Goal: Communication & Community: Participate in discussion

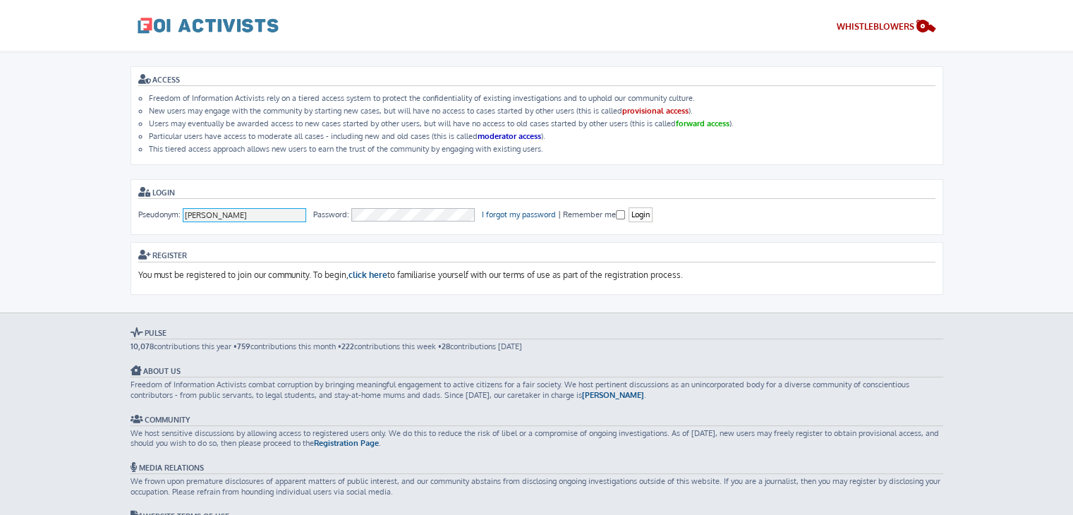
click at [243, 211] on input "Andy Powell" at bounding box center [245, 215] width 124 height 14
type input "ausacladmin"
click at [648, 215] on input "Login" at bounding box center [641, 214] width 24 height 15
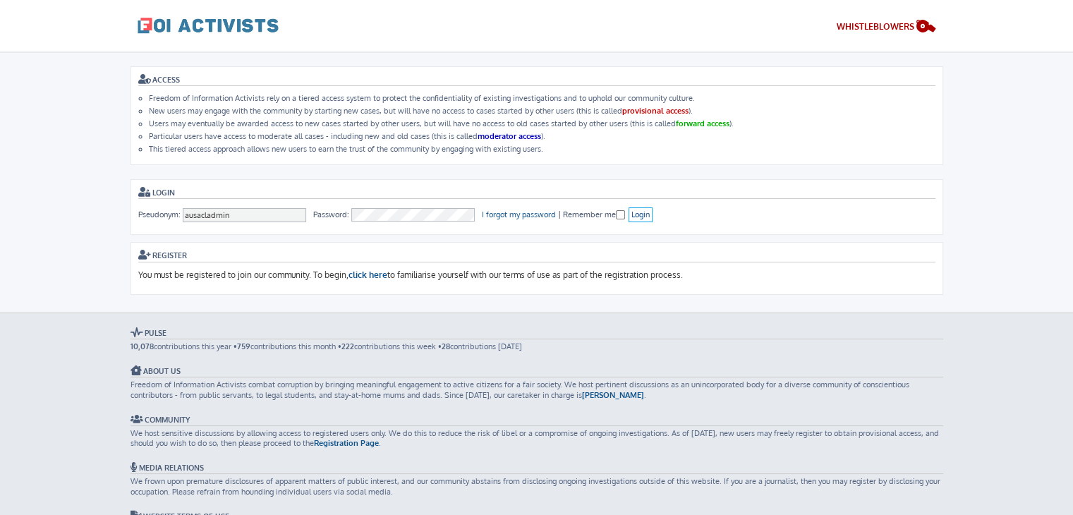
scroll to position [22, 0]
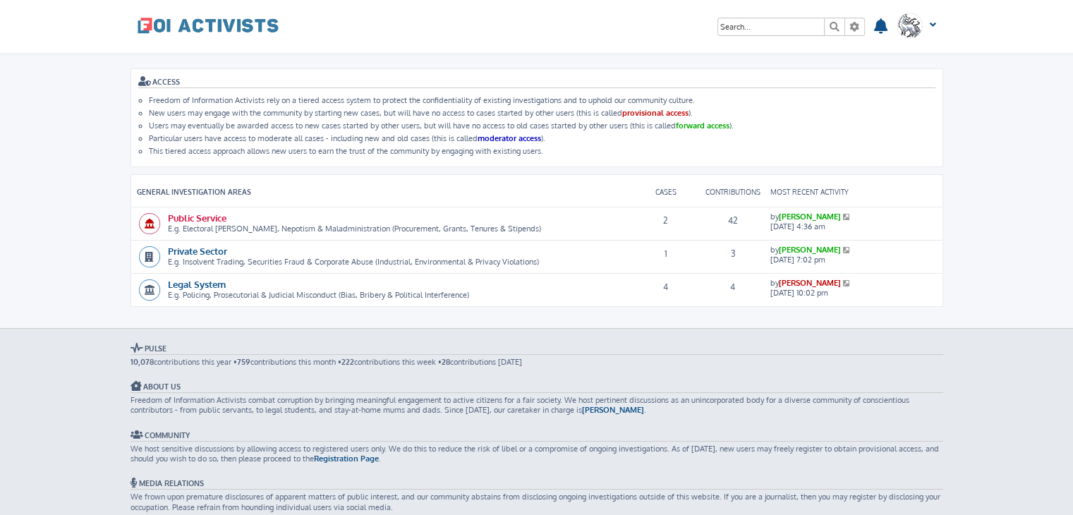
click at [198, 215] on link "Public Service" at bounding box center [197, 218] width 59 height 12
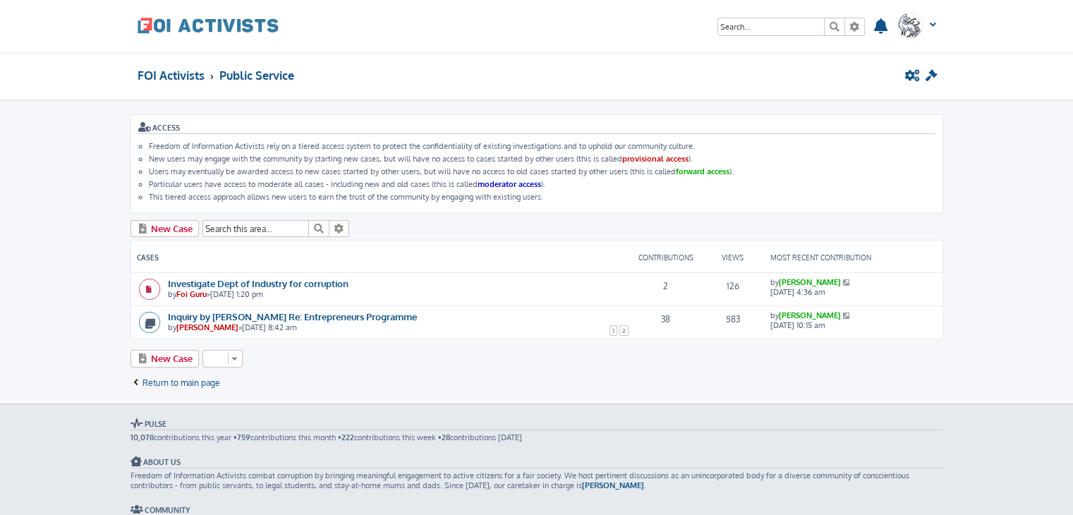
click at [935, 26] on span at bounding box center [931, 30] width 11 height 15
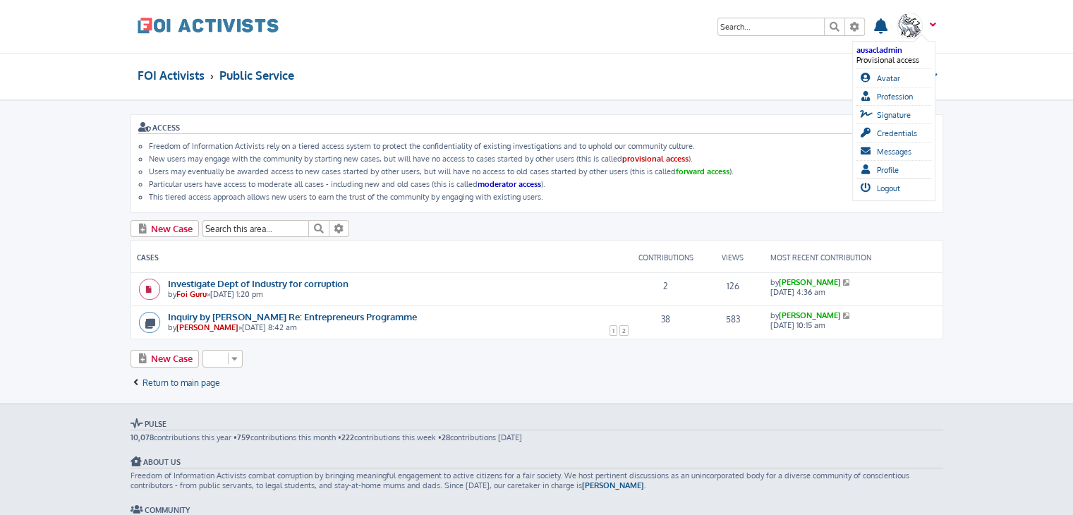
click at [934, 23] on span at bounding box center [931, 30] width 11 height 15
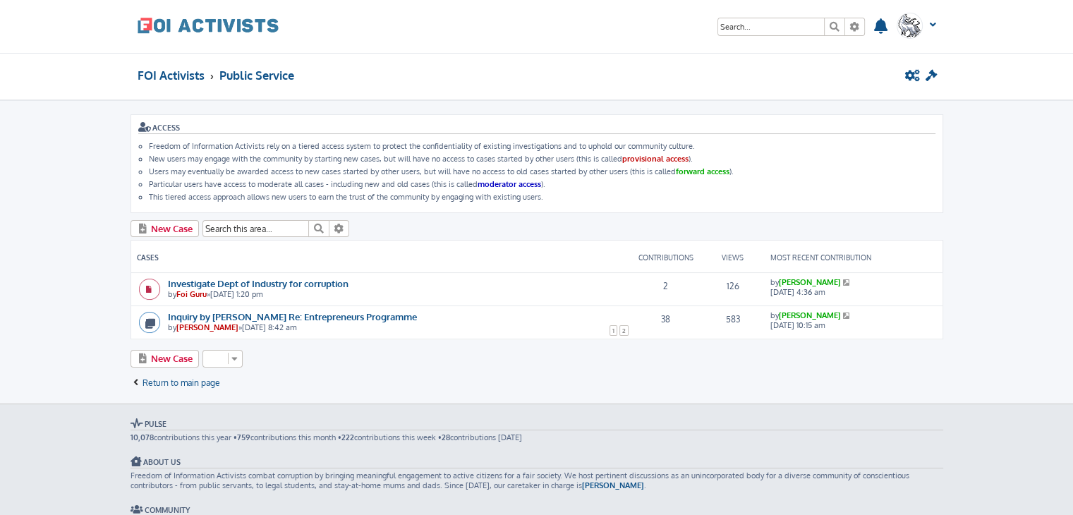
click at [792, 287] on time "Fri Sep 19, 2025 4:36 am" at bounding box center [798, 292] width 55 height 10
click at [783, 280] on link "[PERSON_NAME]" at bounding box center [810, 282] width 62 height 10
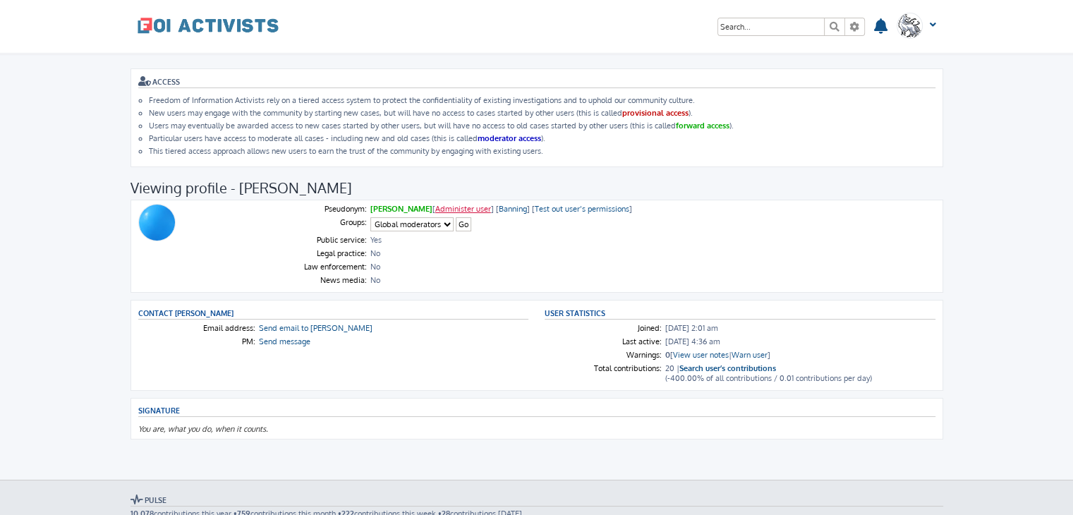
click at [449, 204] on link "Administer user" at bounding box center [463, 209] width 56 height 10
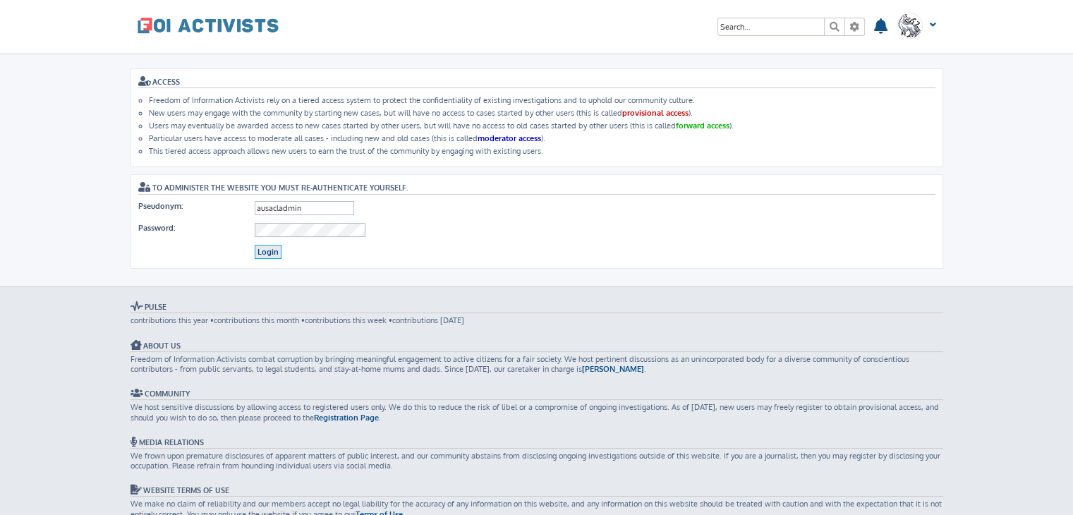
click at [270, 246] on input "Login" at bounding box center [268, 252] width 27 height 15
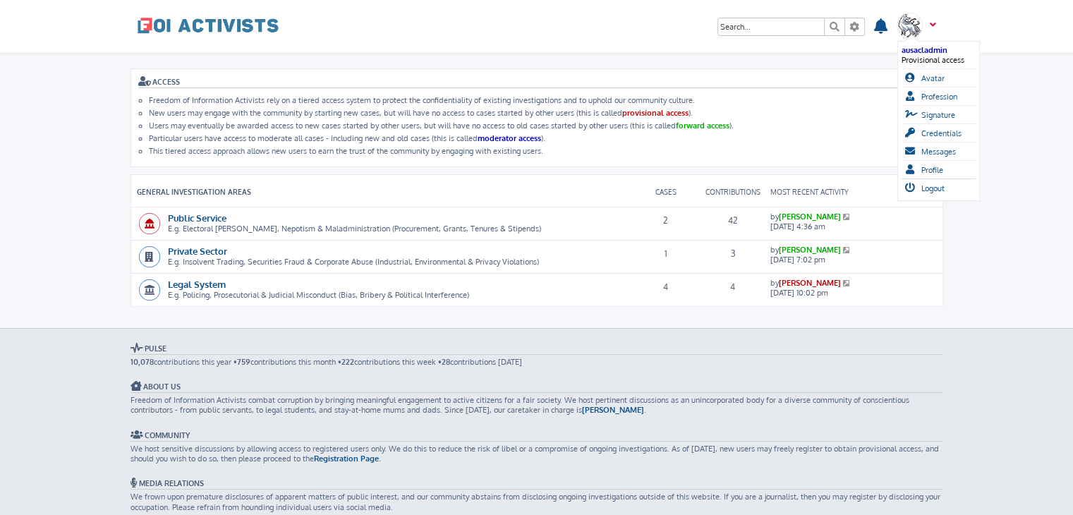
click at [934, 23] on span at bounding box center [931, 30] width 11 height 15
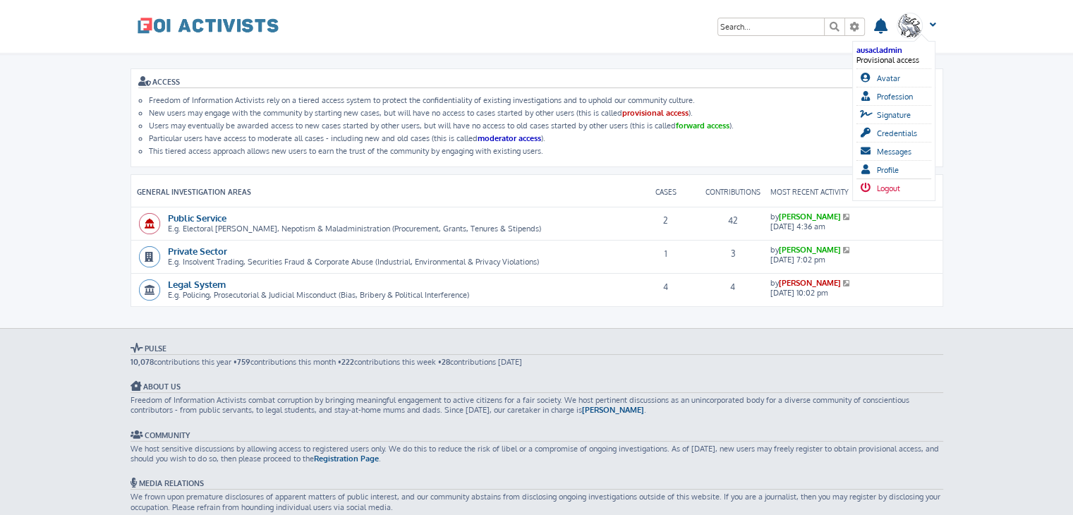
click at [896, 183] on span "Logout" at bounding box center [888, 188] width 23 height 10
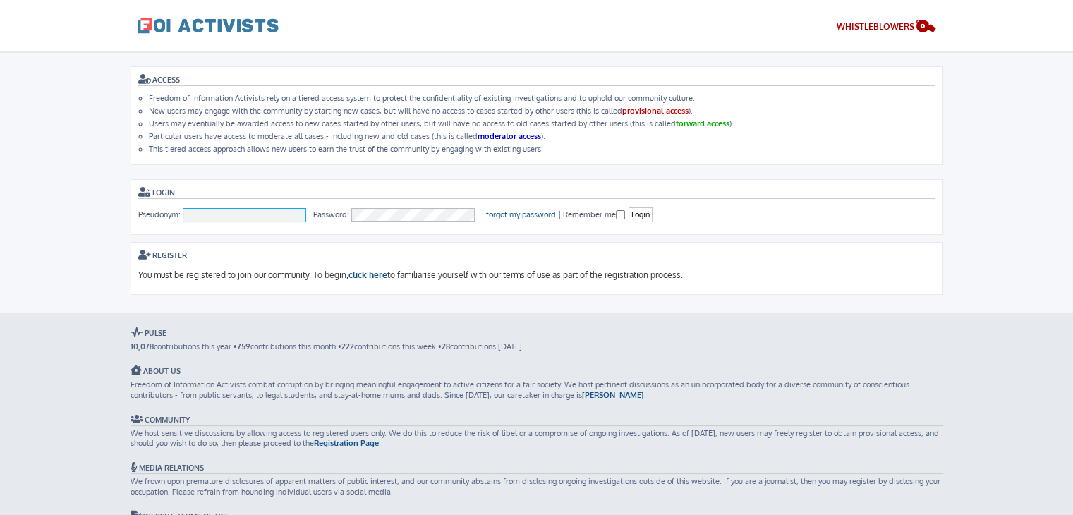
type input "[PERSON_NAME]"
click at [699, 175] on div "ACCESS Freedom of Information Activists rely on a tiered access system to prote…" at bounding box center [537, 180] width 813 height 229
click at [646, 212] on input "Login" at bounding box center [641, 214] width 24 height 15
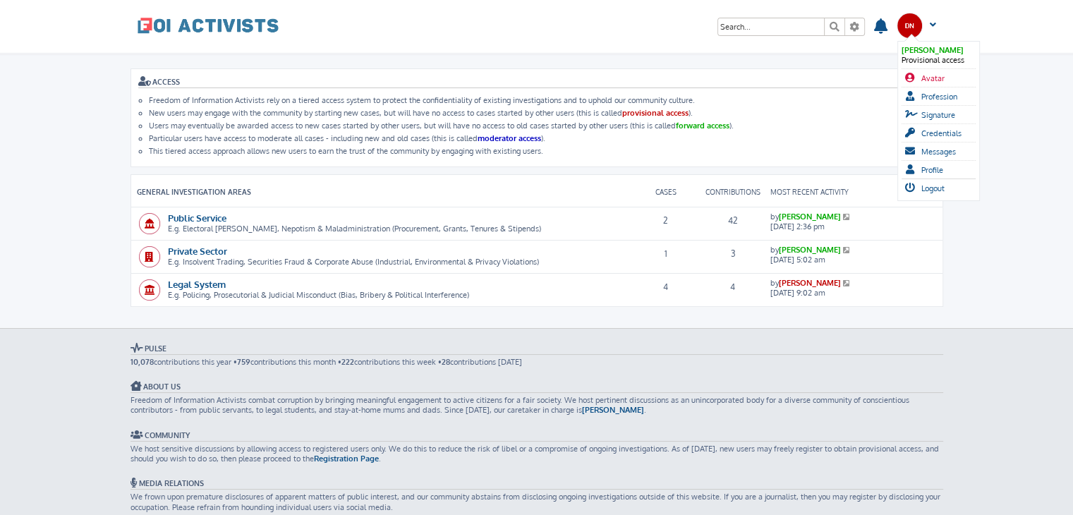
click at [937, 73] on span "Avatar" at bounding box center [933, 78] width 23 height 10
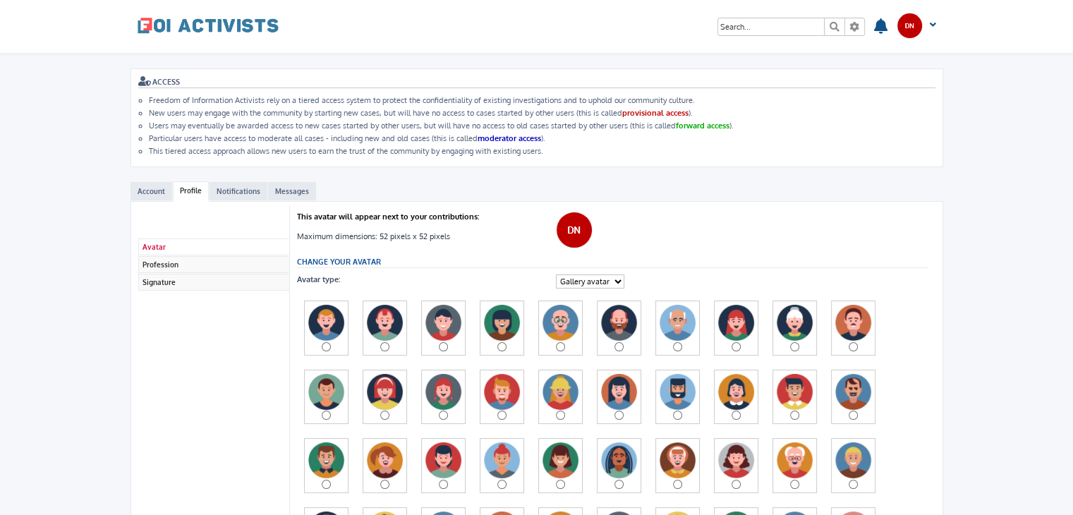
click at [567, 217] on img at bounding box center [574, 230] width 37 height 37
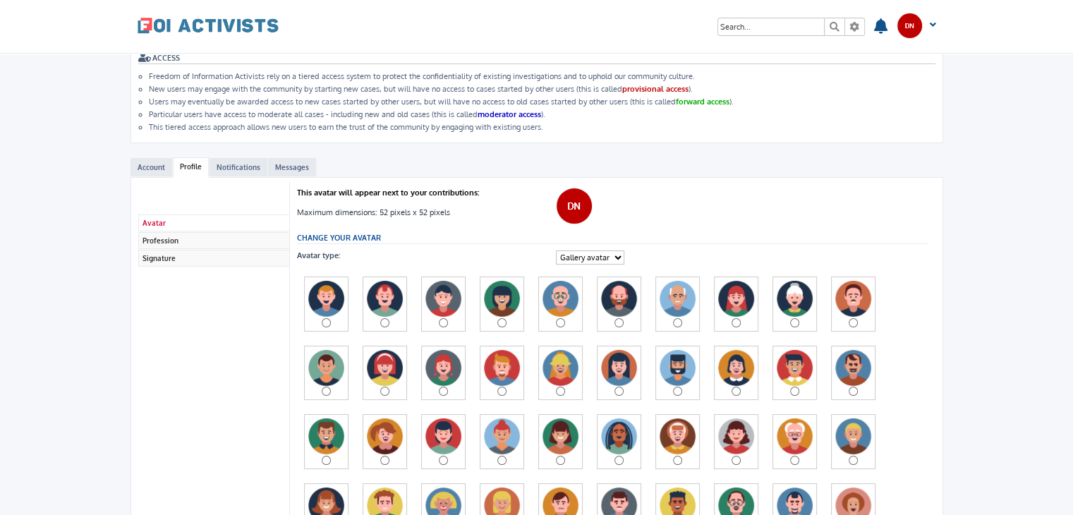
scroll to position [25, 0]
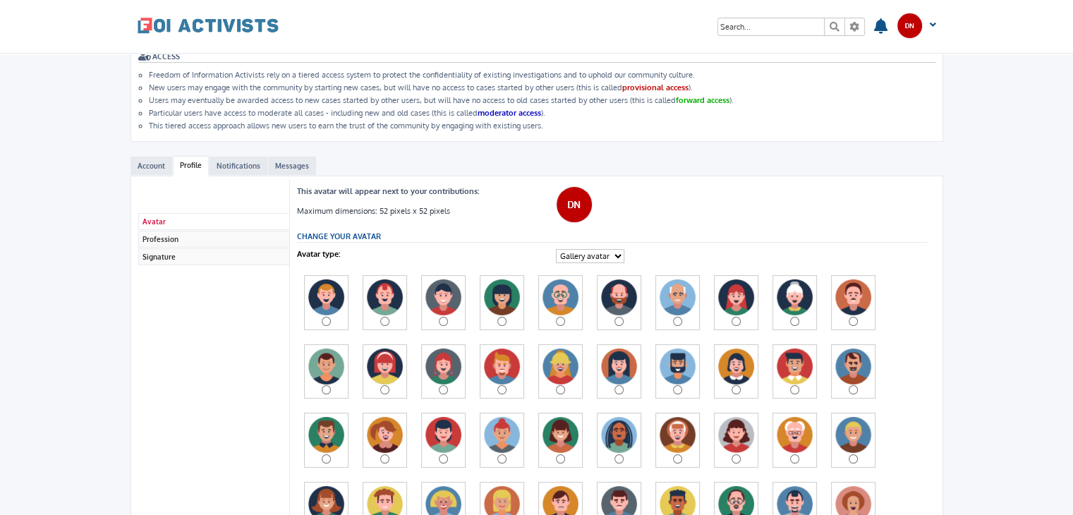
click at [580, 250] on select "Gallery avatar Custom avatar" at bounding box center [590, 256] width 68 height 14
select select "avatar_driver_upload"
click at [556, 249] on select "Gallery avatar Custom avatar" at bounding box center [590, 256] width 68 height 14
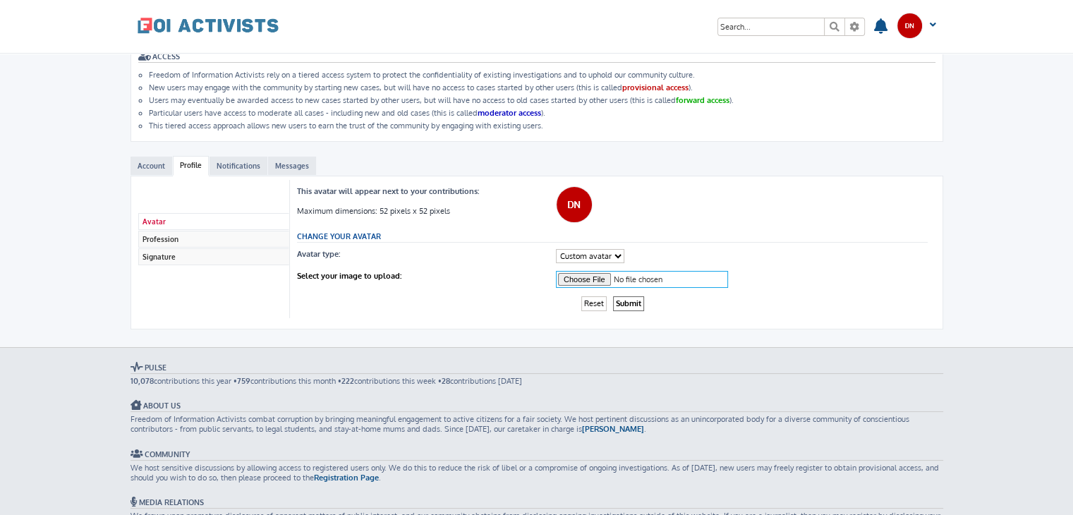
click at [594, 279] on input "Select your image to upload:" at bounding box center [642, 279] width 172 height 17
click at [587, 280] on input "Select your image to upload:" at bounding box center [642, 279] width 172 height 17
type input "C:\fakepath\aboriginal (1).jpg"
click at [624, 296] on input "Submit" at bounding box center [628, 303] width 31 height 15
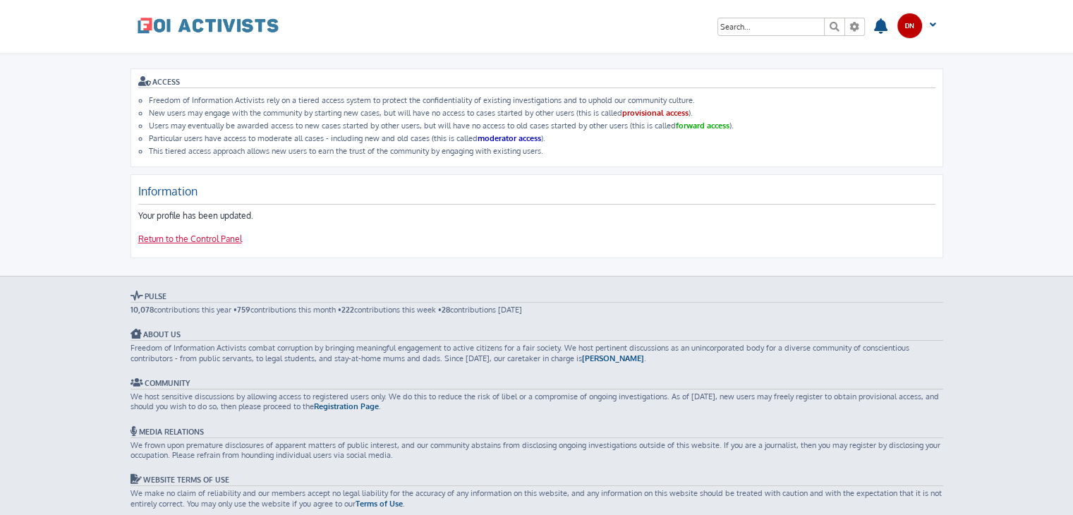
click at [226, 236] on link "Return to the Control Panel" at bounding box center [190, 240] width 104 height 12
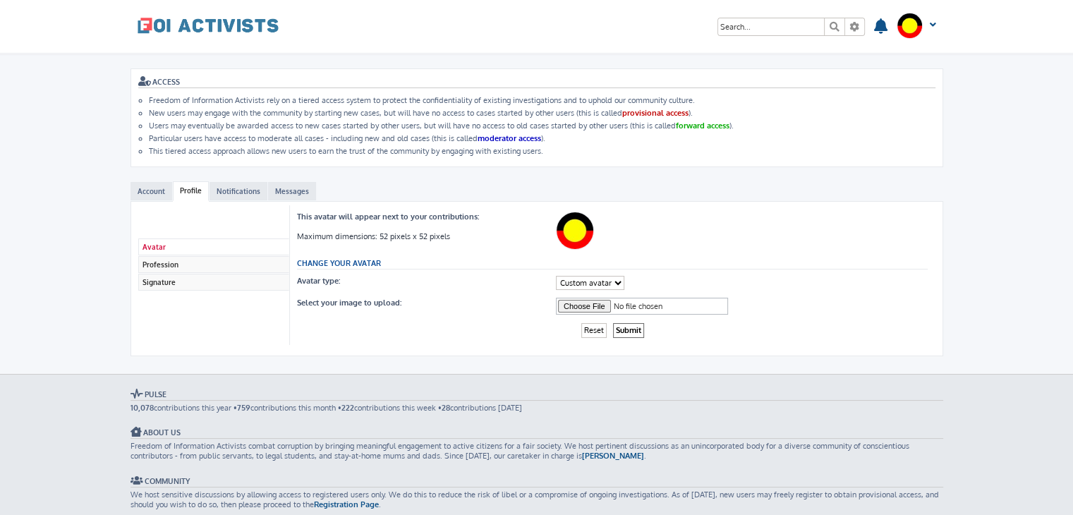
click at [198, 16] on span at bounding box center [208, 24] width 141 height 35
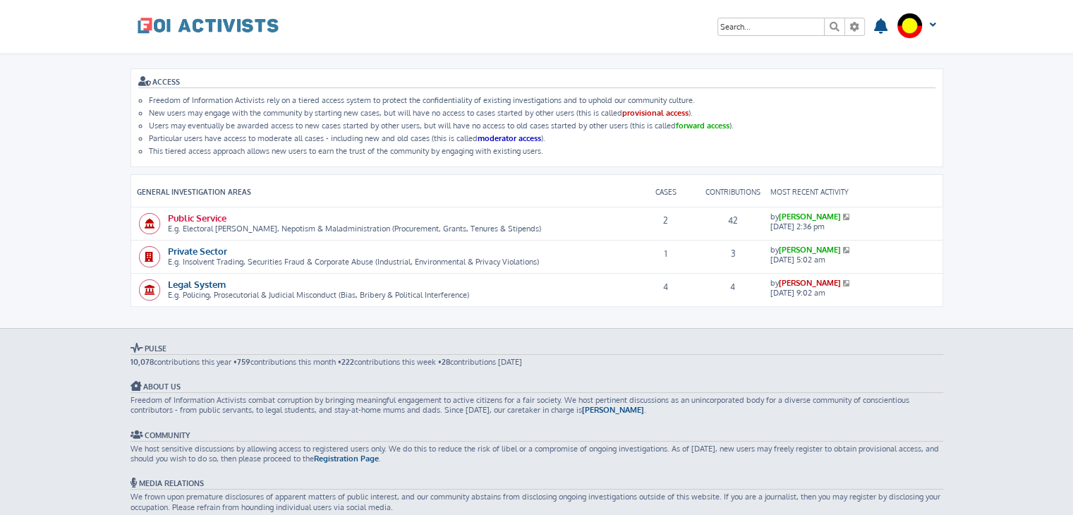
click at [199, 212] on link "Public Service" at bounding box center [197, 218] width 59 height 12
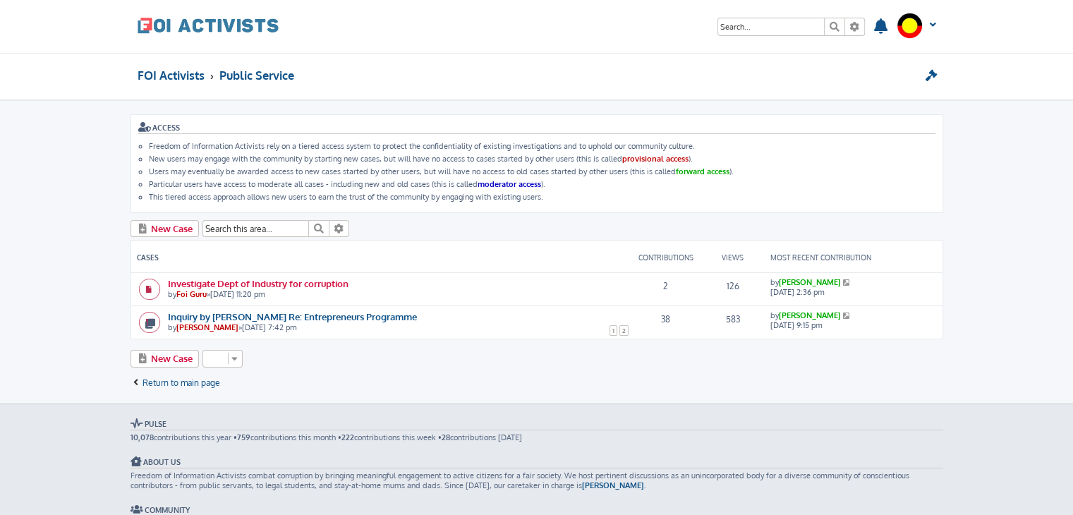
click at [279, 277] on link "Investigate Dept of Industry for corruption" at bounding box center [258, 283] width 181 height 12
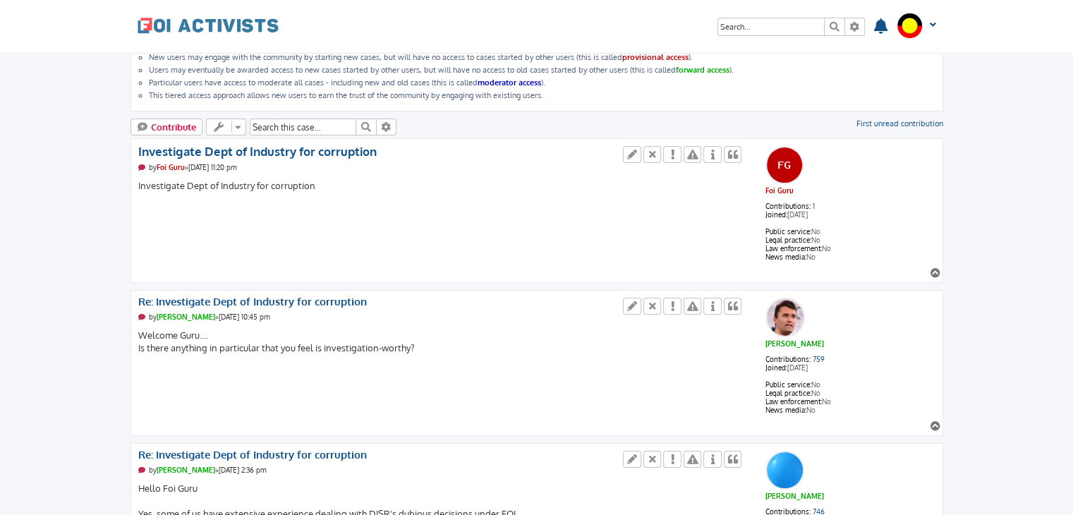
scroll to position [110, 0]
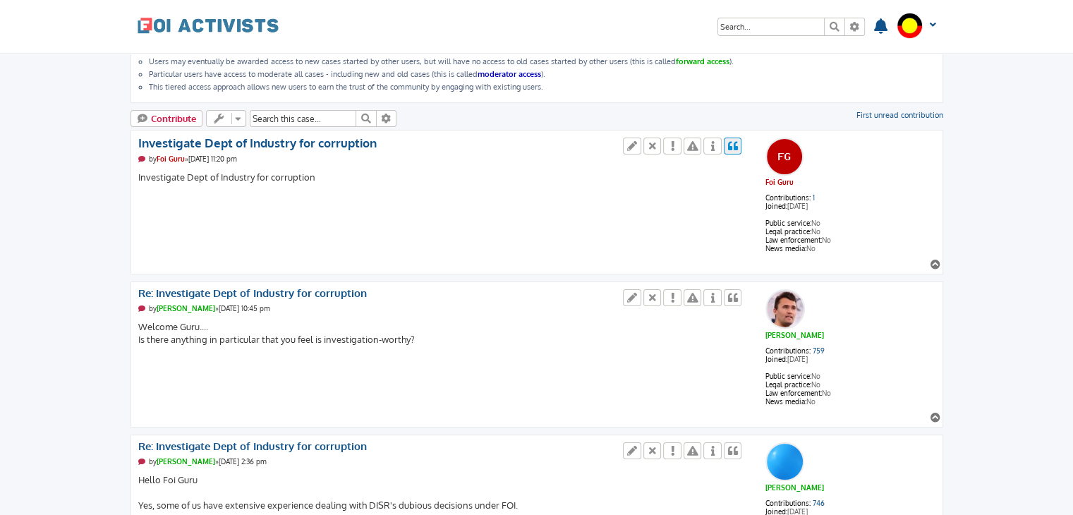
click at [732, 142] on icon at bounding box center [733, 146] width 13 height 10
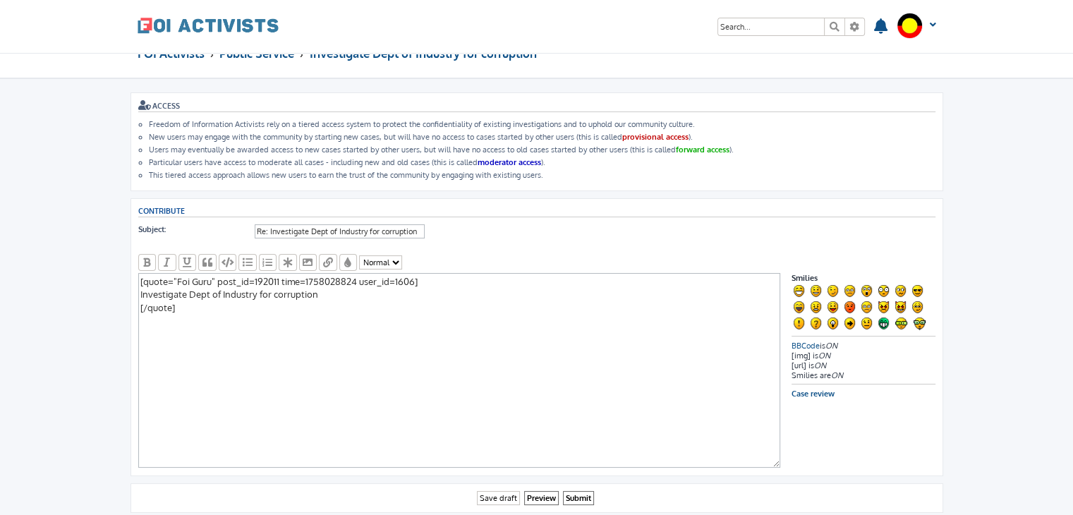
scroll to position [23, 0]
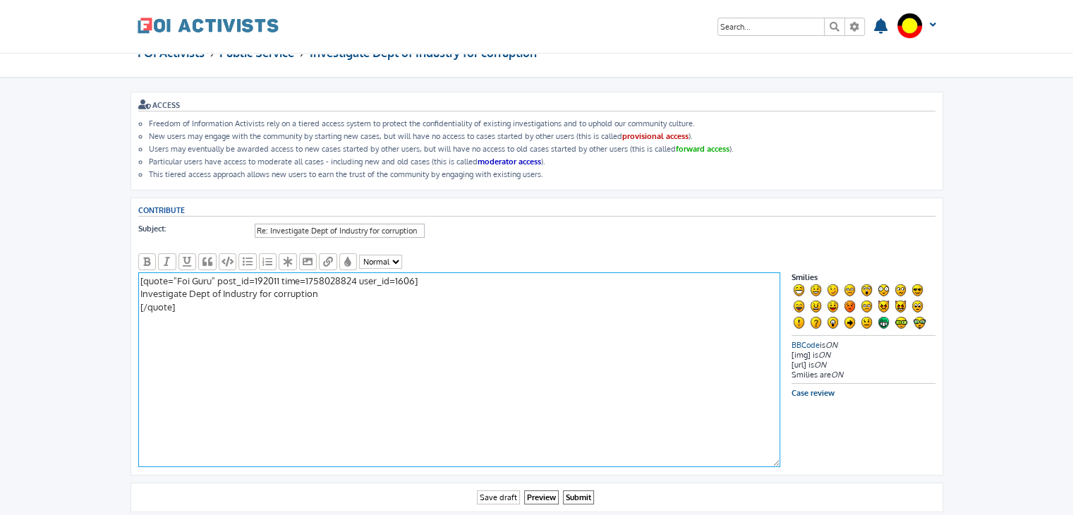
click at [243, 357] on textarea "[quote="Foi Guru" post_id=192011 time=1758028824 user_id=1606] Investigate Dept…" at bounding box center [459, 369] width 642 height 195
click at [186, 330] on textarea "[quote="Foi Guru" post_id=192011 time=1758028824 user_id=1606] Investigate Dept…" at bounding box center [459, 369] width 642 height 195
click at [260, 328] on textarea "[quote="Foi Guru" post_id=192011 time=1758028824 user_id=1606] Investigate Dept…" at bounding box center [459, 369] width 642 height 195
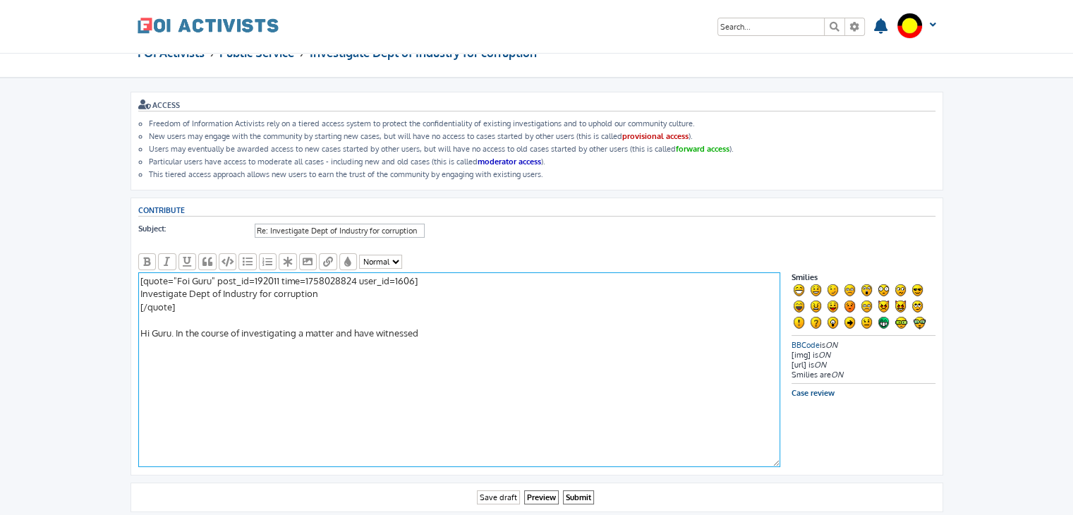
click at [334, 329] on textarea "[quote="Foi Guru" post_id=192011 time=1758028824 user_id=1606] Investigate Dept…" at bounding box center [459, 369] width 642 height 195
click at [457, 327] on textarea "[quote="Foi Guru" post_id=192011 time=1758028824 user_id=1606] Investigate Dept…" at bounding box center [459, 369] width 642 height 195
drag, startPoint x: 535, startPoint y: 328, endPoint x: 441, endPoint y: 332, distance: 93.9
click at [441, 332] on textarea "[quote="Foi Guru" post_id=192011 time=1758028824 user_id=1606] Investigate Dept…" at bounding box center [459, 369] width 642 height 195
click at [183, 325] on textarea "[quote="Foi Guru" post_id=192011 time=1758028824 user_id=1606] Investigate Dept…" at bounding box center [459, 369] width 642 height 195
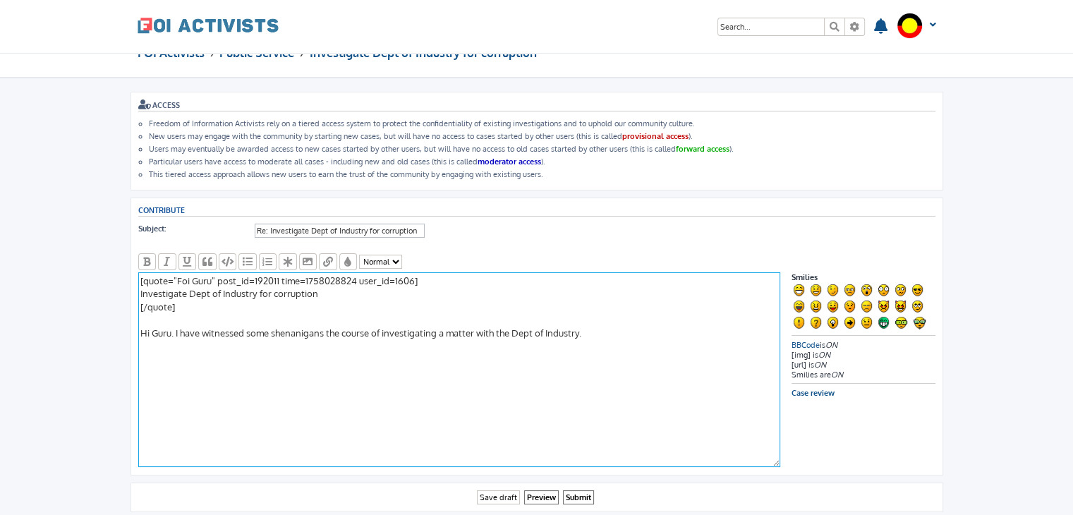
click at [296, 330] on textarea "[quote="Foi Guru" post_id=192011 time=1758028824 user_id=1606] Investigate Dept…" at bounding box center [459, 369] width 642 height 195
click at [173, 328] on textarea "[quote="Foi Guru" post_id=192011 time=1758028824 user_id=1606] Investigate Dept…" at bounding box center [459, 369] width 642 height 195
click at [190, 327] on textarea "[quote="Foi Guru" post_id=192011 time=1758028824 user_id=1606] Investigate Dept…" at bounding box center [459, 369] width 642 height 195
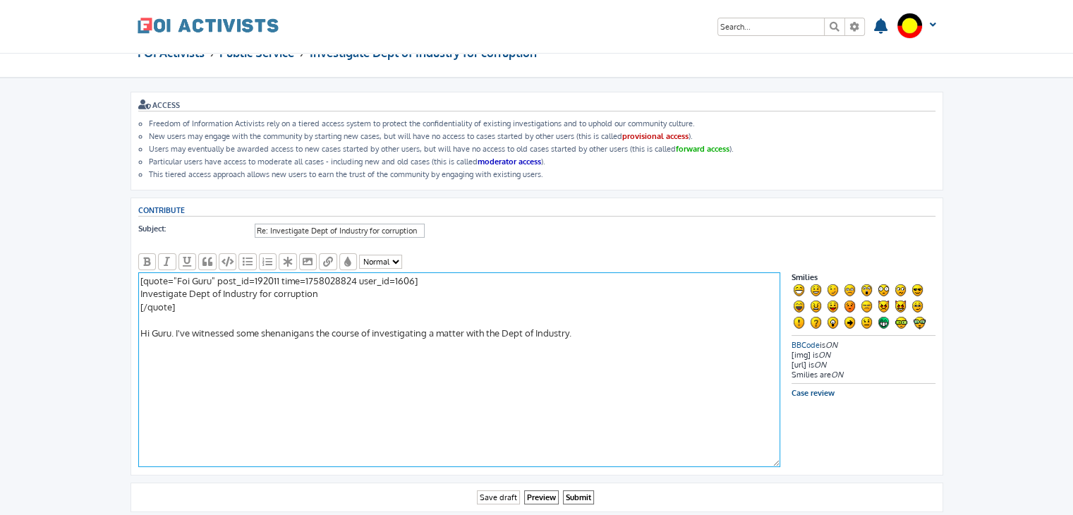
click at [215, 327] on textarea "[quote="Foi Guru" post_id=192011 time=1758028824 user_id=1606] Investigate Dept…" at bounding box center [459, 369] width 642 height 195
drag, startPoint x: 215, startPoint y: 327, endPoint x: 248, endPoint y: 327, distance: 33.9
click at [248, 327] on textarea "[quote="Foi Guru" post_id=192011 time=1758028824 user_id=1606] Investigate Dept…" at bounding box center [459, 369] width 642 height 195
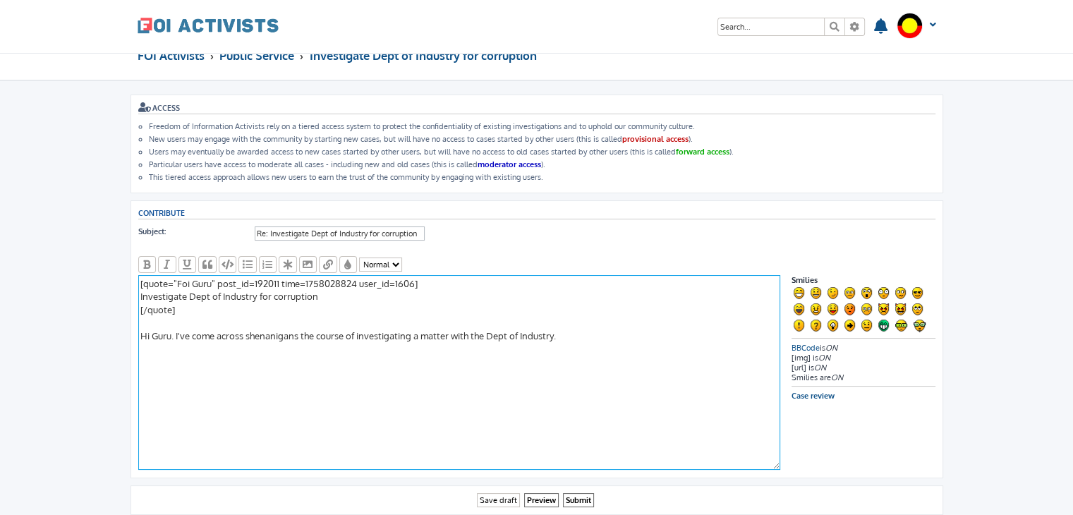
scroll to position [22, 0]
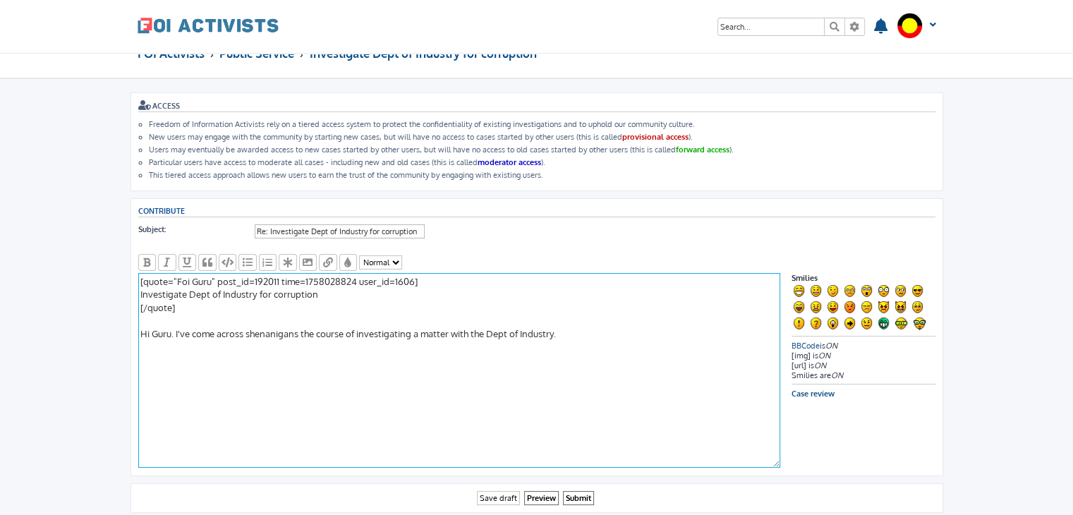
click at [303, 328] on textarea "[quote="Foi Guru" post_id=192011 time=1758028824 user_id=1606] Investigate Dept…" at bounding box center [459, 370] width 642 height 195
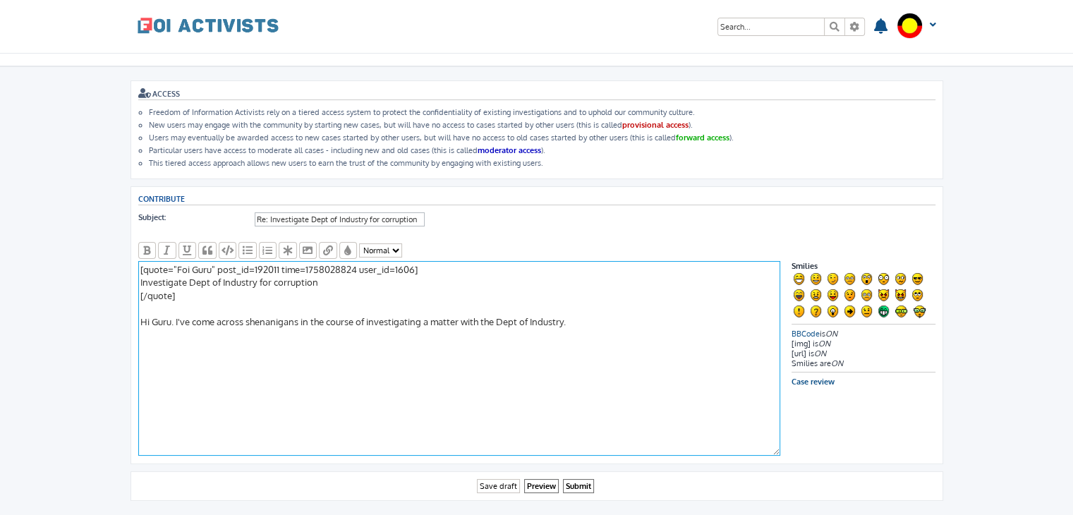
scroll to position [34, 0]
click at [584, 310] on textarea "[quote="Foi Guru" post_id=192011 time=1758028824 user_id=1606] Investigate Dept…" at bounding box center [459, 358] width 642 height 195
click at [562, 316] on textarea "[quote="Foi Guru" post_id=192011 time=1758028824 user_id=1606] Investigate Dept…" at bounding box center [459, 358] width 642 height 195
drag, startPoint x: 572, startPoint y: 316, endPoint x: 488, endPoint y: 316, distance: 84.0
click at [488, 316] on textarea "[quote="Foi Guru" post_id=192011 time=1758028824 user_id=1606] Investigate Dept…" at bounding box center [459, 358] width 642 height 195
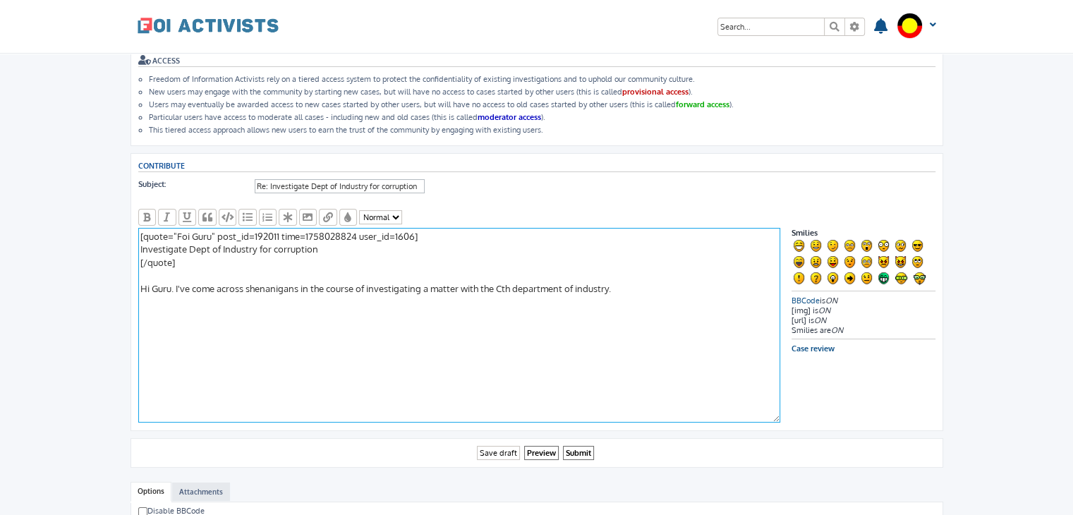
scroll to position [66, 0]
click at [198, 286] on textarea "[quote="Foi Guru" post_id=192011 time=1758028824 user_id=1606] Investigate Dept…" at bounding box center [459, 326] width 642 height 195
drag, startPoint x: 198, startPoint y: 286, endPoint x: 228, endPoint y: 284, distance: 29.7
click at [228, 284] on textarea "[quote="Foi Guru" post_id=192011 time=1758028824 user_id=1606] Investigate Dept…" at bounding box center [459, 326] width 642 height 195
click at [267, 282] on textarea "[quote="Foi Guru" post_id=192011 time=1758028824 user_id=1606] Investigate Dept…" at bounding box center [459, 326] width 642 height 195
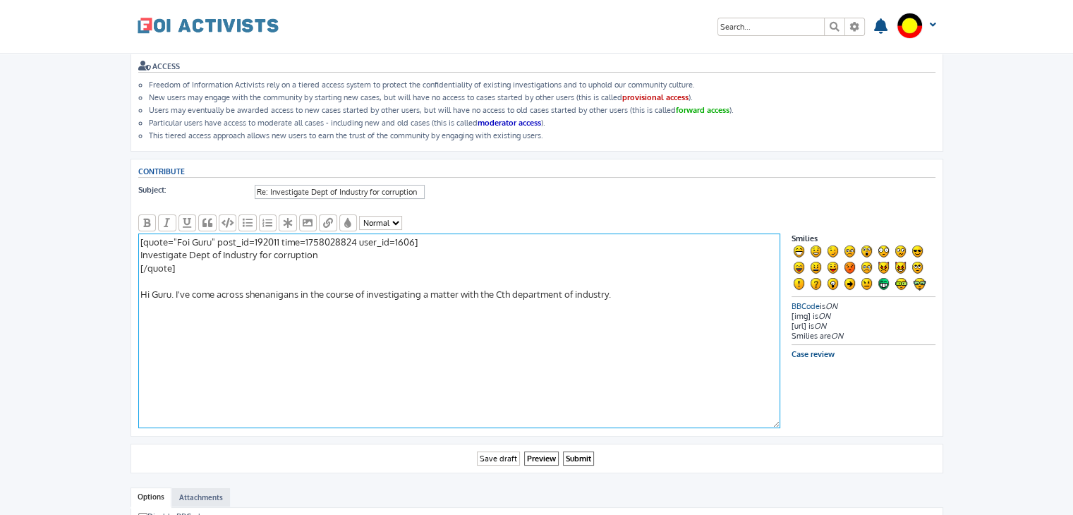
scroll to position [61, 0]
click at [194, 293] on textarea "[quote="Foi Guru" post_id=192011 time=1758028824 user_id=1606] Investigate Dept…" at bounding box center [459, 331] width 642 height 195
drag, startPoint x: 244, startPoint y: 289, endPoint x: 181, endPoint y: 293, distance: 62.9
click at [181, 293] on textarea "[quote="Foi Guru" post_id=192011 time=1758028824 user_id=1606] Investigate Dept…" at bounding box center [459, 331] width 642 height 195
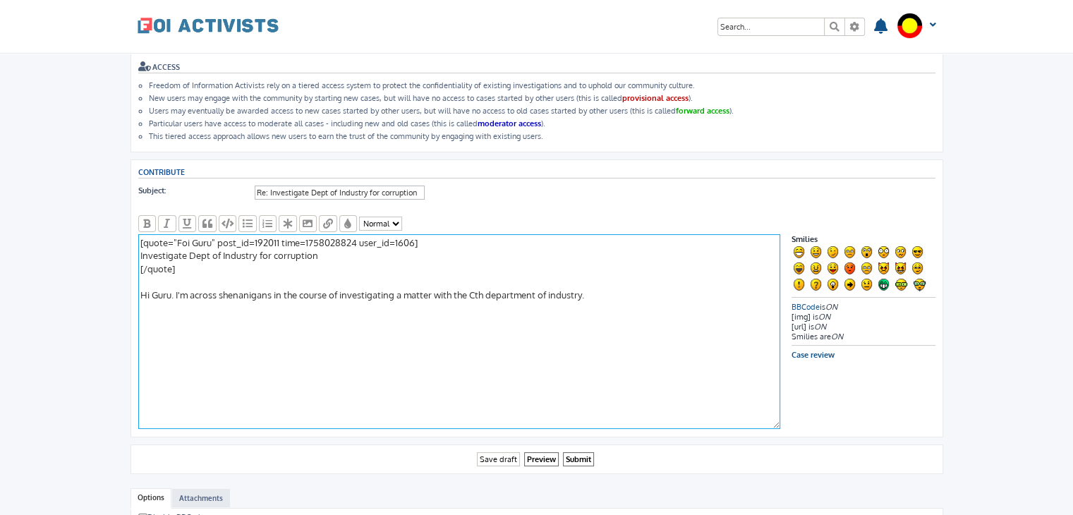
scroll to position [58, 0]
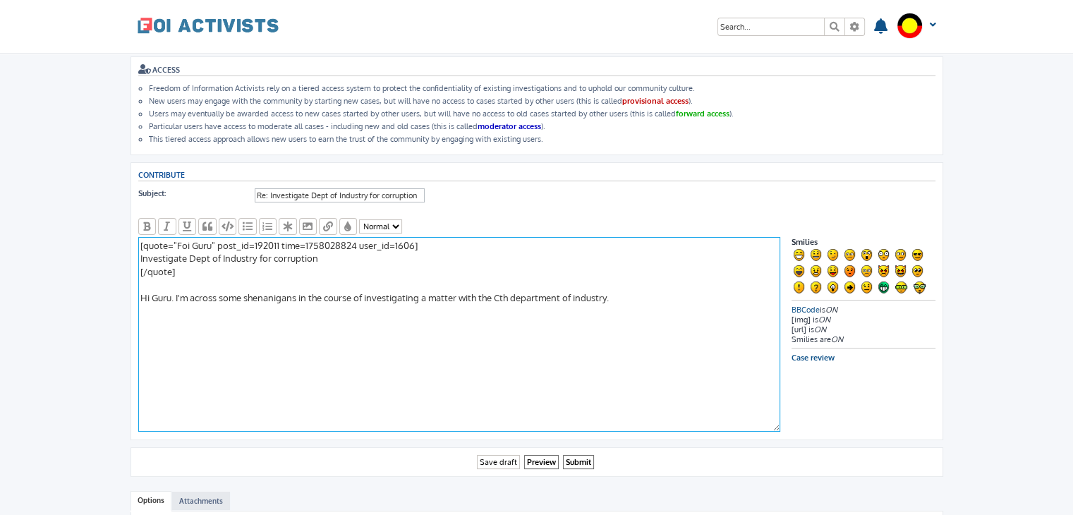
drag, startPoint x: 459, startPoint y: 294, endPoint x: 301, endPoint y: 297, distance: 158.1
click at [301, 297] on textarea "[quote="Foi Guru" post_id=192011 time=1758028824 user_id=1606] Investigate Dept…" at bounding box center [459, 334] width 642 height 195
click at [327, 289] on textarea "[quote="Foi Guru" post_id=192011 time=1758028824 user_id=1606] Investigate Dept…" at bounding box center [459, 334] width 642 height 195
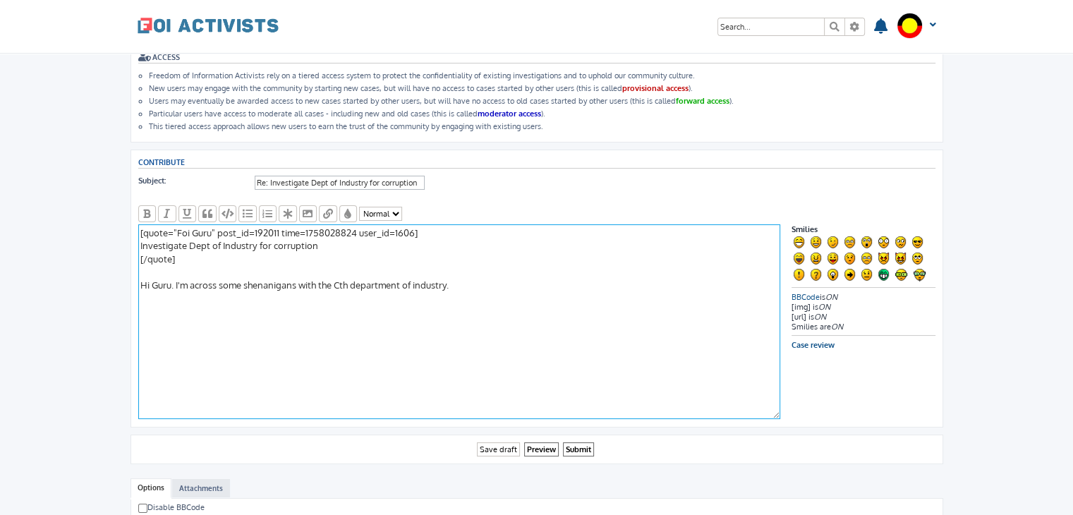
scroll to position [71, 0]
click at [466, 274] on textarea "[quote="Foi Guru" post_id=192011 time=1758028824 user_id=1606] Investigate Dept…" at bounding box center [459, 321] width 642 height 195
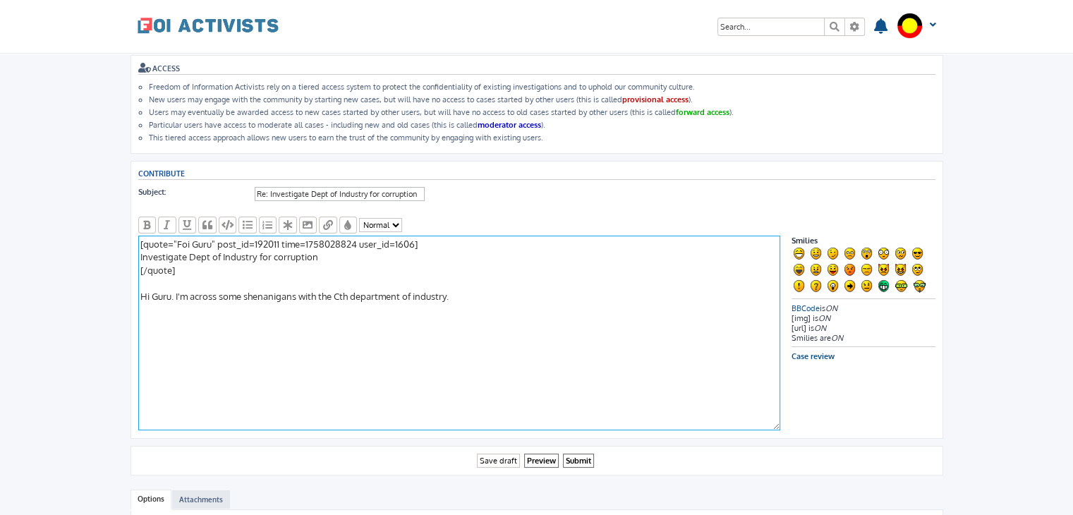
scroll to position [59, 0]
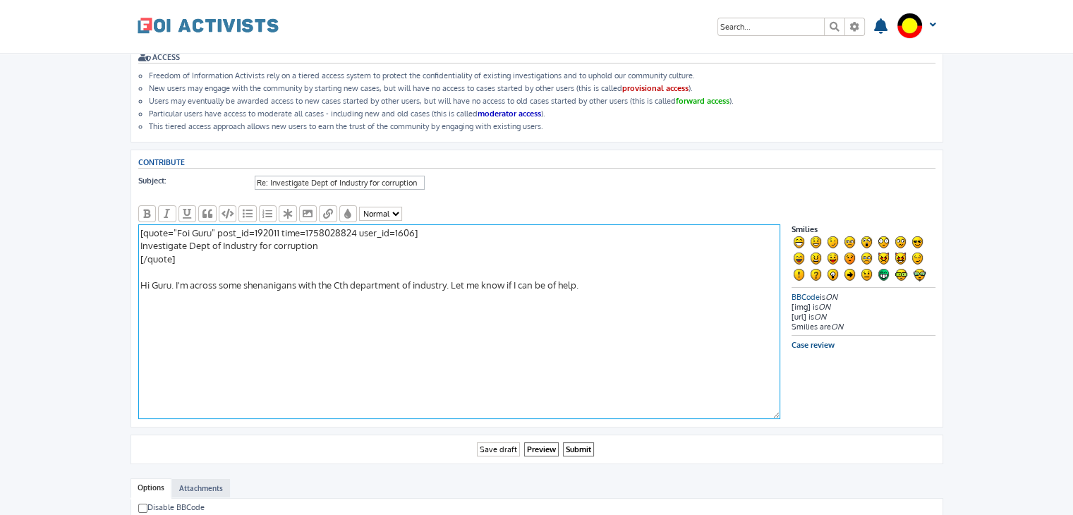
click at [373, 262] on textarea "[quote="Foi Guru" post_id=192011 time=1758028824 user_id=1606] Investigate Dept…" at bounding box center [459, 321] width 642 height 195
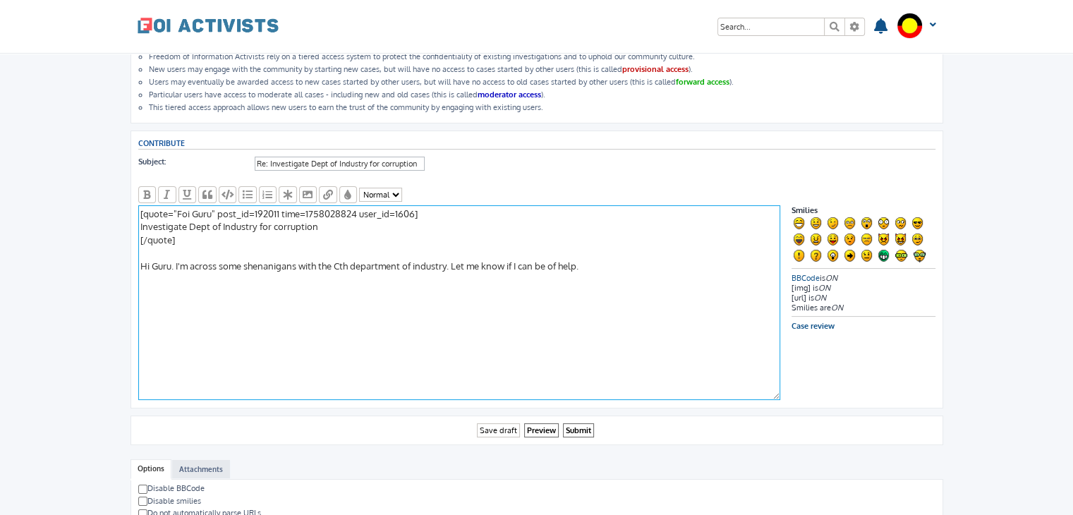
click at [523, 263] on textarea "[quote="Foi Guru" post_id=192011 time=1758028824 user_id=1606] Investigate Dept…" at bounding box center [459, 302] width 642 height 195
click at [389, 243] on textarea "[quote="Foi Guru" post_id=192011 time=1758028824 user_id=1606] Investigate Dept…" at bounding box center [459, 302] width 642 height 195
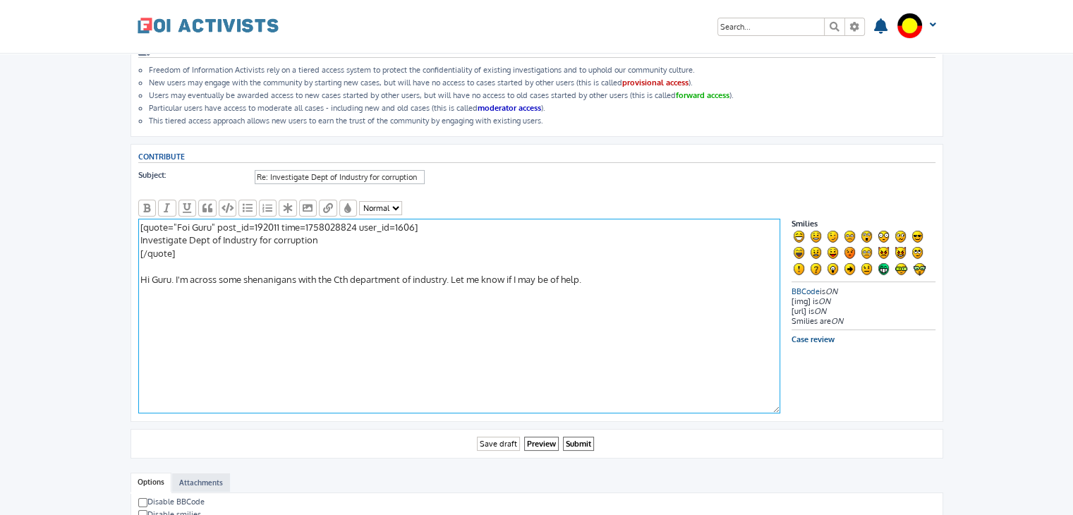
scroll to position [73, 0]
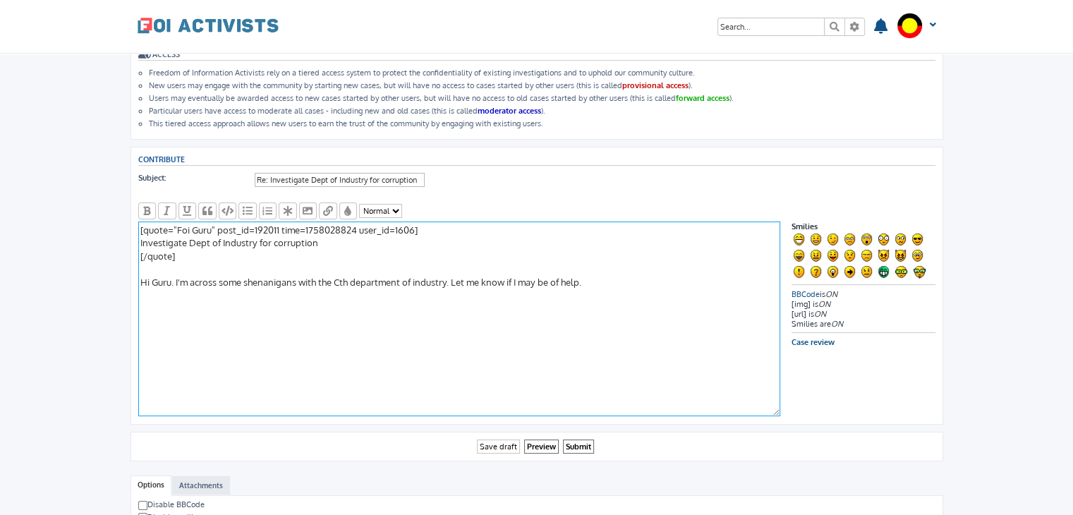
click at [459, 278] on textarea "[quote="Foi Guru" post_id=192011 time=1758028824 user_id=1606] Investigate Dept…" at bounding box center [459, 319] width 642 height 195
drag, startPoint x: 459, startPoint y: 278, endPoint x: 598, endPoint y: 275, distance: 139.0
click at [598, 275] on textarea "[quote="Foi Guru" post_id=192011 time=1758028824 user_id=1606] Investigate Dept…" at bounding box center [459, 319] width 642 height 195
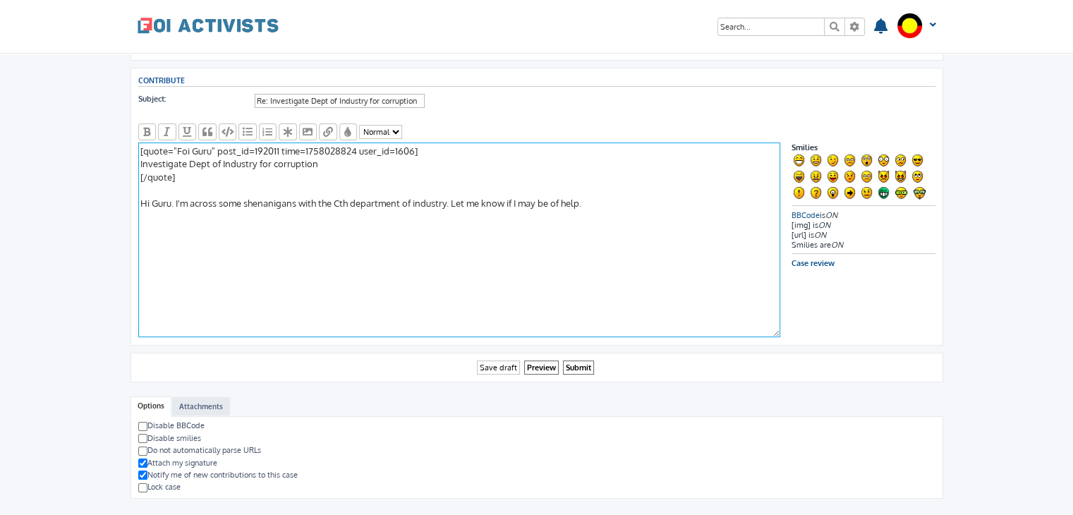
scroll to position [138, 0]
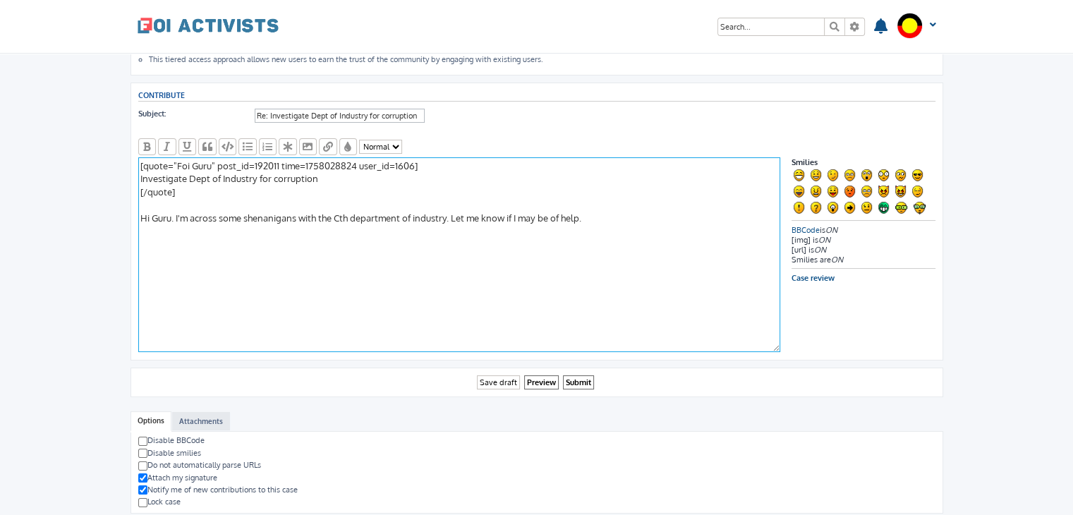
click at [152, 215] on textarea "[quote="Foi Guru" post_id=192011 time=1758028824 user_id=1606] Investigate Dept…" at bounding box center [459, 254] width 642 height 195
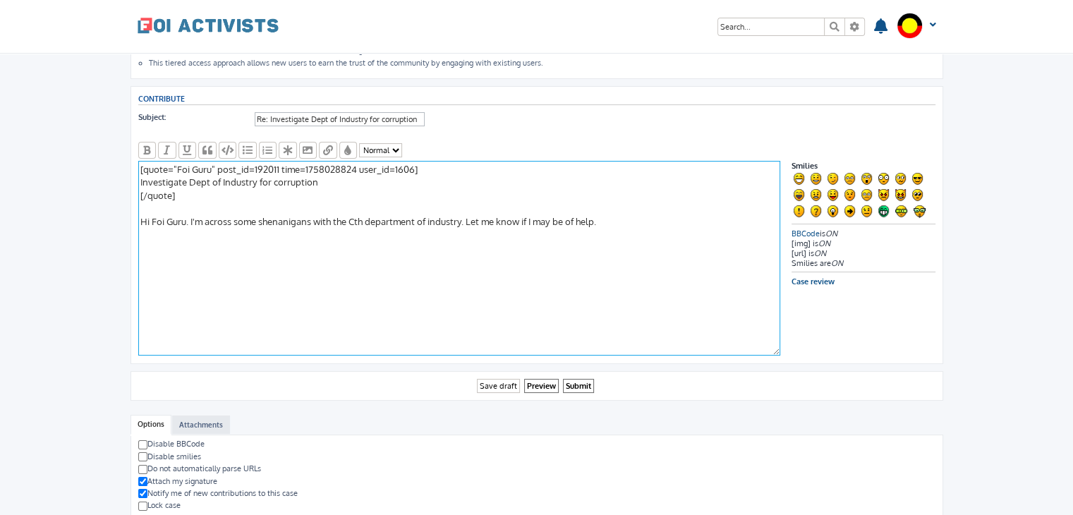
click at [259, 198] on textarea "[quote="Foi Guru" post_id=192011 time=1758028824 user_id=1606] Investigate Dept…" at bounding box center [459, 258] width 642 height 195
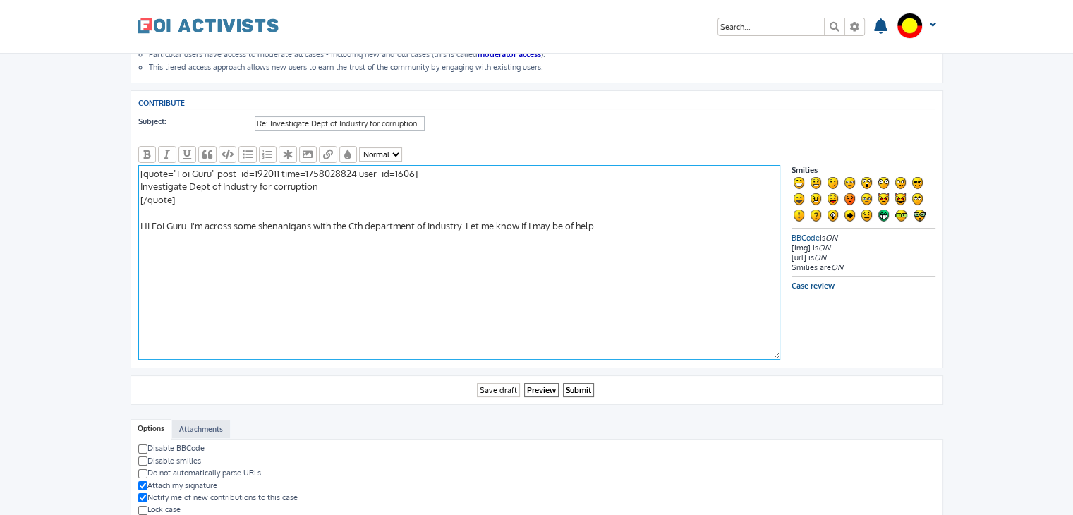
scroll to position [127, 0]
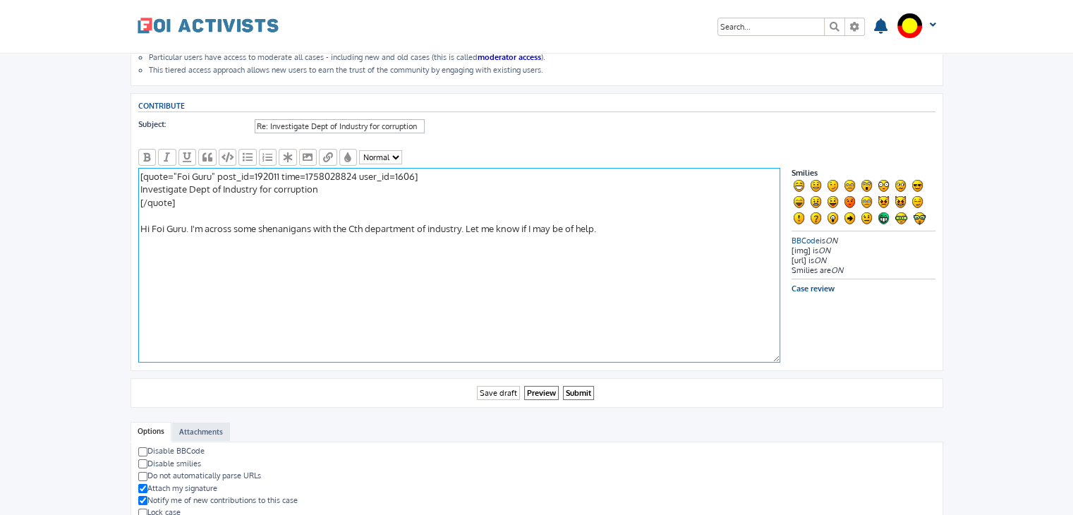
click at [463, 224] on textarea "[quote="Foi Guru" post_id=192011 time=1758028824 user_id=1606] Investigate Dept…" at bounding box center [459, 265] width 642 height 195
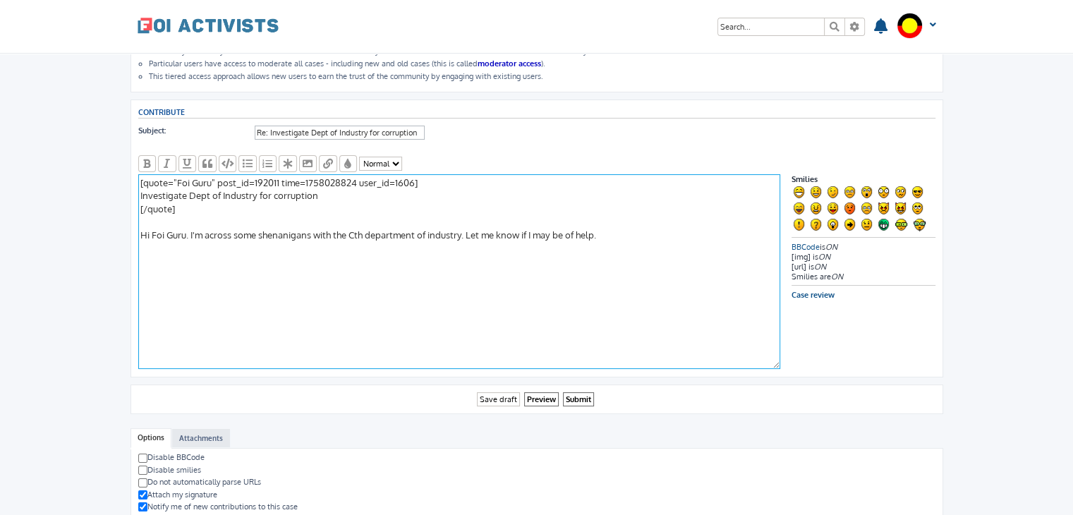
click at [353, 215] on textarea "[quote="Foi Guru" post_id=192011 time=1758028824 user_id=1606] Investigate Dept…" at bounding box center [459, 271] width 642 height 195
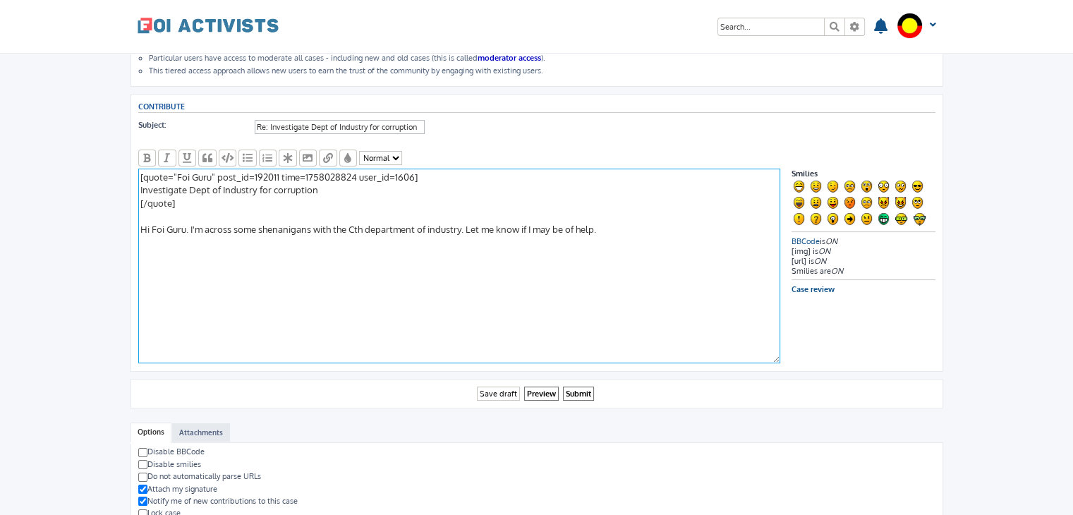
click at [313, 224] on textarea "[quote="Foi Guru" post_id=192011 time=1758028824 user_id=1606] Investigate Dept…" at bounding box center [459, 266] width 642 height 195
click at [320, 224] on textarea "[quote="Foi Guru" post_id=192011 time=1758028824 user_id=1606] Investigate Dept…" at bounding box center [459, 266] width 642 height 195
click at [449, 227] on textarea "[quote="Foi Guru" post_id=192011 time=1758028824 user_id=1606] Investigate Dept…" at bounding box center [459, 266] width 642 height 195
drag, startPoint x: 449, startPoint y: 227, endPoint x: 358, endPoint y: 229, distance: 90.4
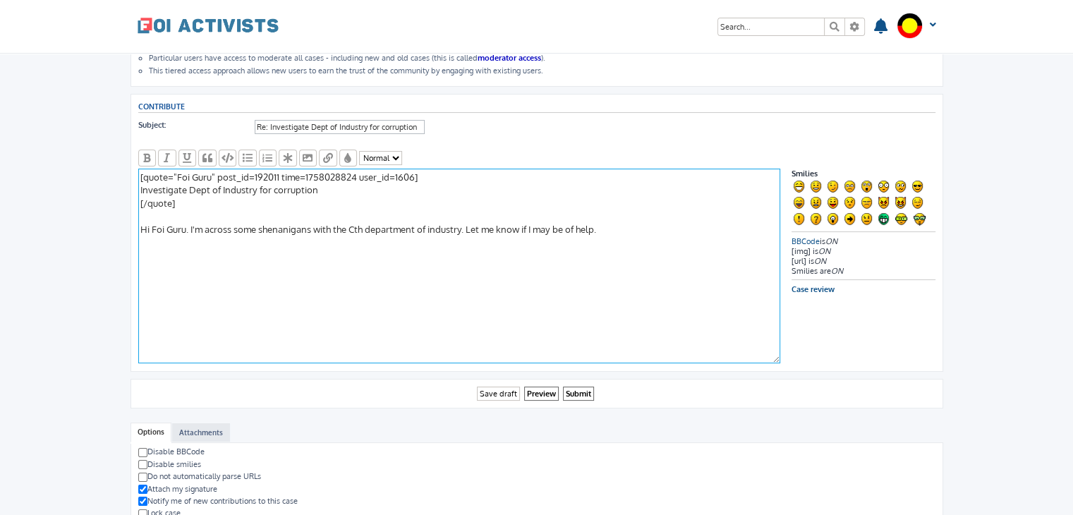
click at [358, 229] on textarea "[quote="Foi Guru" post_id=192011 time=1758028824 user_id=1606] Investigate Dept…" at bounding box center [459, 266] width 642 height 195
click at [315, 224] on textarea "[quote="Foi Guru" post_id=192011 time=1758028824 user_id=1606] Investigate Dept…" at bounding box center [459, 266] width 642 height 195
drag, startPoint x: 315, startPoint y: 224, endPoint x: 447, endPoint y: 223, distance: 132.0
click at [447, 223] on textarea "[quote="Foi Guru" post_id=192011 time=1758028824 user_id=1606] Investigate Dept…" at bounding box center [459, 266] width 642 height 195
click at [261, 222] on textarea "[quote="Foi Guru" post_id=192011 time=1758028824 user_id=1606] Investigate Dept…" at bounding box center [459, 266] width 642 height 195
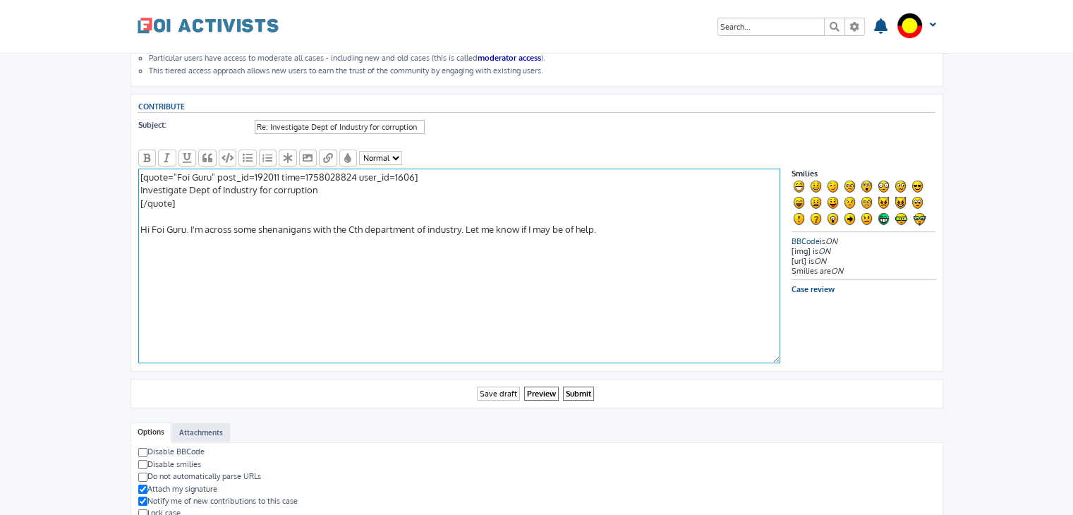
click at [322, 224] on textarea "[quote="Foi Guru" post_id=192011 time=1758028824 user_id=1606] Investigate Dept…" at bounding box center [459, 266] width 642 height 195
drag, startPoint x: 322, startPoint y: 224, endPoint x: 445, endPoint y: 225, distance: 123.5
click at [445, 225] on textarea "[quote="Foi Guru" post_id=192011 time=1758028824 user_id=1606] Investigate Dept…" at bounding box center [459, 266] width 642 height 195
click at [260, 222] on textarea "[quote="Foi Guru" post_id=192011 time=1758028824 user_id=1606] Investigate Dept…" at bounding box center [459, 266] width 642 height 195
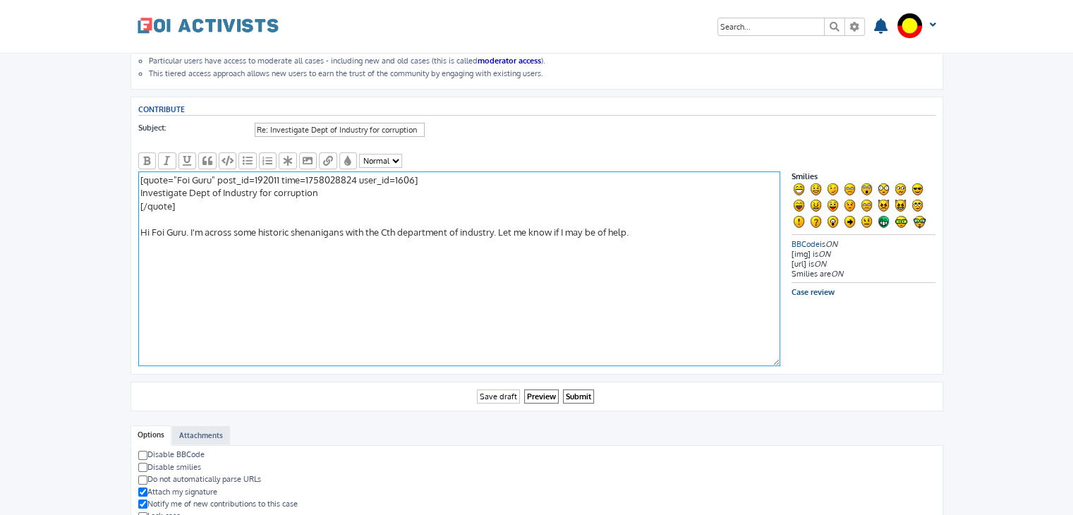
click at [262, 229] on textarea "[quote="Foi Guru" post_id=192011 time=1758028824 user_id=1606] Investigate Dept…" at bounding box center [459, 268] width 642 height 195
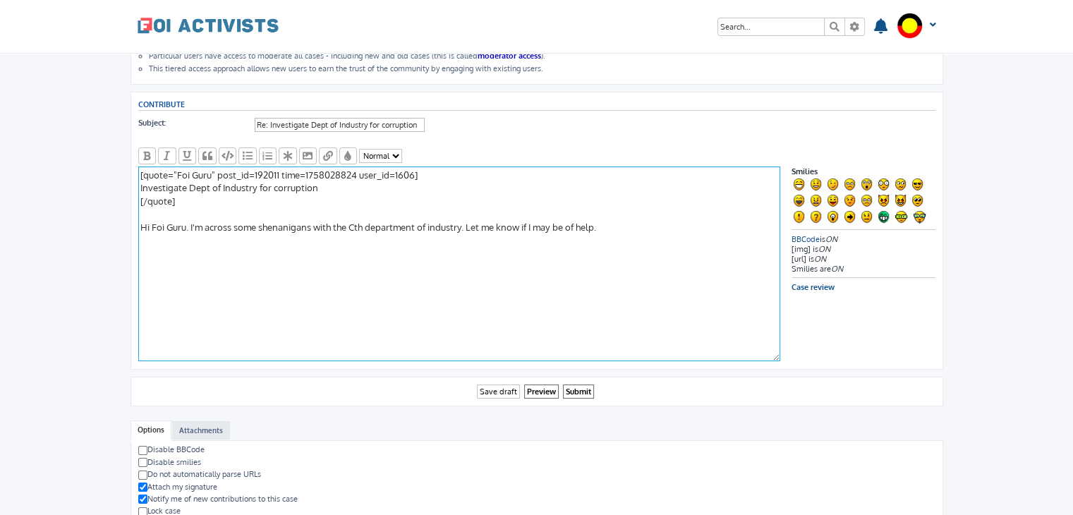
scroll to position [129, 0]
click at [644, 226] on textarea "[quote="Foi Guru" post_id=192011 time=1758028824 user_id=1606] Investigate Dept…" at bounding box center [459, 263] width 642 height 195
click at [322, 228] on textarea "[quote="Foi Guru" post_id=192011 time=1758028824 user_id=1606] Investigate Dept…" at bounding box center [459, 265] width 642 height 195
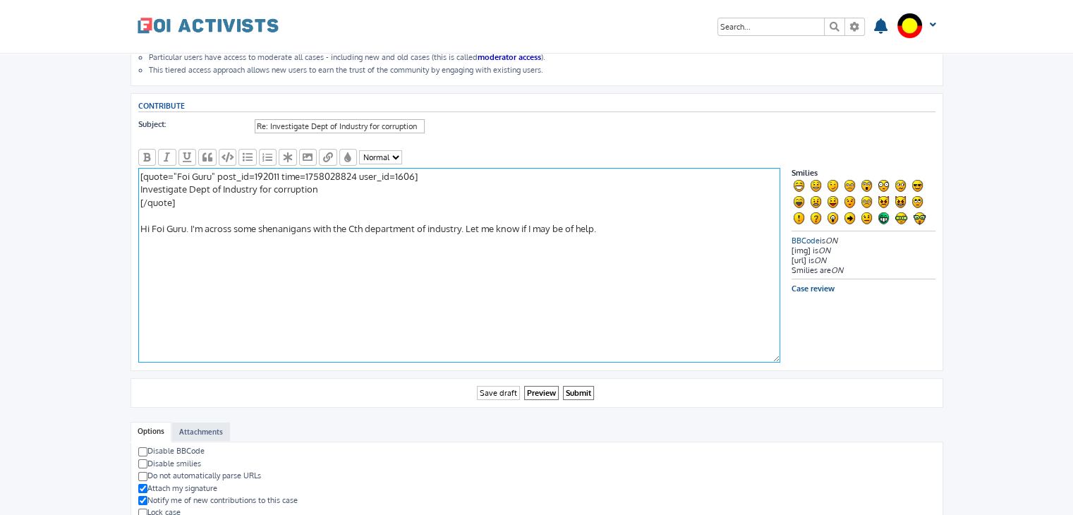
scroll to position [131, 0]
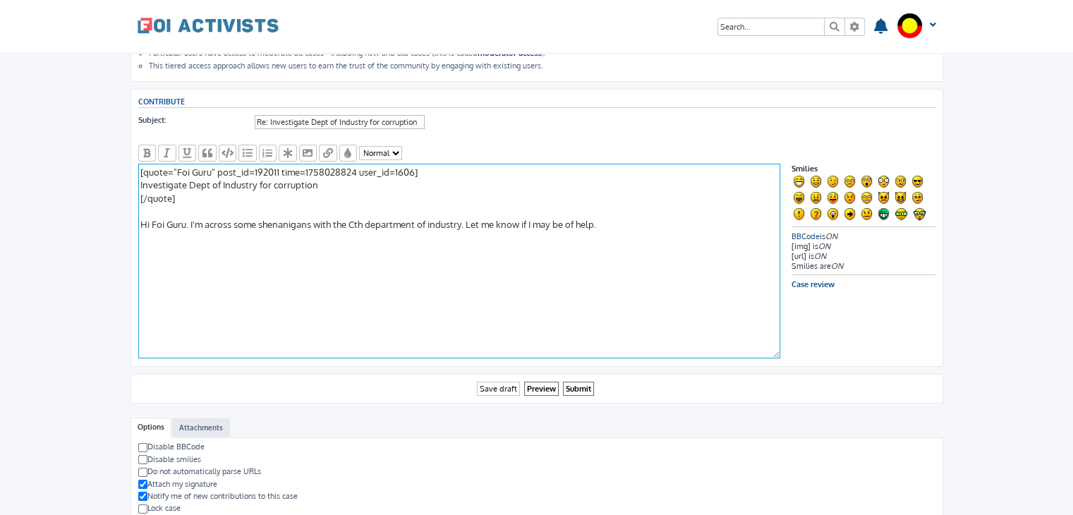
click at [477, 199] on textarea "[quote="Foi Guru" post_id=192011 time=1758028824 user_id=1606] Investigate Dept…" at bounding box center [459, 261] width 642 height 195
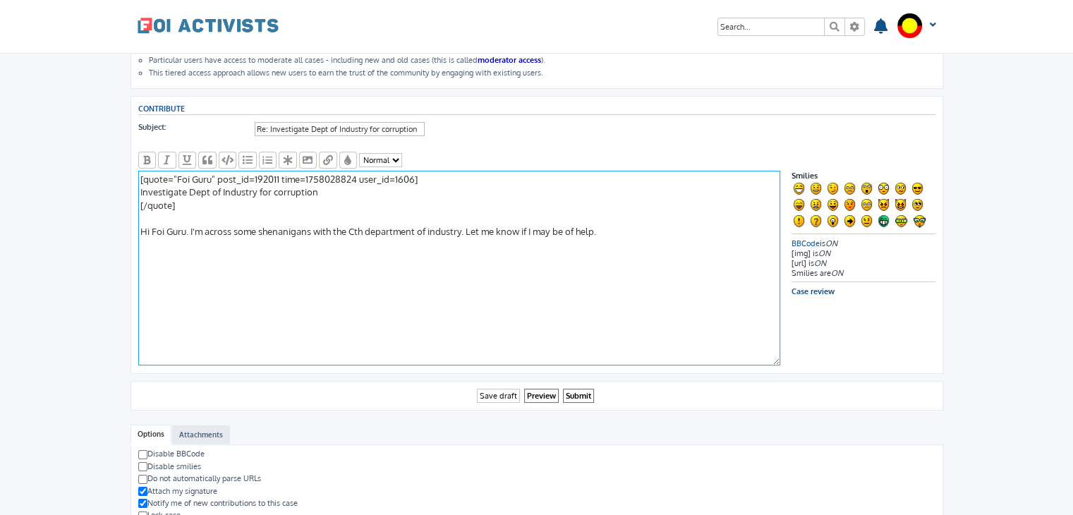
click at [586, 225] on textarea "[quote="Foi Guru" post_id=192011 time=1758028824 user_id=1606] Investigate Dept…" at bounding box center [459, 268] width 642 height 195
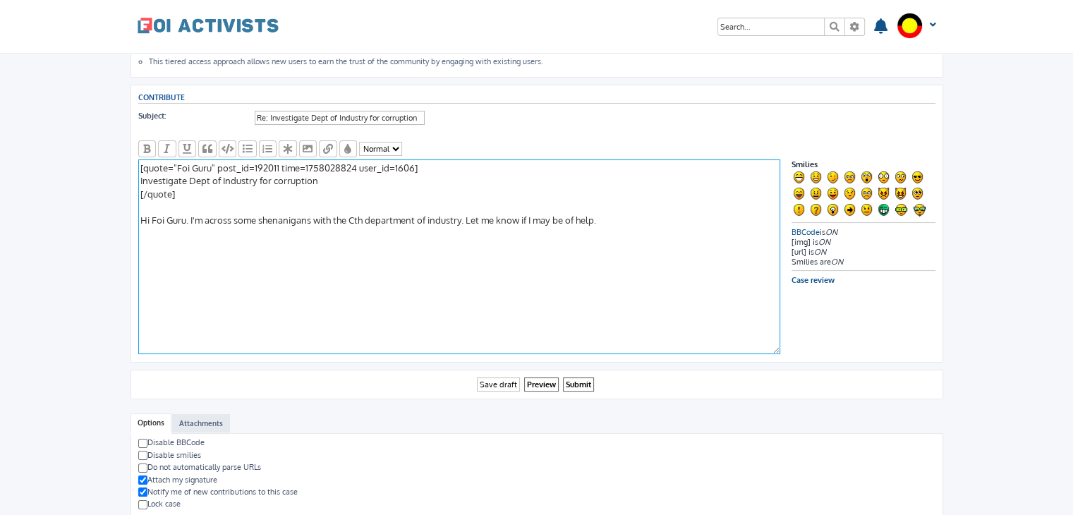
click at [369, 216] on textarea "[quote="Foi Guru" post_id=192011 time=1758028824 user_id=1606] Investigate Dept…" at bounding box center [459, 256] width 642 height 195
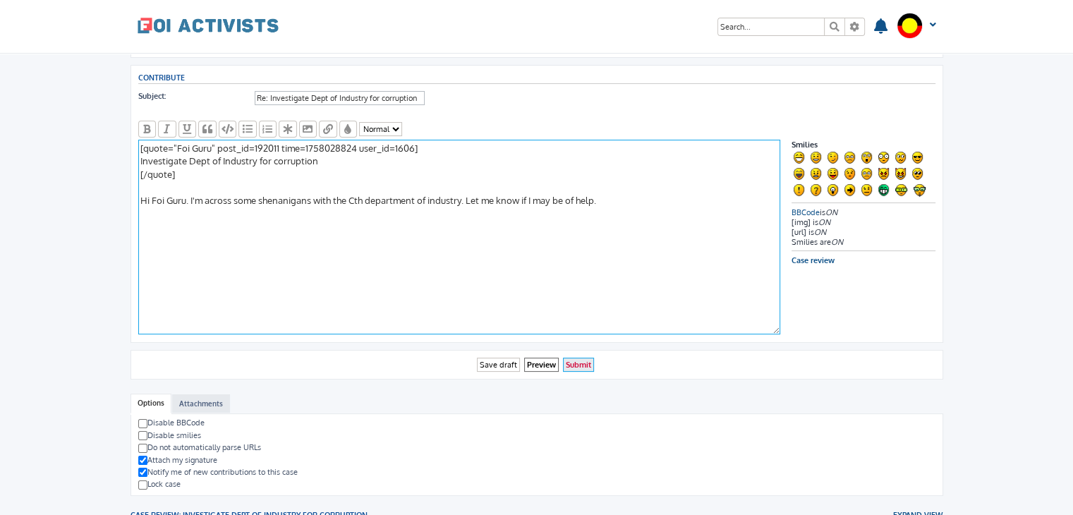
type textarea "[quote="Foi Guru" post_id=192011 time=1758028824 user_id=1606] Investigate Dept…"
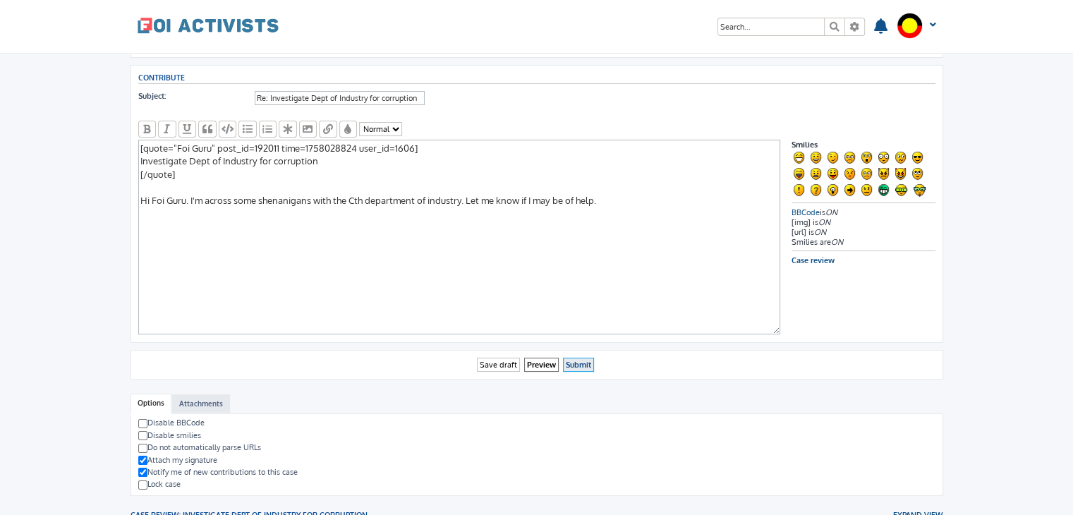
click at [579, 358] on input "Submit" at bounding box center [578, 365] width 31 height 15
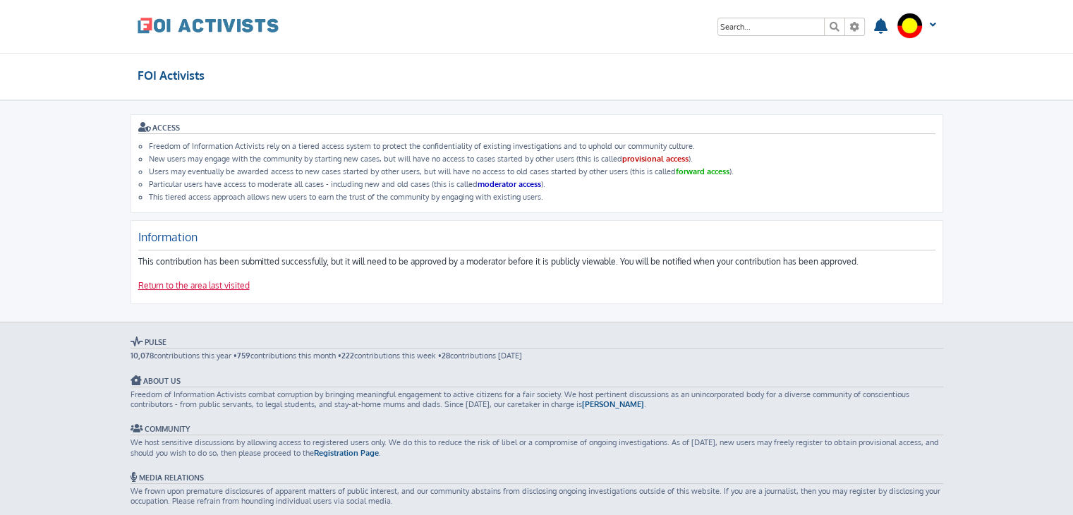
click at [198, 283] on link "Return to the area last visited" at bounding box center [193, 286] width 111 height 12
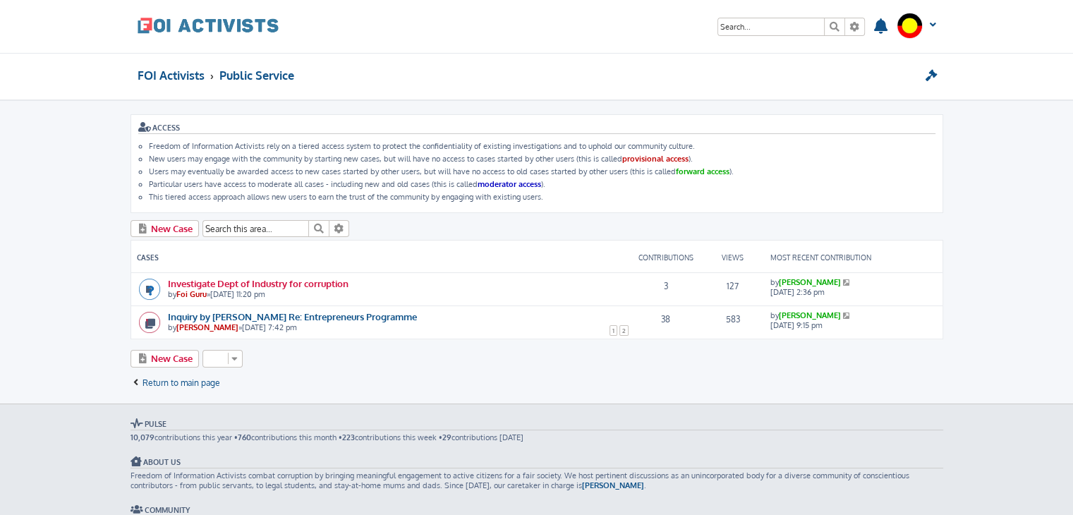
click at [308, 280] on link "Investigate Dept of Industry for corruption" at bounding box center [258, 283] width 181 height 12
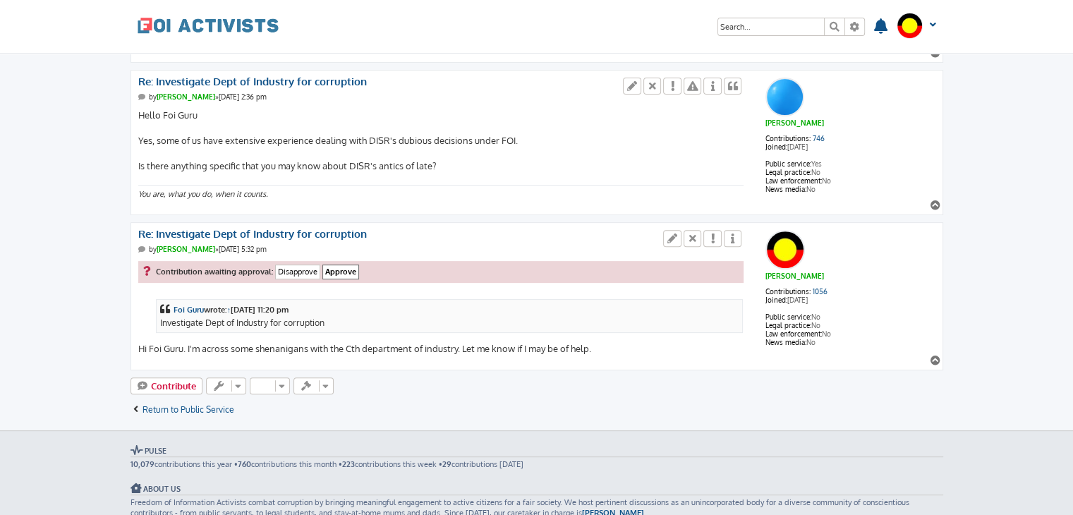
scroll to position [474, 0]
click at [339, 267] on input "Approve" at bounding box center [340, 272] width 37 height 15
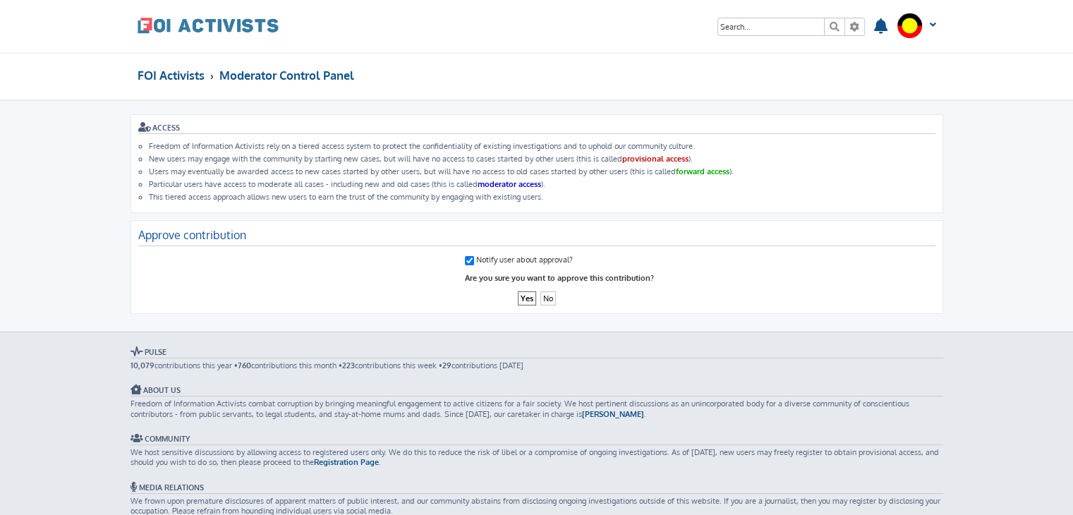
click at [470, 256] on input "Notify user about approval?" at bounding box center [469, 260] width 9 height 9
checkbox input "false"
click at [525, 295] on input "Yes" at bounding box center [527, 298] width 18 height 15
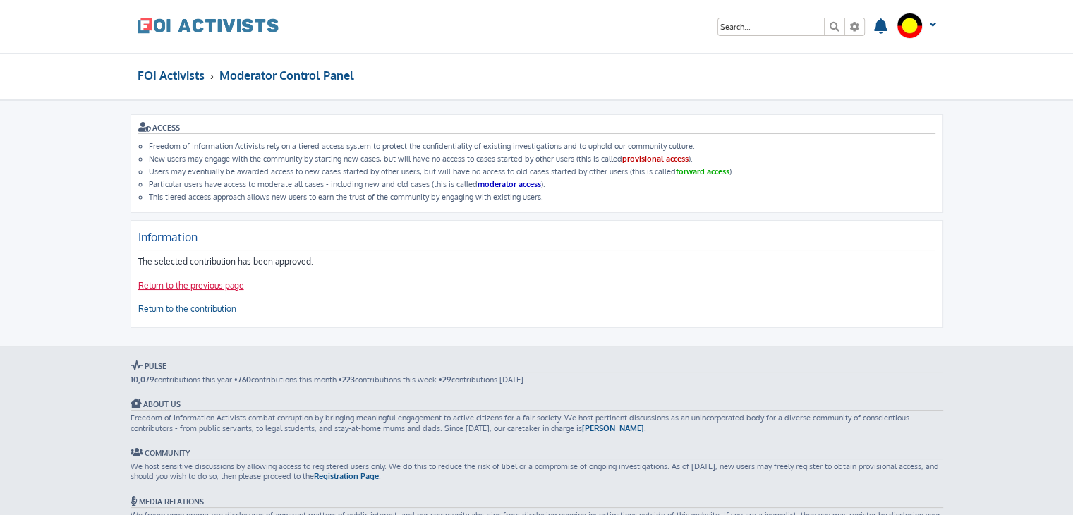
click at [217, 283] on link "Return to the previous page" at bounding box center [191, 286] width 106 height 12
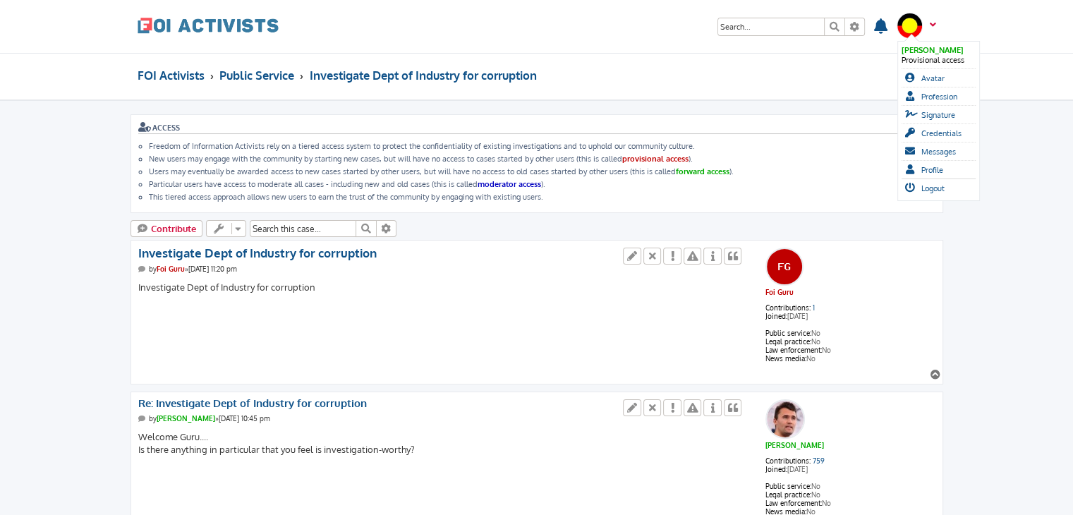
click at [929, 26] on span at bounding box center [931, 30] width 11 height 15
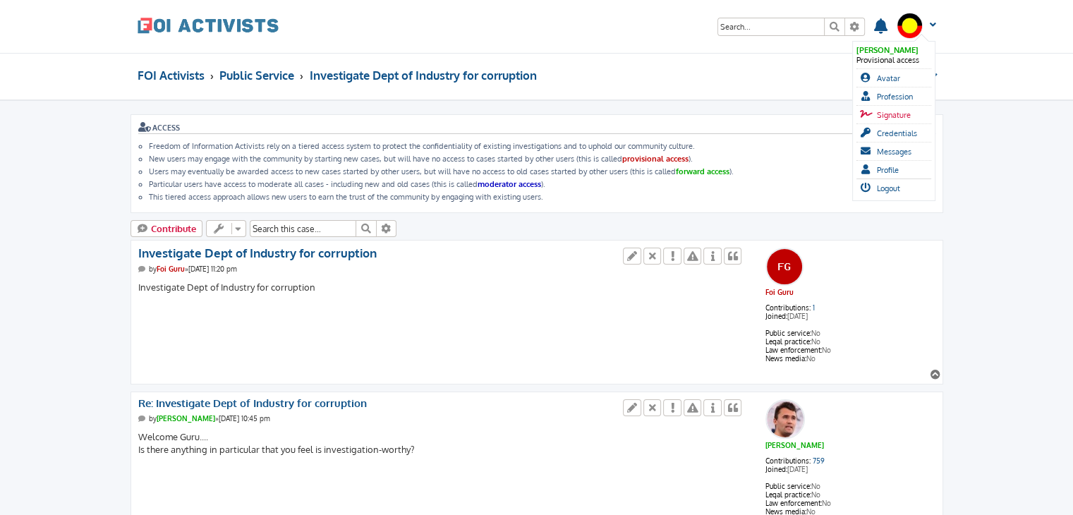
click at [895, 111] on span "Signature" at bounding box center [894, 115] width 34 height 10
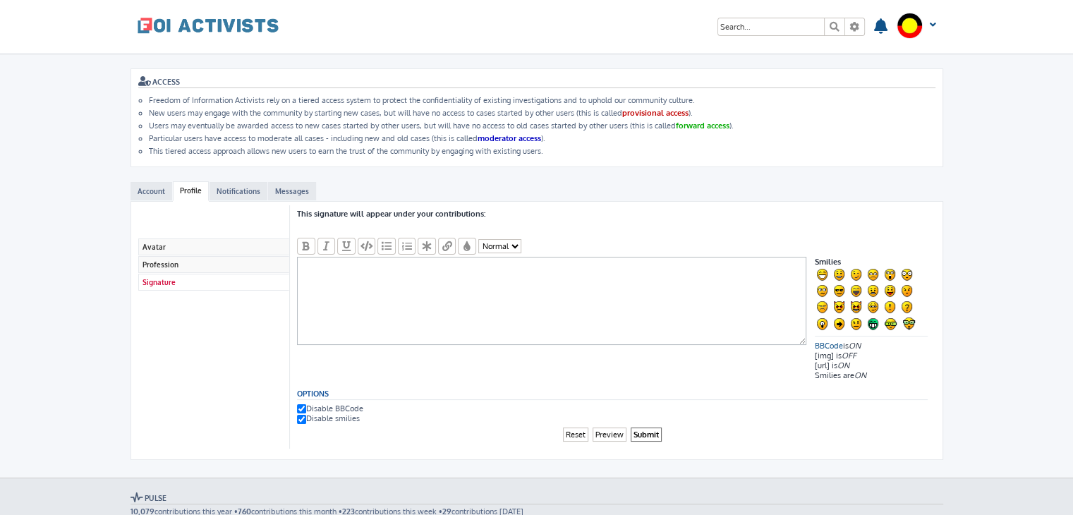
scroll to position [40, 0]
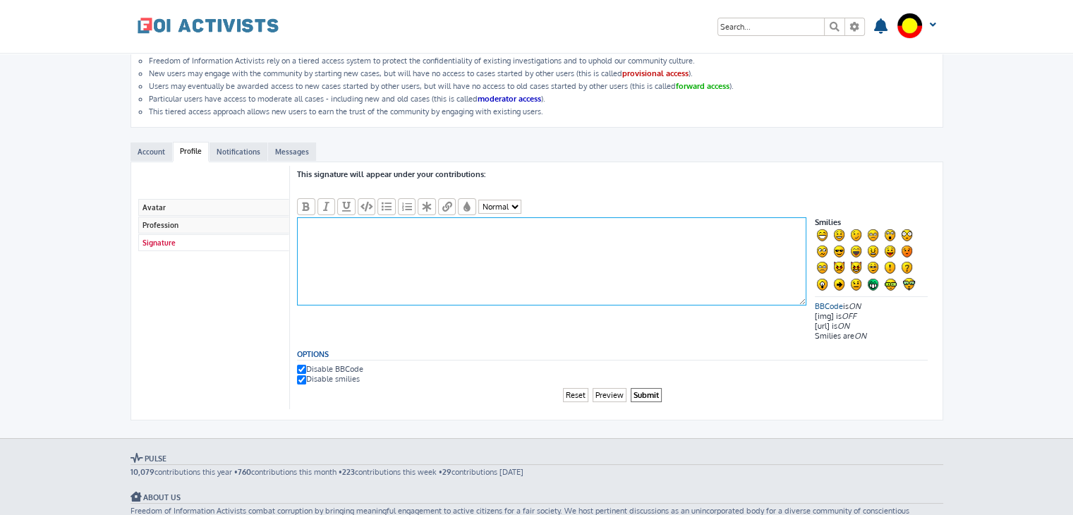
click at [358, 241] on textarea at bounding box center [551, 261] width 509 height 88
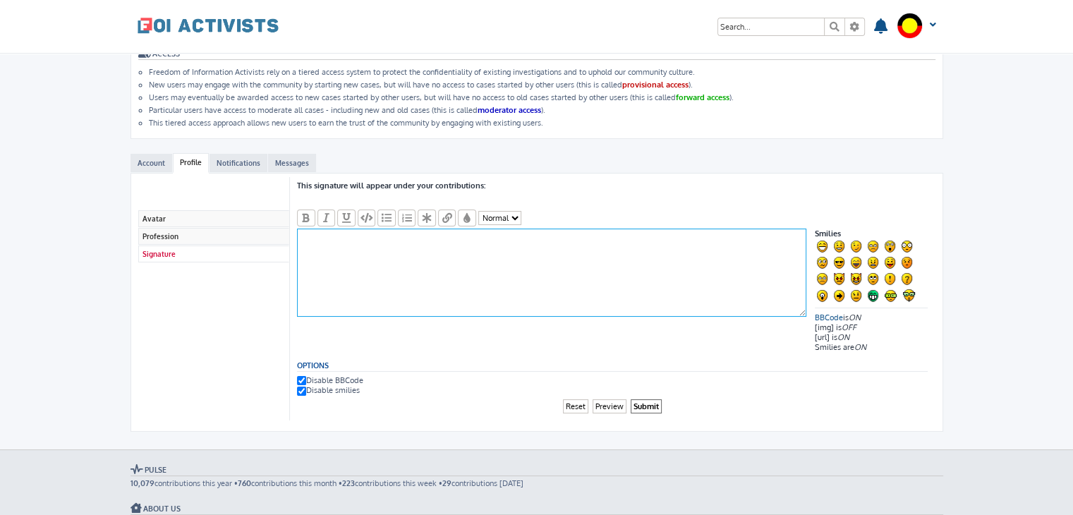
scroll to position [28, 0]
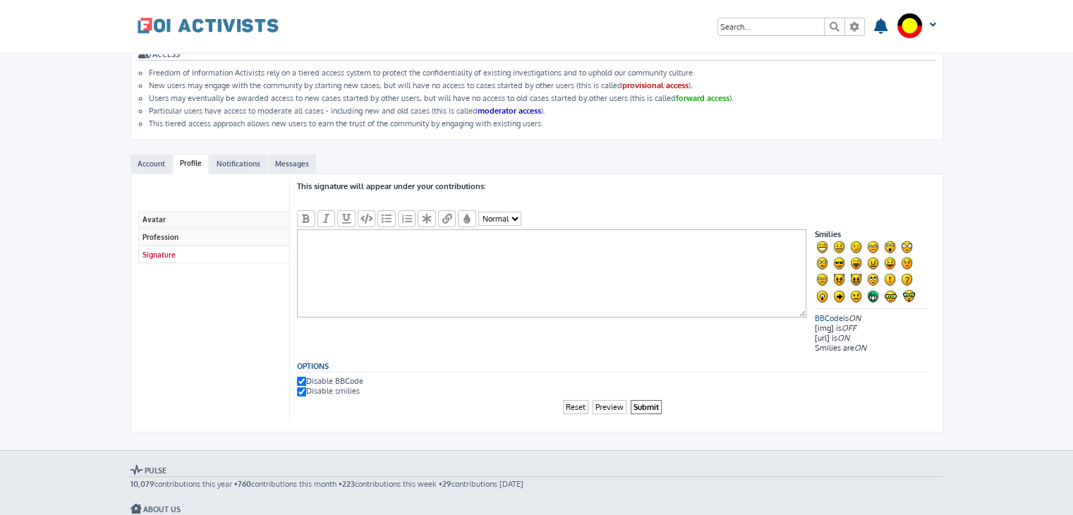
click at [395, 185] on b "This signature will appear under your contributions:" at bounding box center [391, 186] width 188 height 10
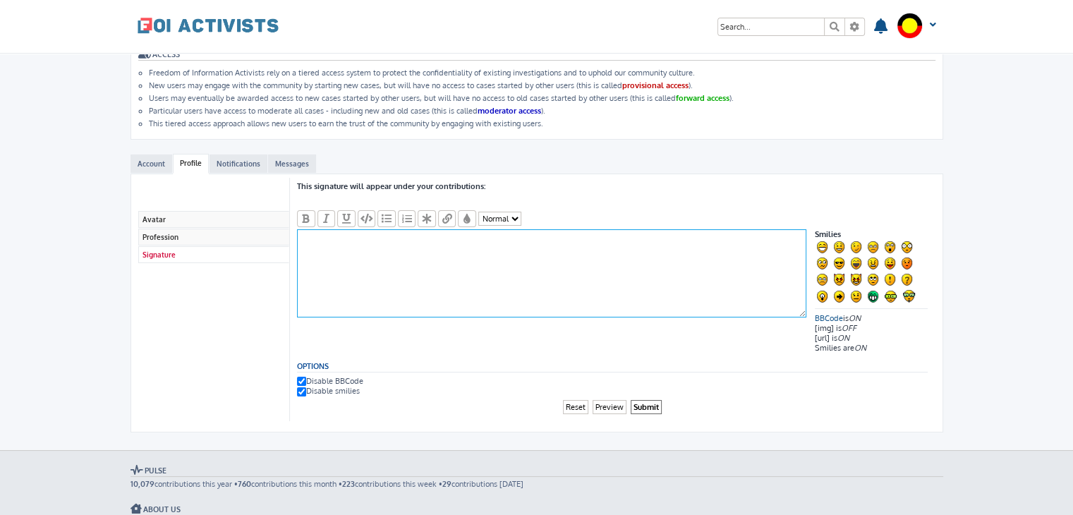
click at [443, 243] on textarea at bounding box center [551, 273] width 509 height 88
type textarea "T"
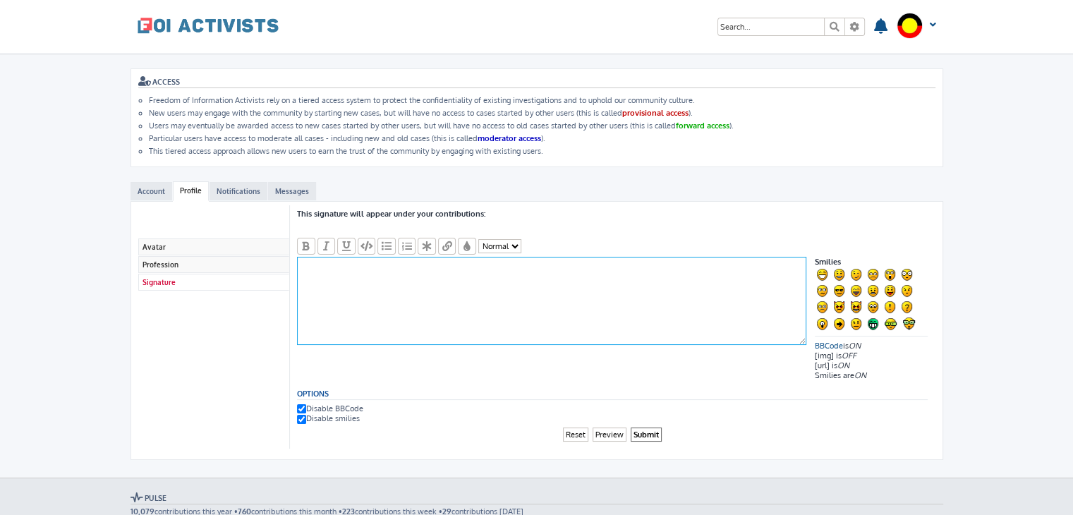
paste textarea "Actions speak louder than words"
type textarea "Actions speak louder than words"
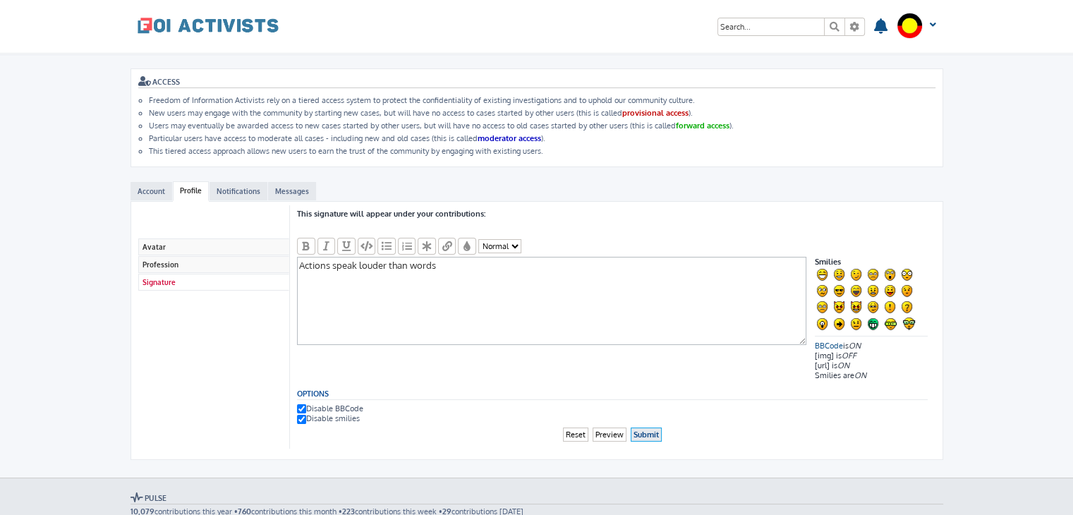
click at [645, 430] on input "Submit" at bounding box center [646, 435] width 31 height 15
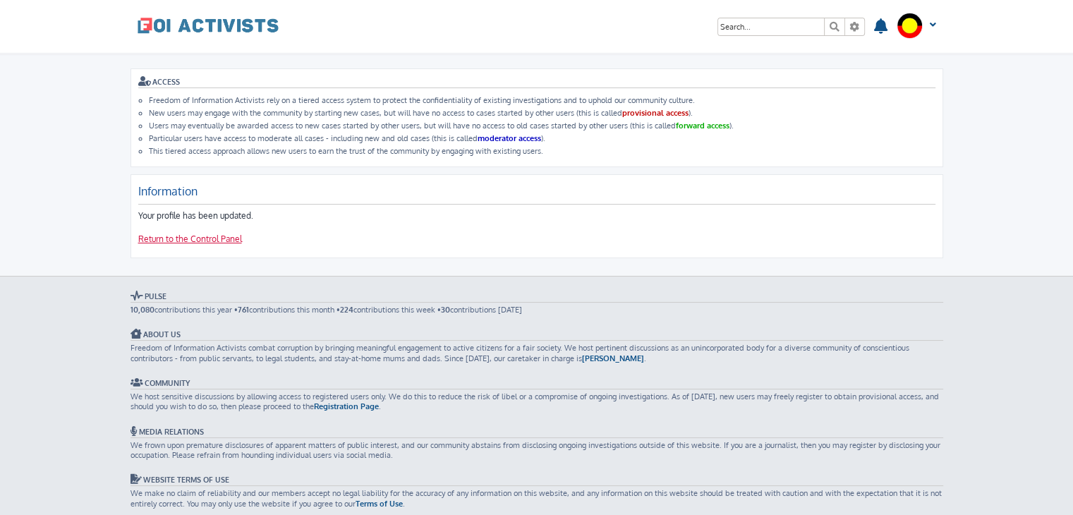
click at [179, 236] on link "Return to the Control Panel" at bounding box center [190, 240] width 104 height 12
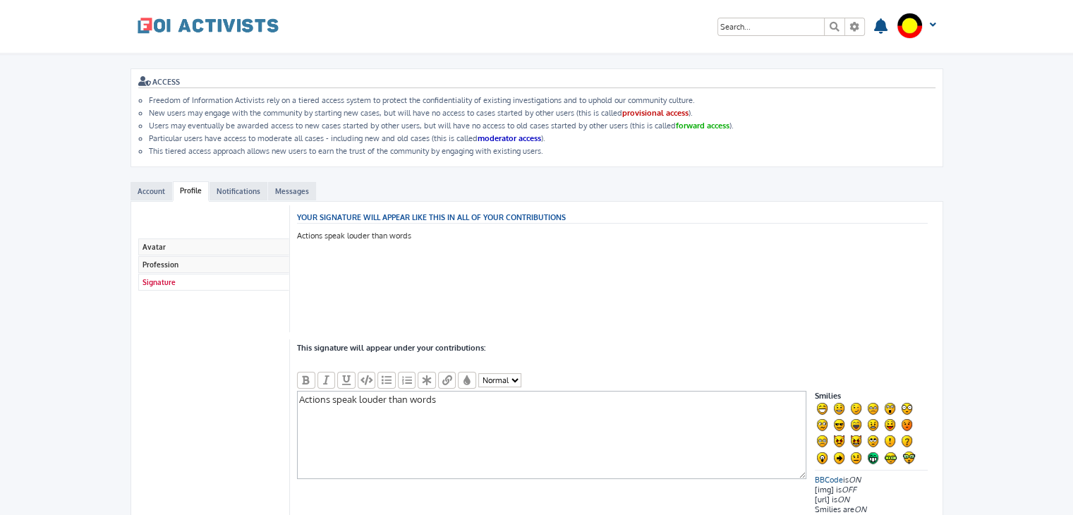
click at [195, 24] on span at bounding box center [208, 24] width 141 height 35
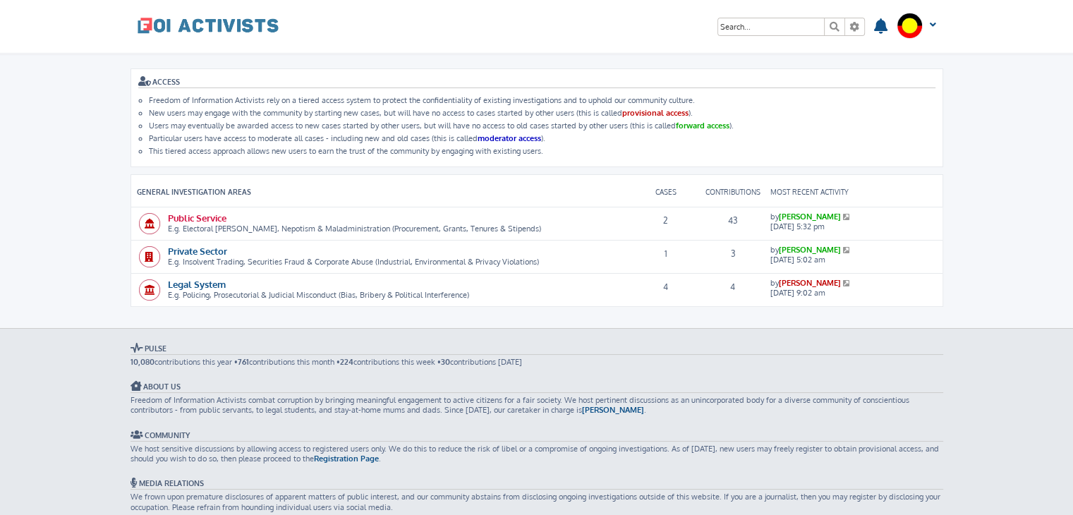
click at [198, 218] on link "Public Service" at bounding box center [197, 218] width 59 height 12
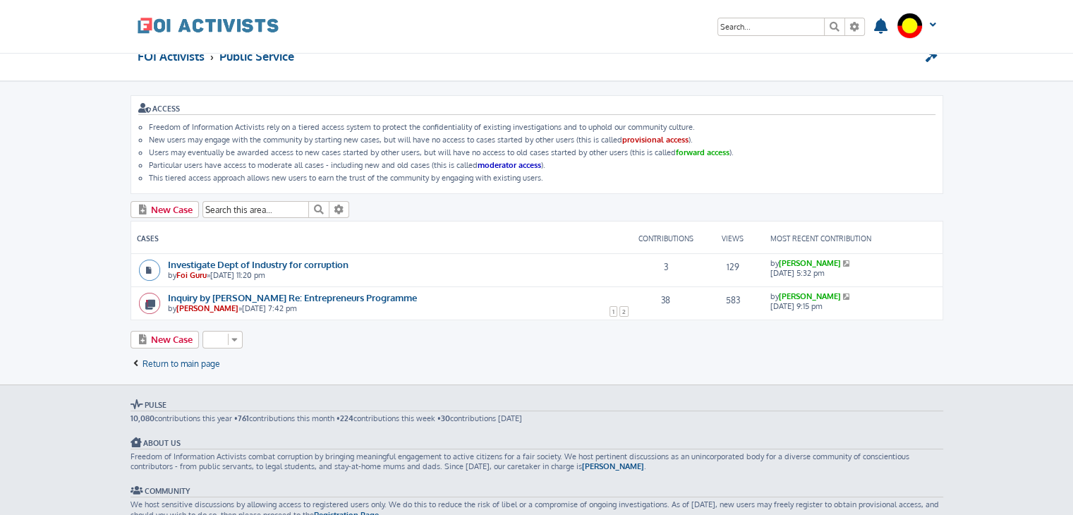
scroll to position [20, 0]
click at [291, 260] on link "Investigate Dept of Industry for corruption" at bounding box center [258, 264] width 181 height 12
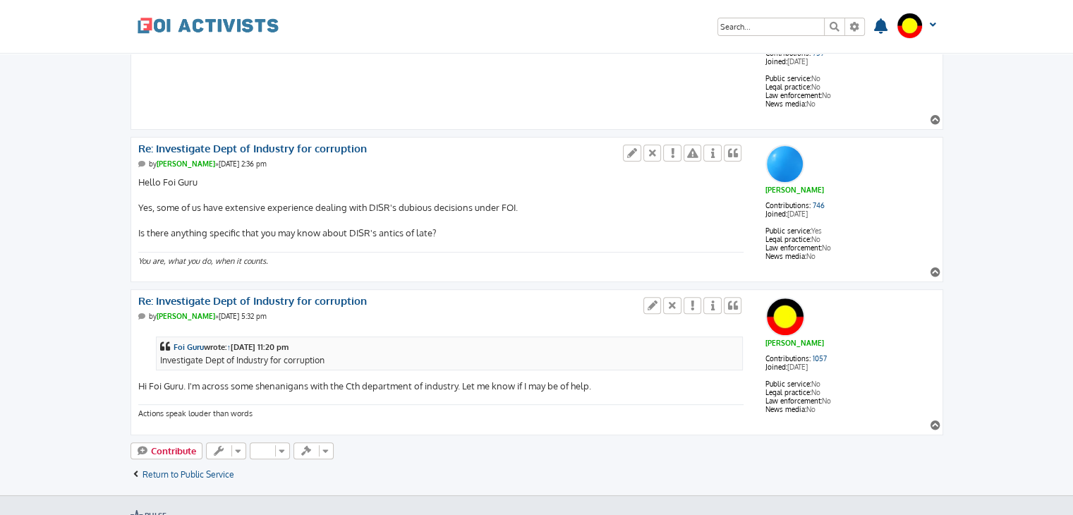
scroll to position [409, 0]
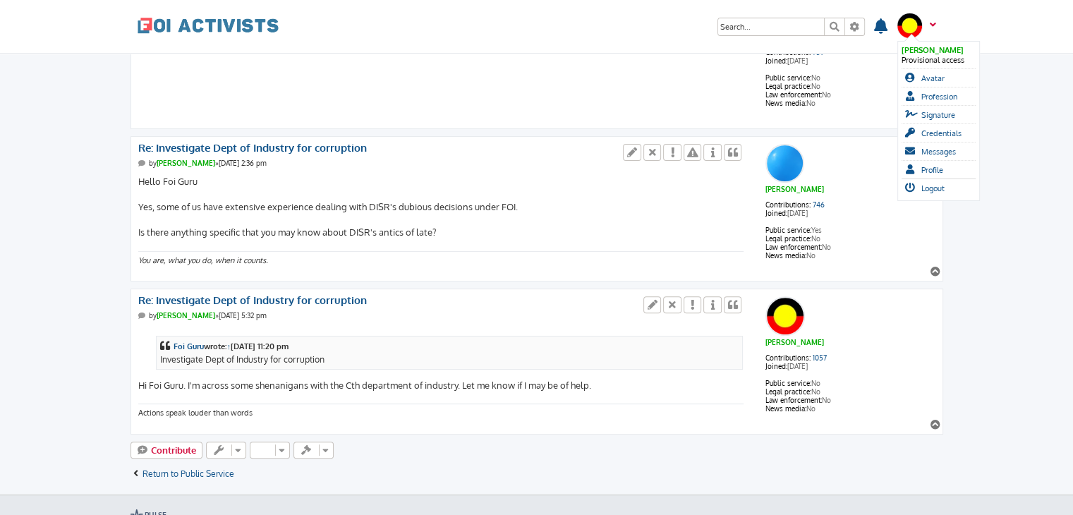
click at [929, 27] on span at bounding box center [931, 30] width 11 height 15
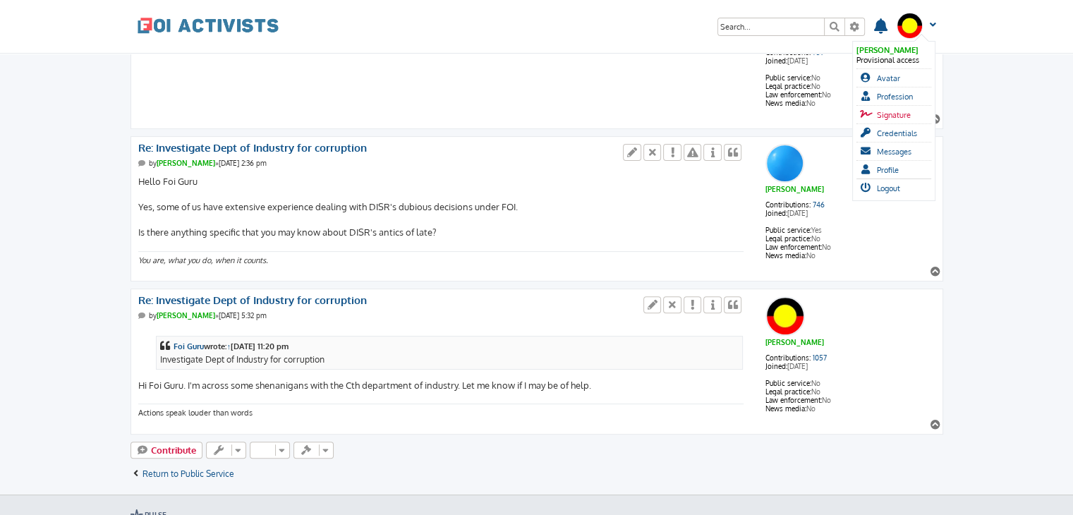
click at [900, 111] on span "Signature" at bounding box center [894, 115] width 34 height 10
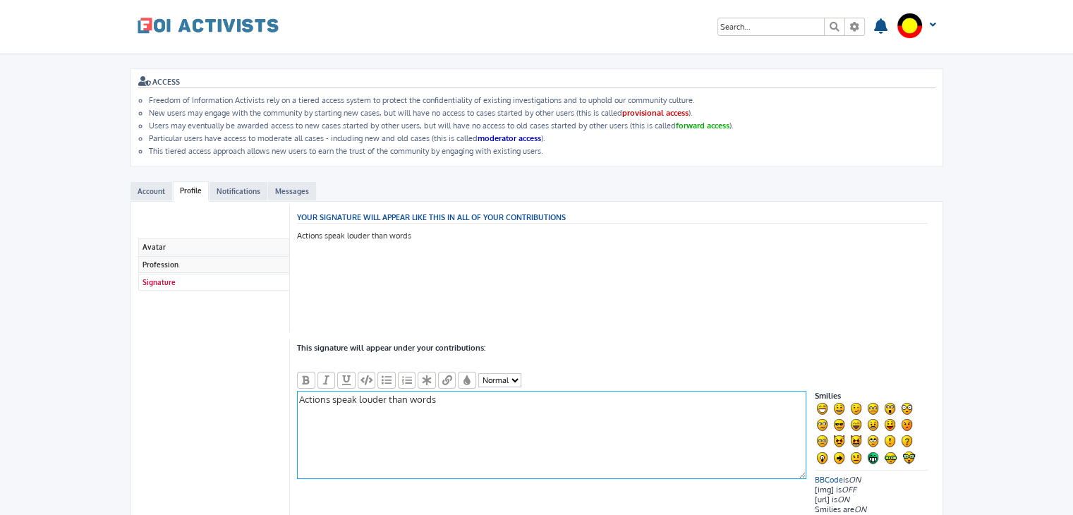
click at [387, 400] on textarea "Actions speak louder than words" at bounding box center [551, 435] width 509 height 88
click at [328, 381] on icon "button" at bounding box center [326, 380] width 13 height 10
click at [480, 402] on textarea "Actions speak louder than words" at bounding box center [551, 435] width 509 height 88
click at [440, 396] on textarea "Actions speak louder than words" at bounding box center [551, 435] width 509 height 88
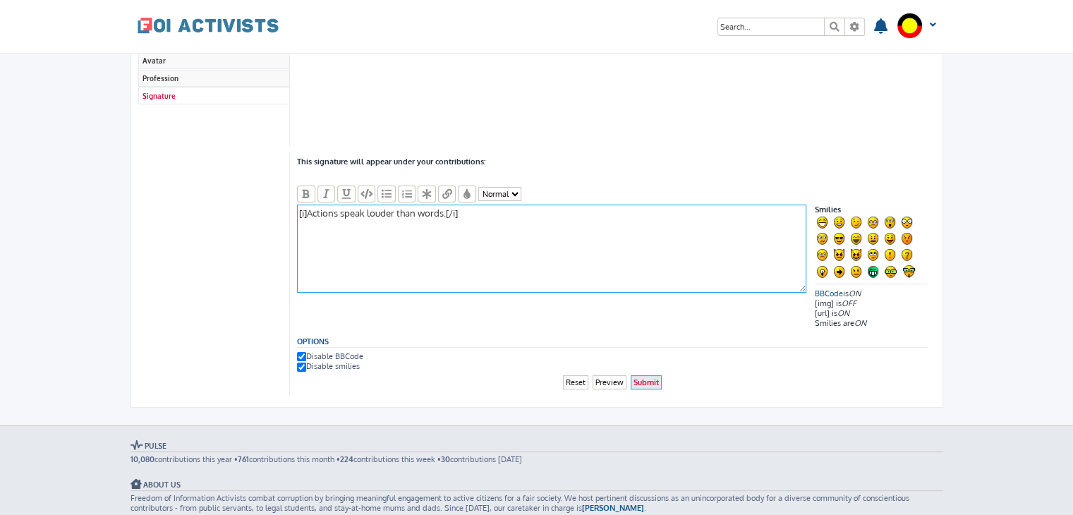
type textarea "[i]Actions speak louder than words.[/i]"
click at [636, 377] on input "Submit" at bounding box center [646, 382] width 31 height 15
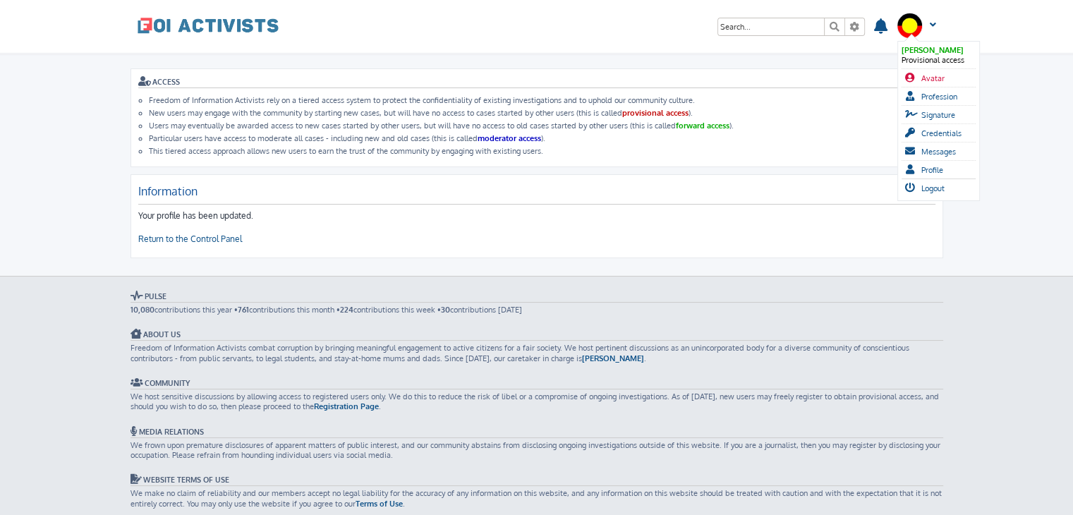
click at [912, 76] on icon at bounding box center [911, 78] width 13 height 10
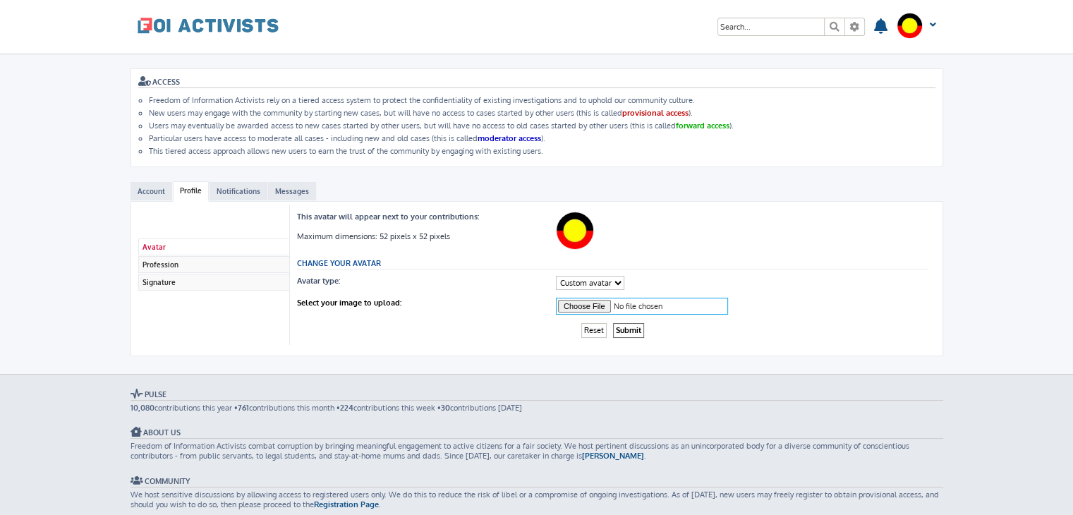
click at [579, 298] on input "Select your image to upload:" at bounding box center [642, 306] width 172 height 17
type input "C:\fakepath\aboriginal (2).jpg"
click at [636, 325] on input "Submit" at bounding box center [628, 330] width 31 height 15
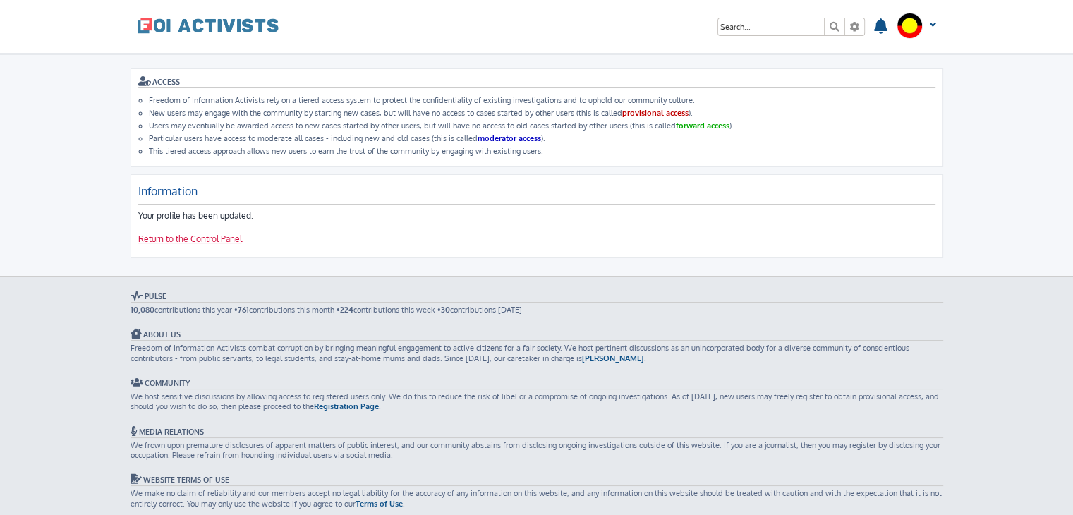
click at [209, 235] on link "Return to the Control Panel" at bounding box center [190, 240] width 104 height 12
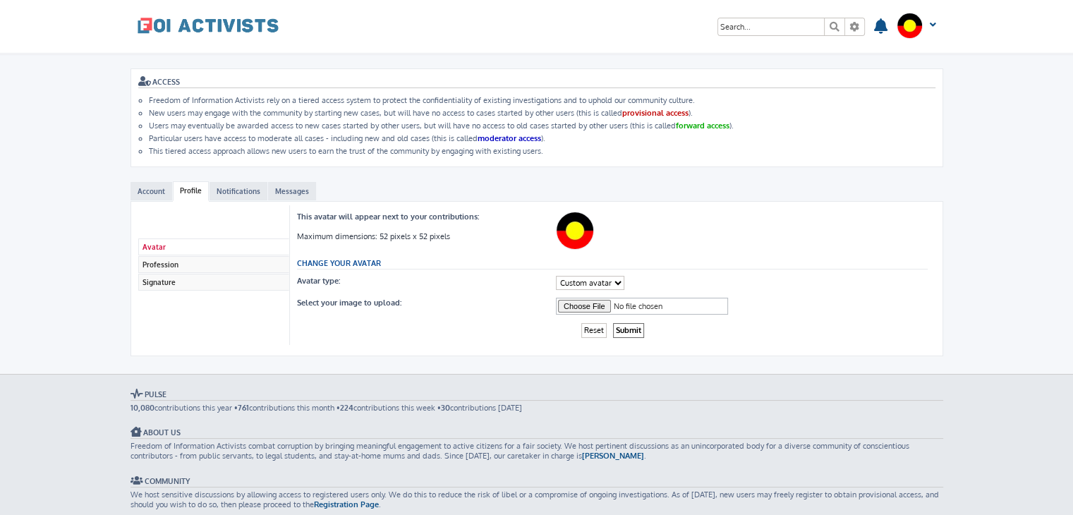
click at [155, 18] on span at bounding box center [208, 24] width 141 height 35
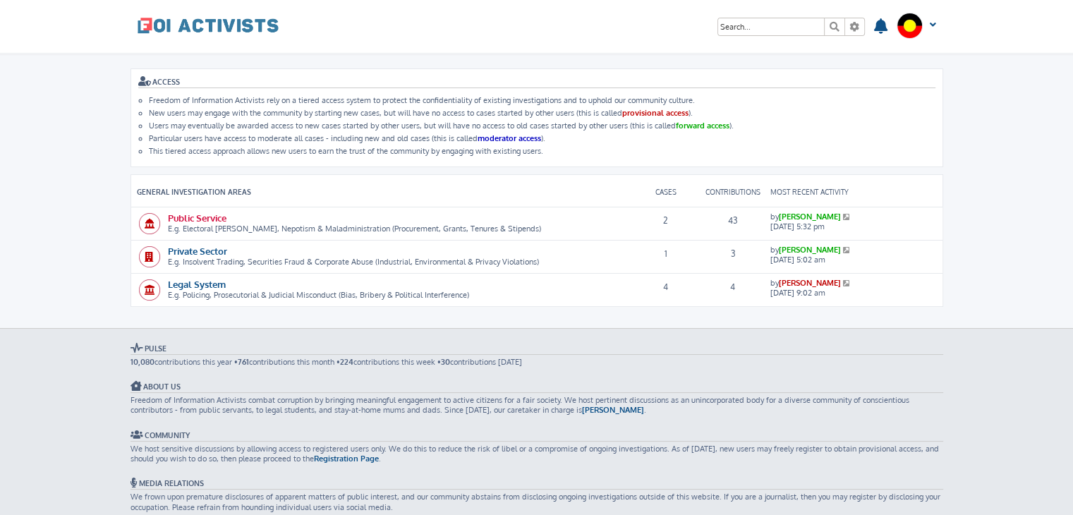
click at [203, 216] on link "Public Service" at bounding box center [197, 218] width 59 height 12
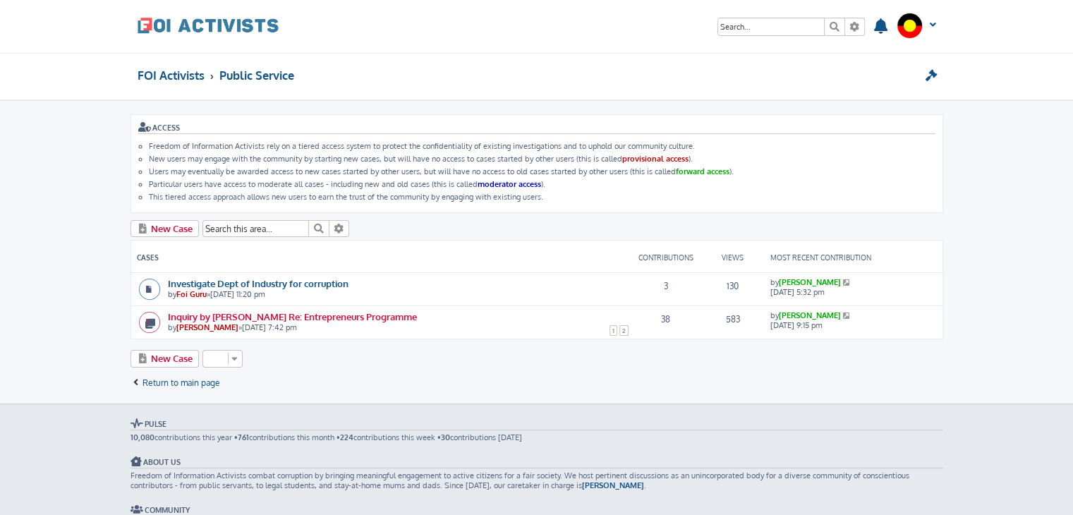
click at [365, 318] on link "Inquiry by [PERSON_NAME] Re: Entrepreneurs Programme" at bounding box center [292, 316] width 249 height 12
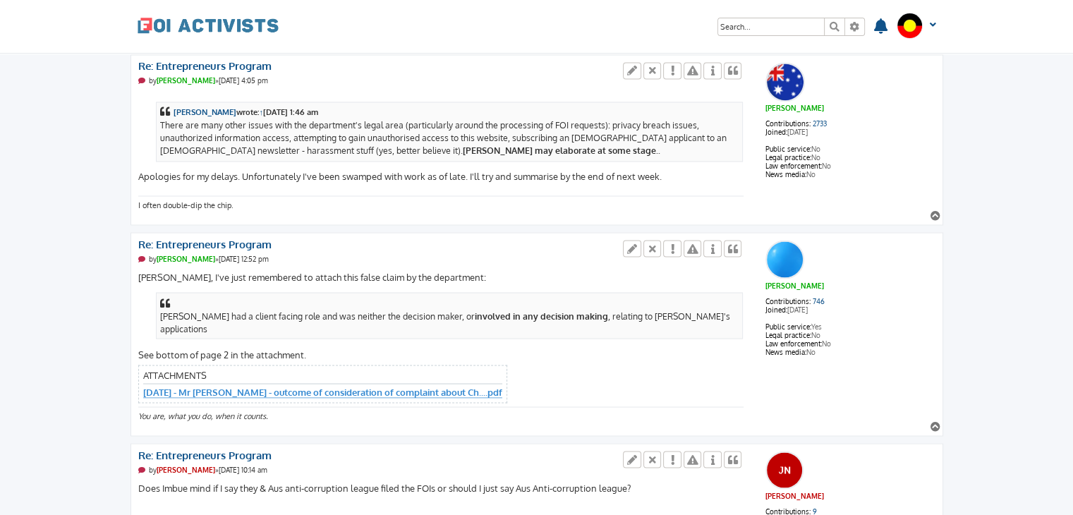
scroll to position [8090, 0]
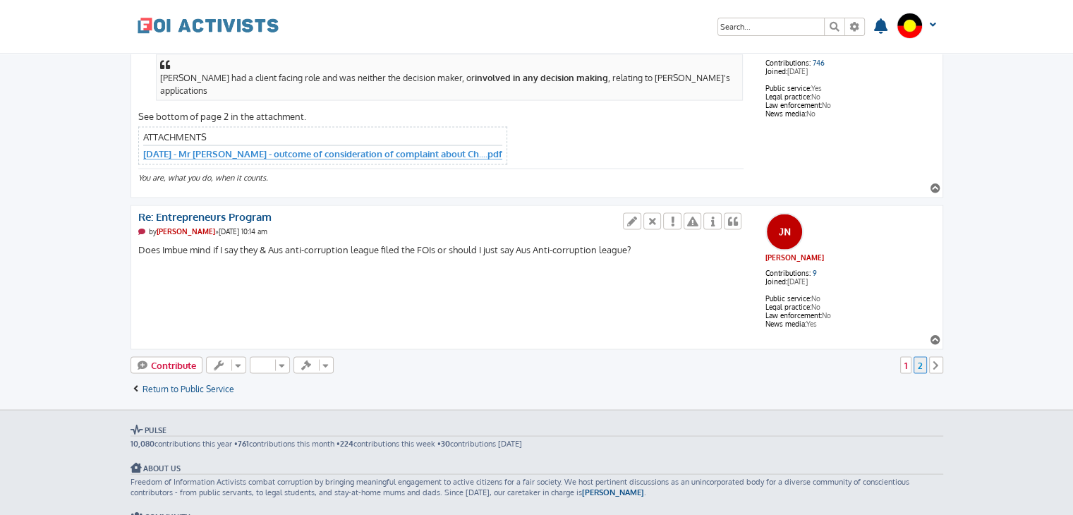
click at [923, 357] on link "2" at bounding box center [920, 365] width 13 height 17
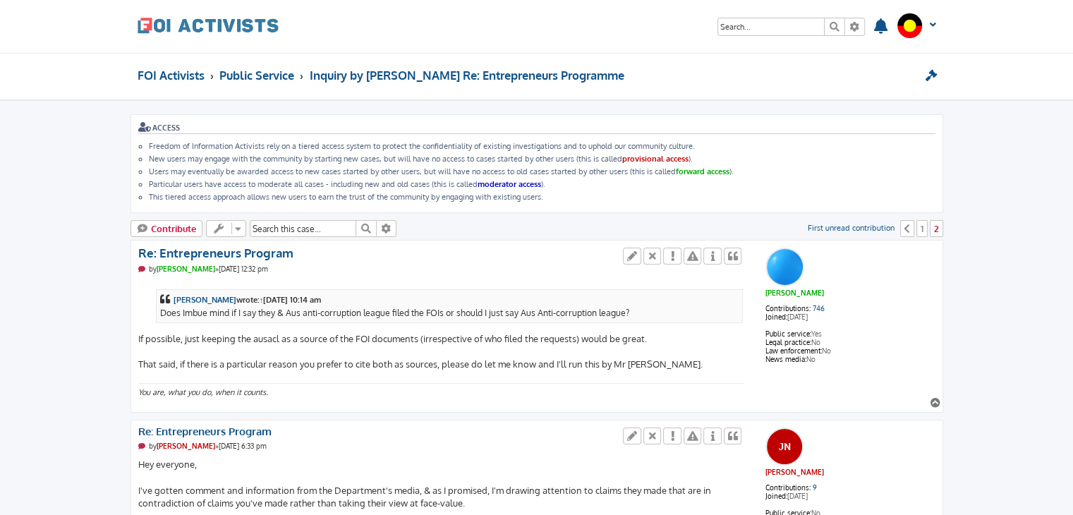
click at [217, 29] on span at bounding box center [208, 24] width 141 height 35
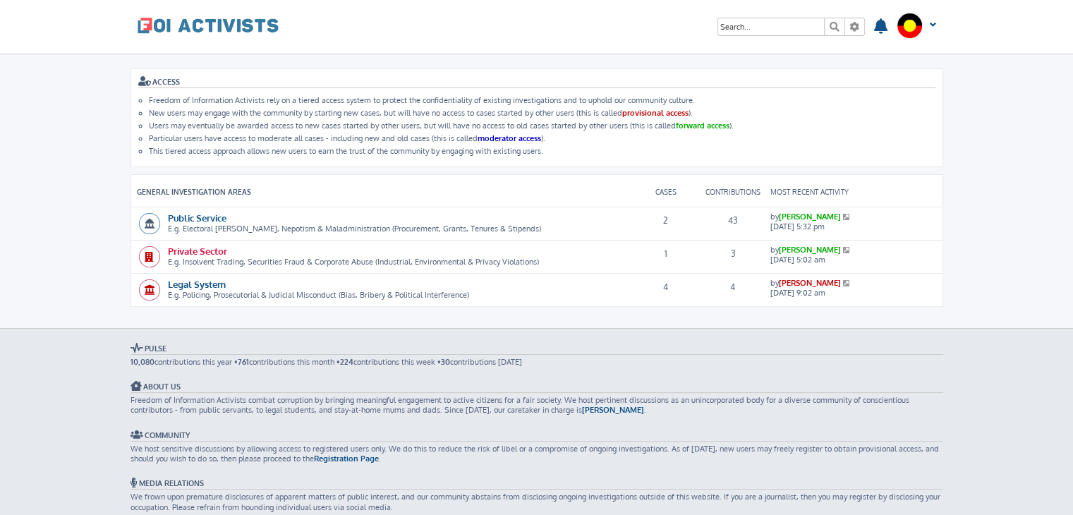
click at [190, 246] on link "Private Sector" at bounding box center [197, 251] width 59 height 12
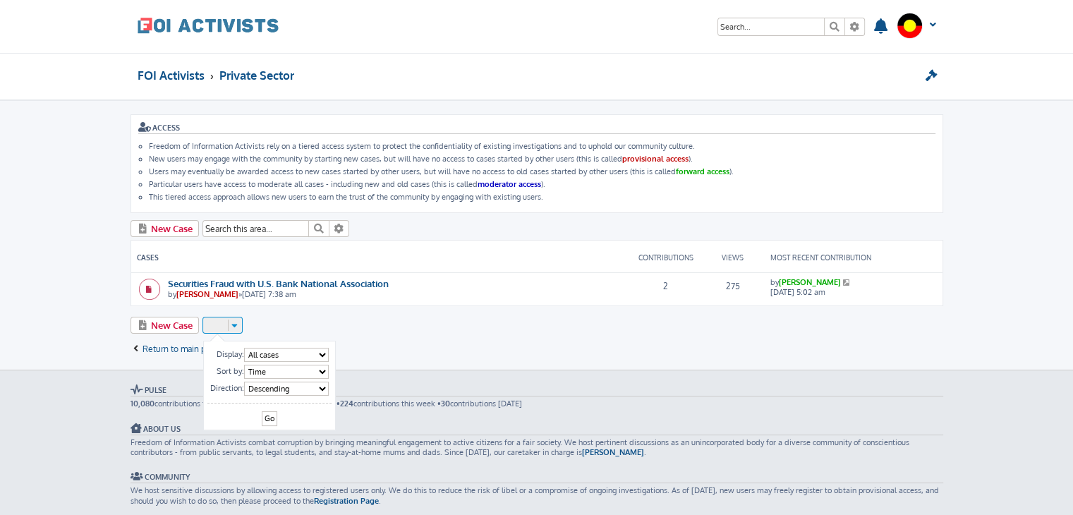
click at [237, 319] on icon at bounding box center [235, 324] width 13 height 10
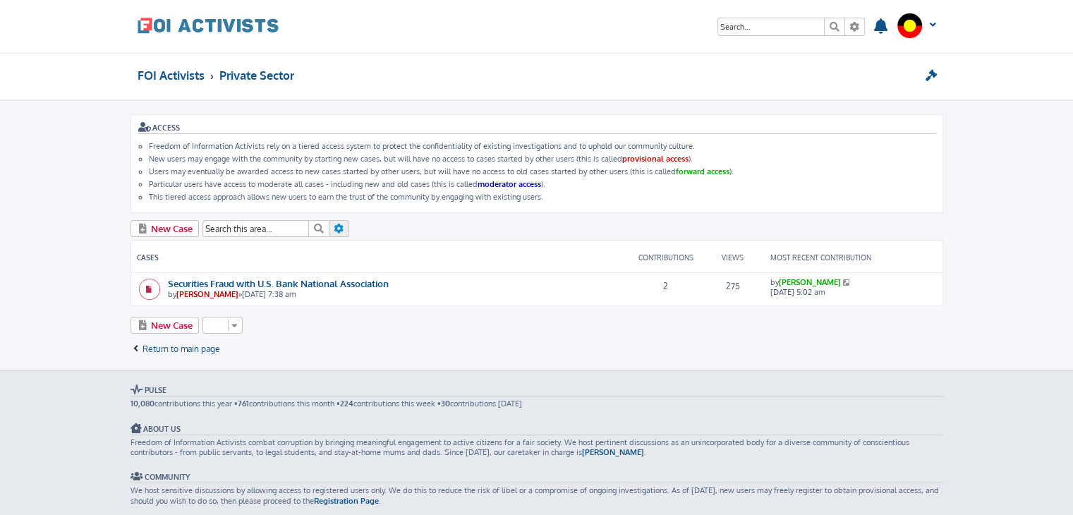
click at [347, 224] on link "Advanced search" at bounding box center [340, 228] width 20 height 17
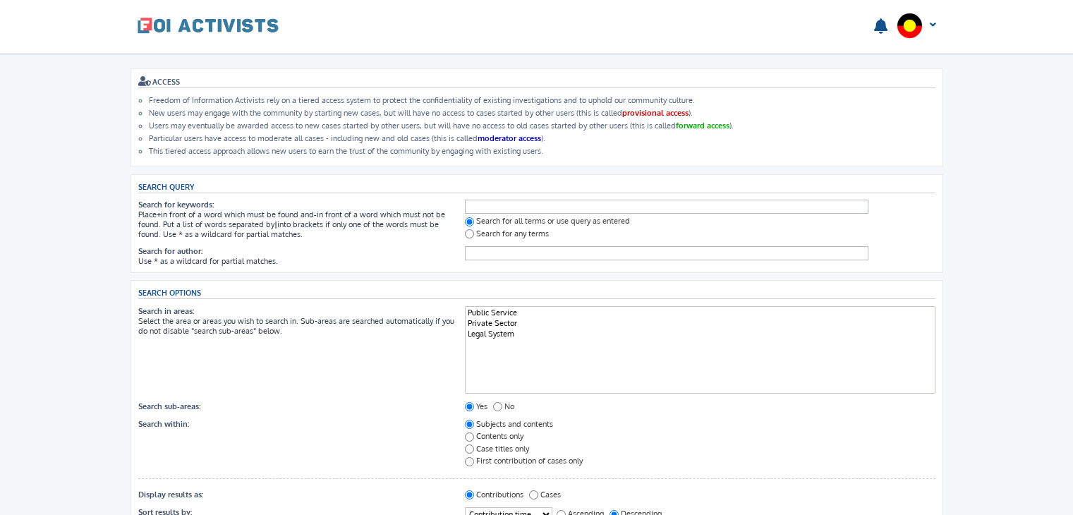
select select
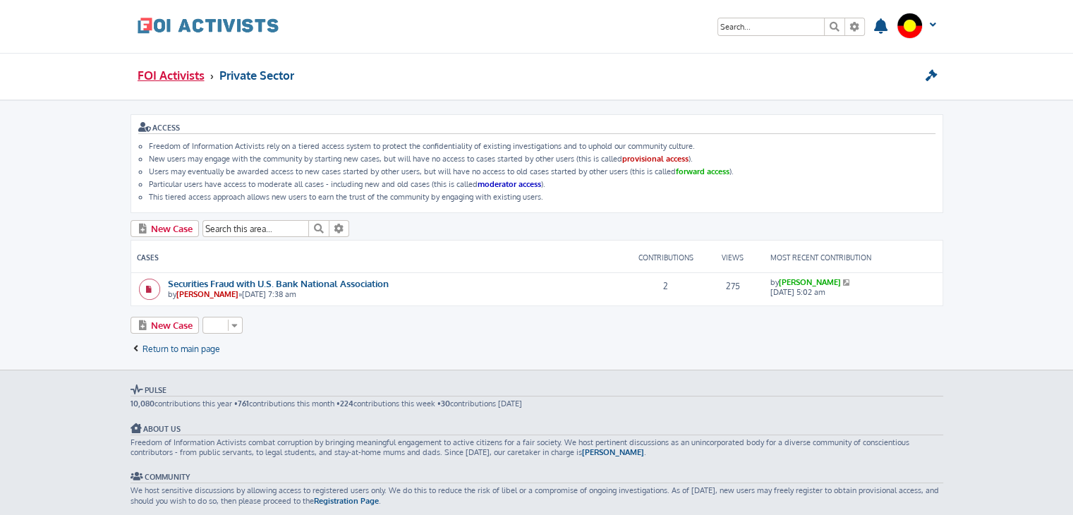
click at [171, 76] on span "FOI Activists" at bounding box center [171, 75] width 67 height 15
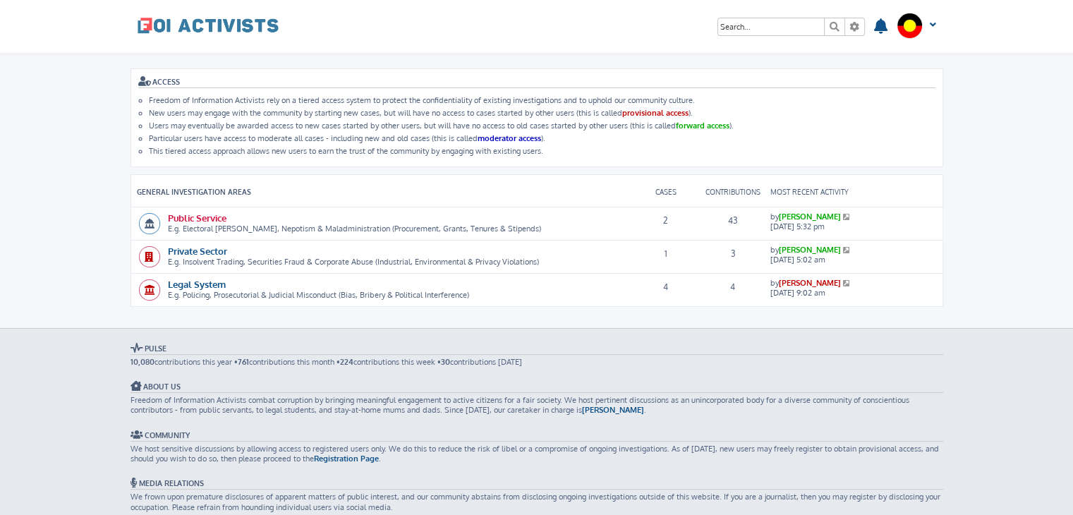
click at [205, 213] on link "Public Service" at bounding box center [197, 218] width 59 height 12
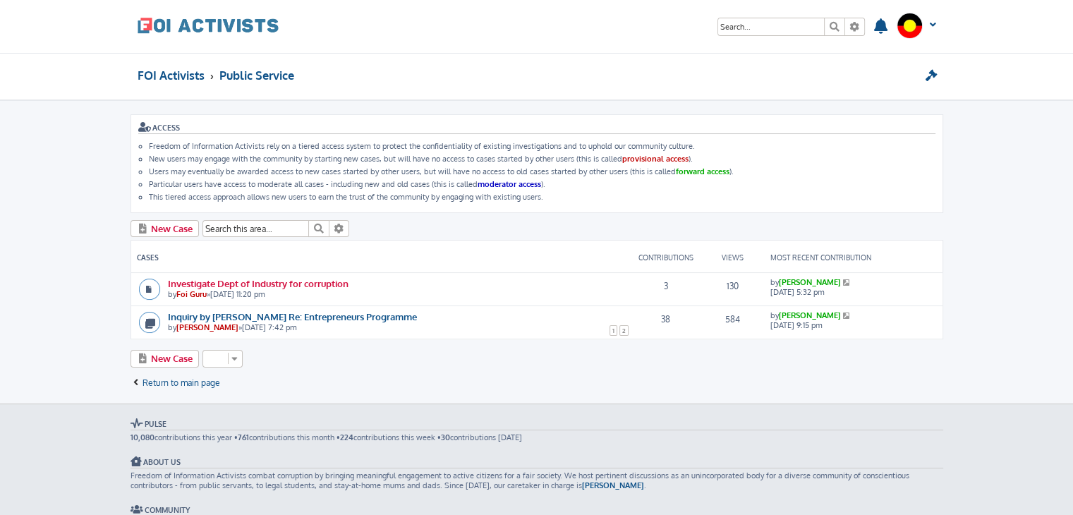
click at [300, 280] on link "Investigate Dept of Industry for corruption" at bounding box center [258, 283] width 181 height 12
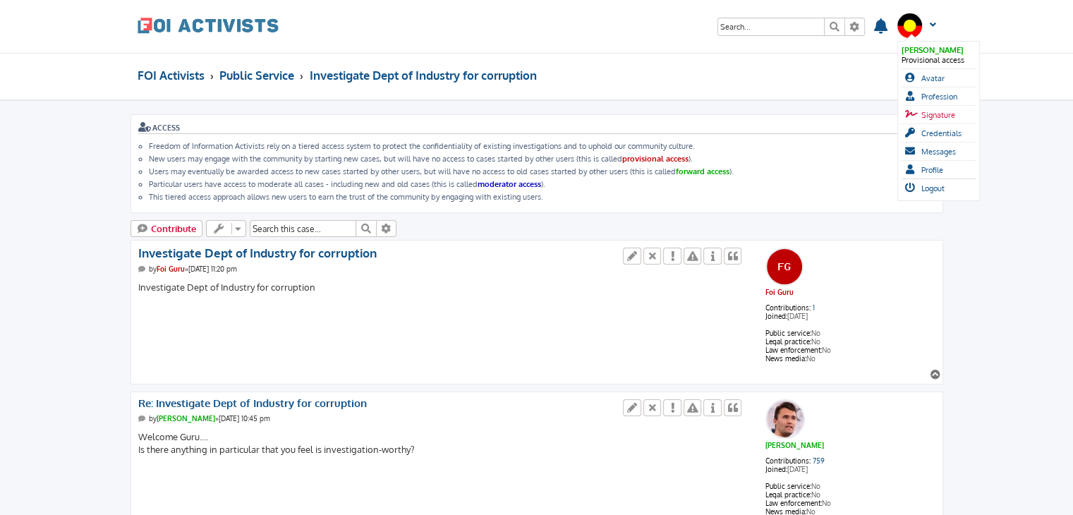
click at [941, 110] on span "Signature" at bounding box center [939, 115] width 34 height 10
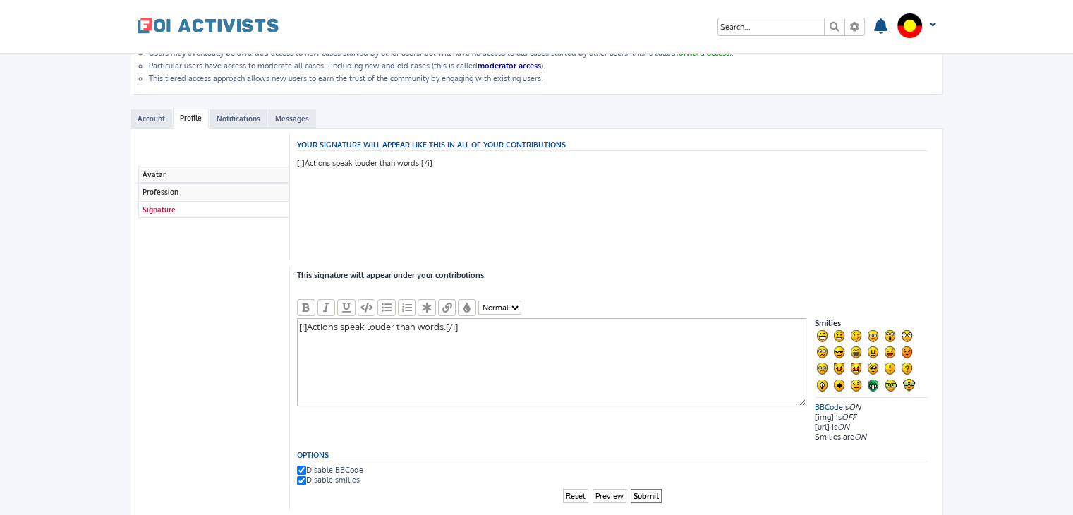
scroll to position [73, 0]
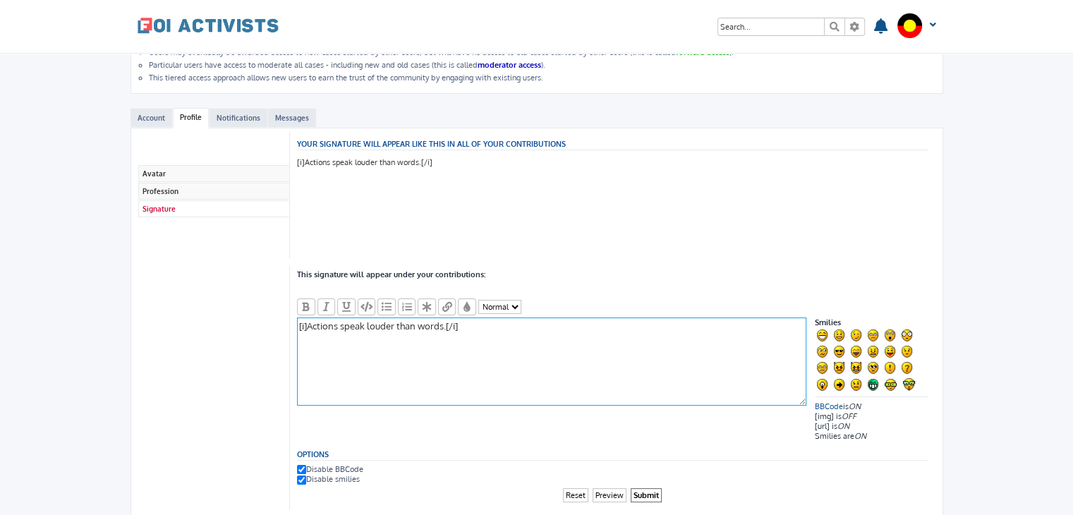
click at [471, 329] on textarea "[i]Actions speak louder than words.[/i]" at bounding box center [551, 362] width 509 height 88
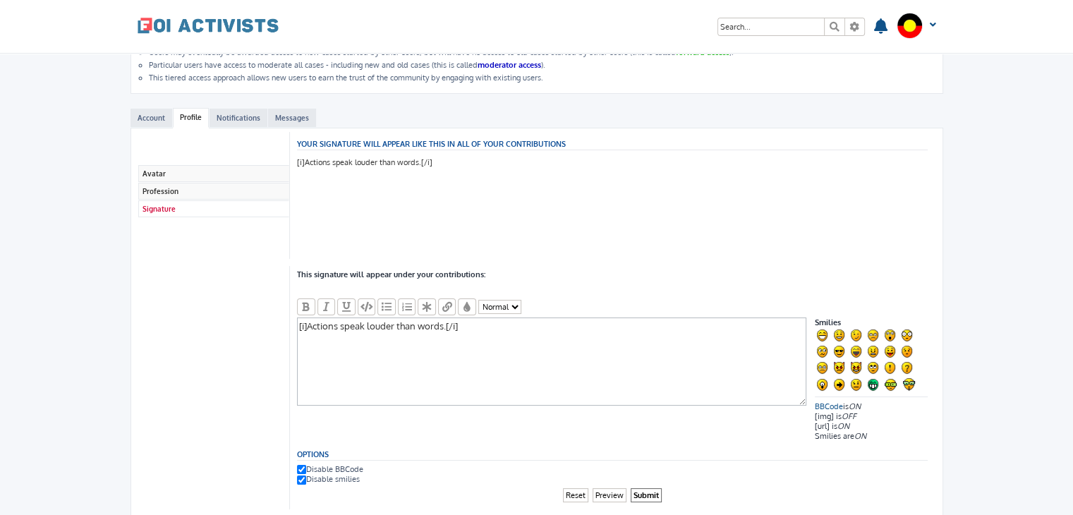
click at [301, 465] on input "Disable BBCode" at bounding box center [301, 469] width 9 height 9
checkbox input "false"
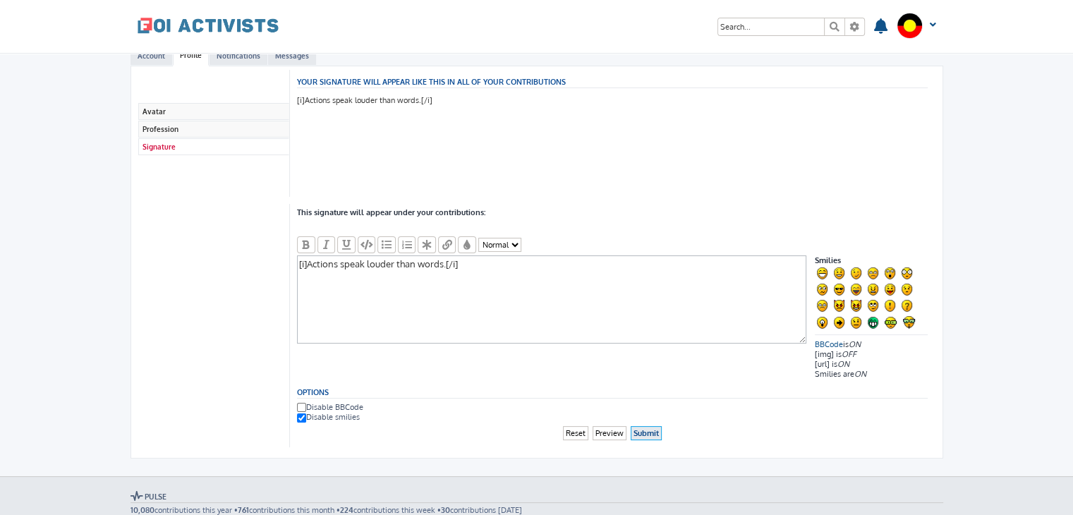
click at [639, 426] on input "Submit" at bounding box center [646, 433] width 31 height 15
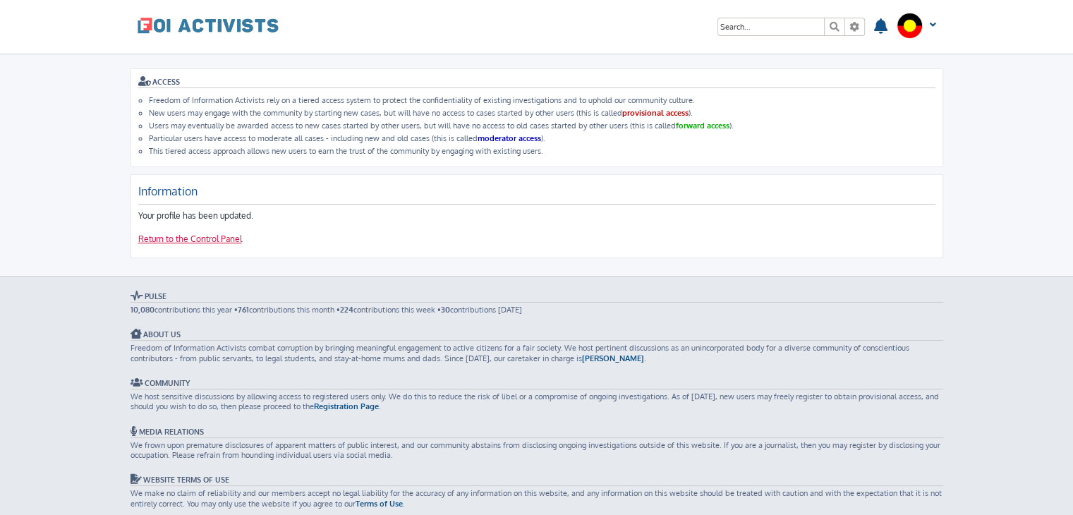
click at [217, 236] on link "Return to the Control Panel" at bounding box center [190, 240] width 104 height 12
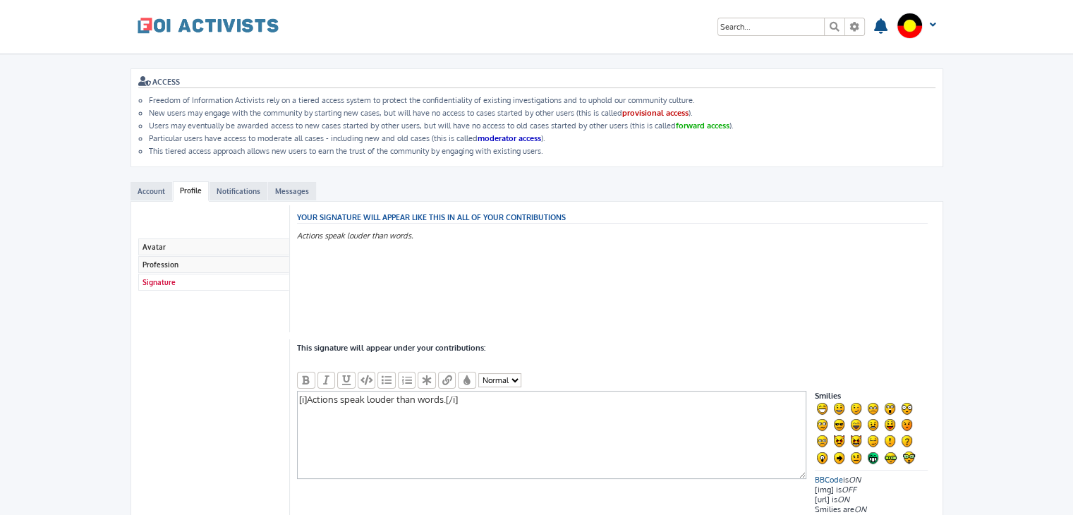
click at [156, 26] on span at bounding box center [208, 24] width 141 height 35
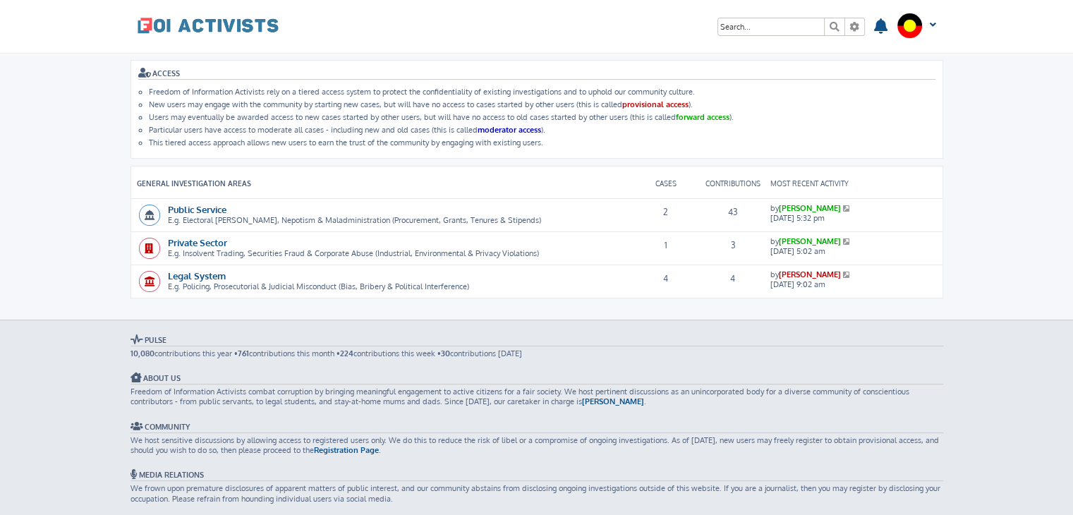
scroll to position [7, 0]
click at [193, 205] on link "Public Service" at bounding box center [197, 211] width 59 height 12
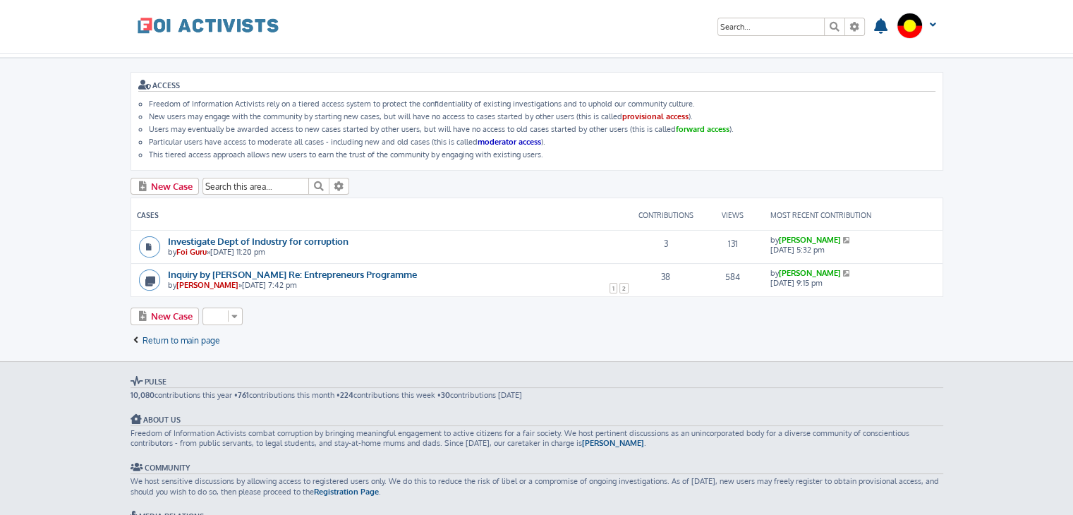
scroll to position [44, 0]
click at [312, 236] on link "Investigate Dept of Industry for corruption" at bounding box center [258, 239] width 181 height 12
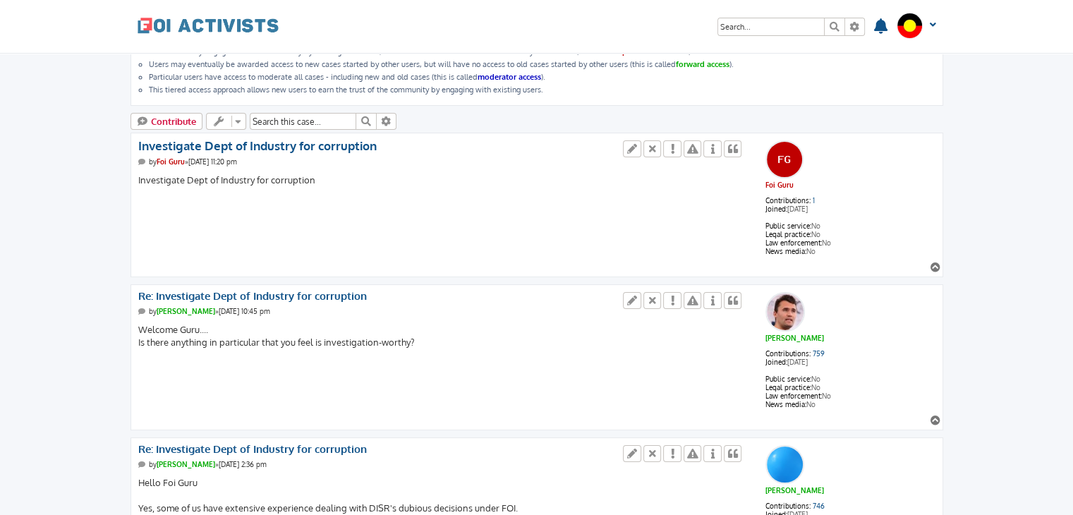
scroll to position [155, 0]
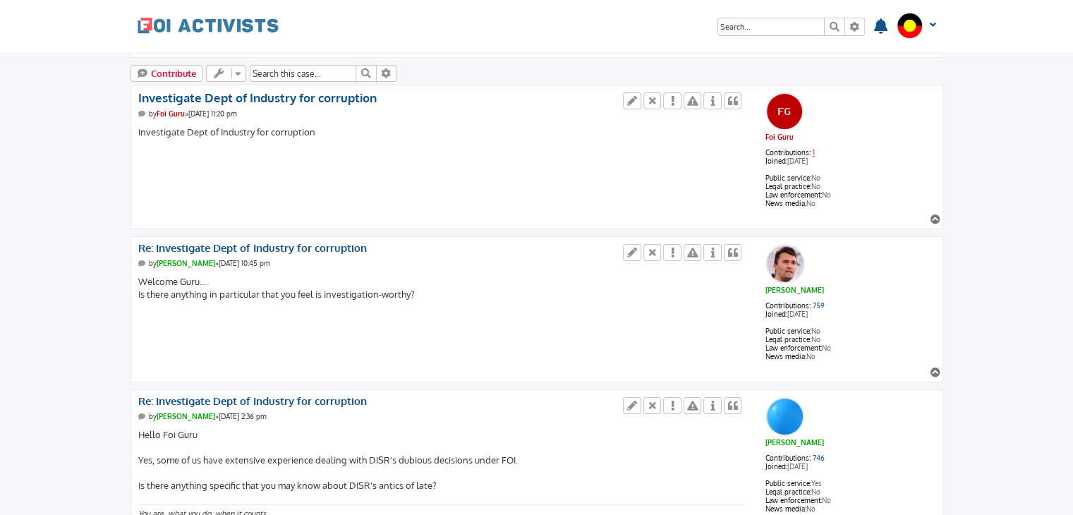
click at [813, 148] on link "1" at bounding box center [814, 152] width 2 height 8
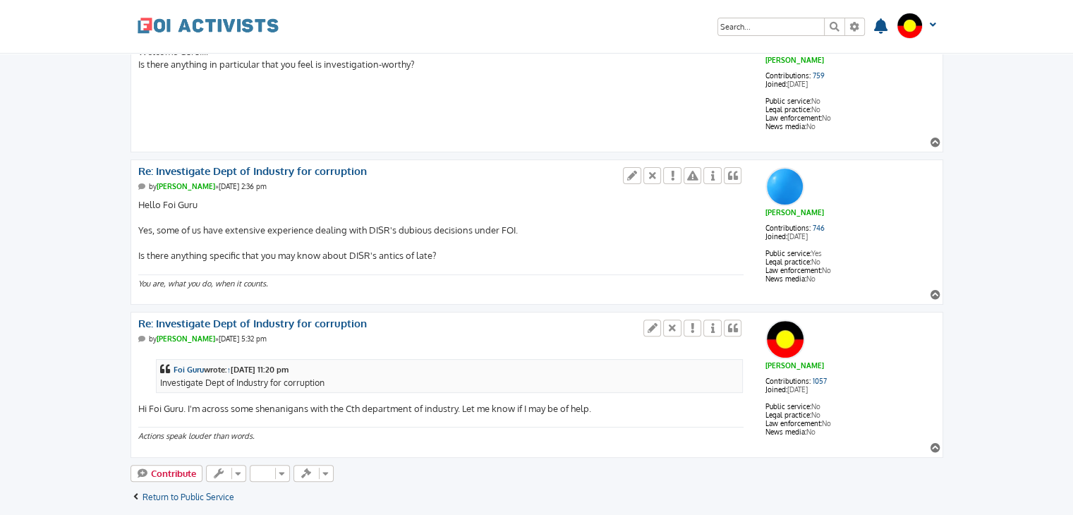
scroll to position [388, 0]
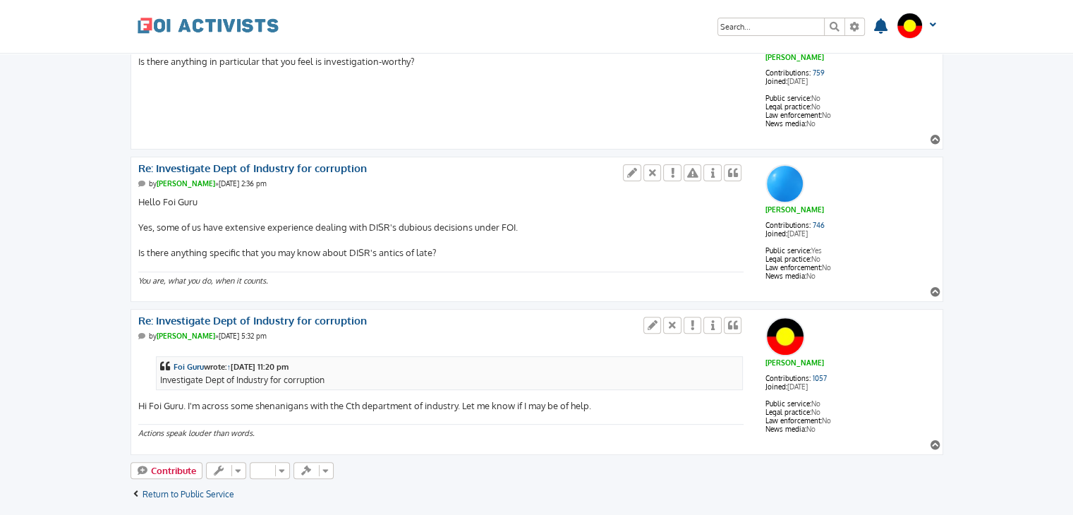
click at [466, 401] on div "Foi Guru wrote: ↑ [DATE] 11:20 pm Investigate Dept of Industry for corruption H…" at bounding box center [441, 380] width 606 height 65
drag, startPoint x: 466, startPoint y: 401, endPoint x: 629, endPoint y: 401, distance: 163.0
click at [629, 401] on div "Foi Guru wrote: ↑ [DATE] 11:20 pm Investigate Dept of Industry for corruption H…" at bounding box center [441, 380] width 606 height 65
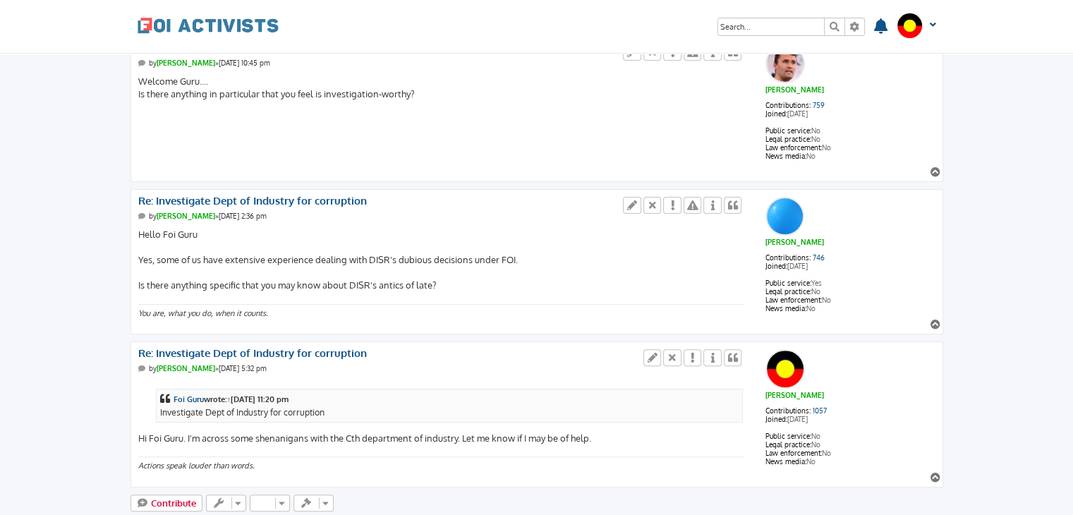
scroll to position [0, 0]
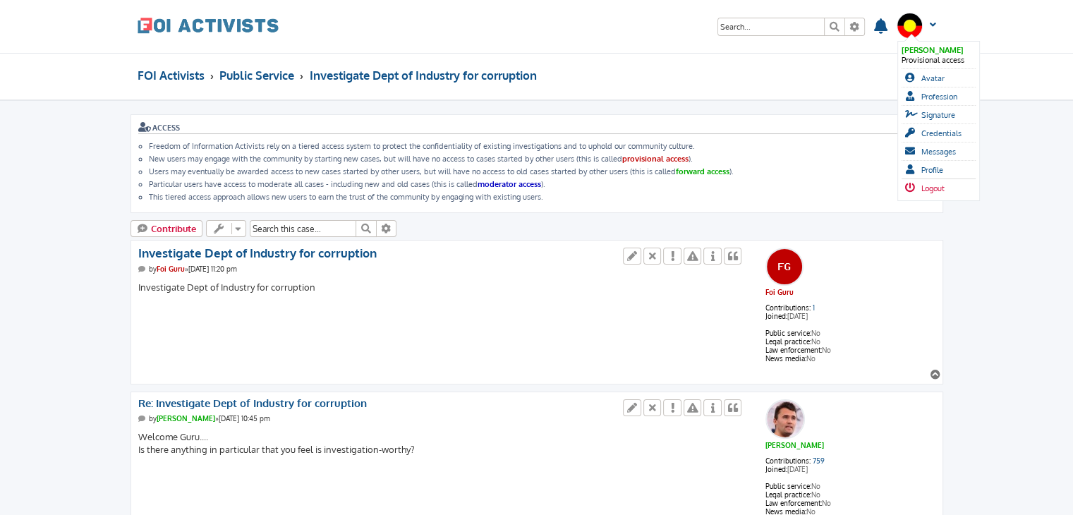
click at [922, 185] on span "Logout" at bounding box center [933, 188] width 23 height 10
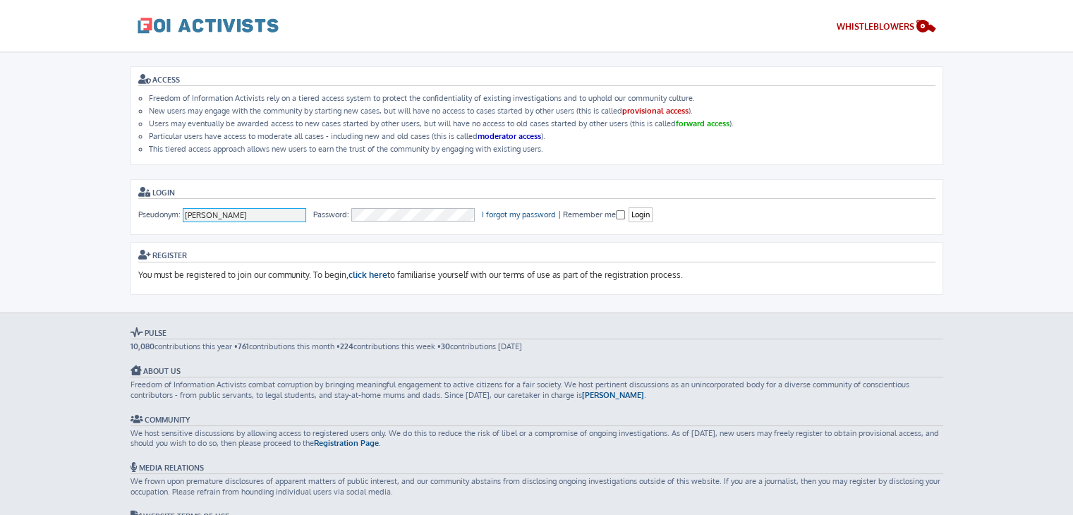
click at [267, 210] on input "[PERSON_NAME]" at bounding box center [245, 215] width 124 height 14
drag, startPoint x: 265, startPoint y: 209, endPoint x: 223, endPoint y: 216, distance: 42.9
click at [223, 216] on input "administrato" at bounding box center [245, 215] width 124 height 14
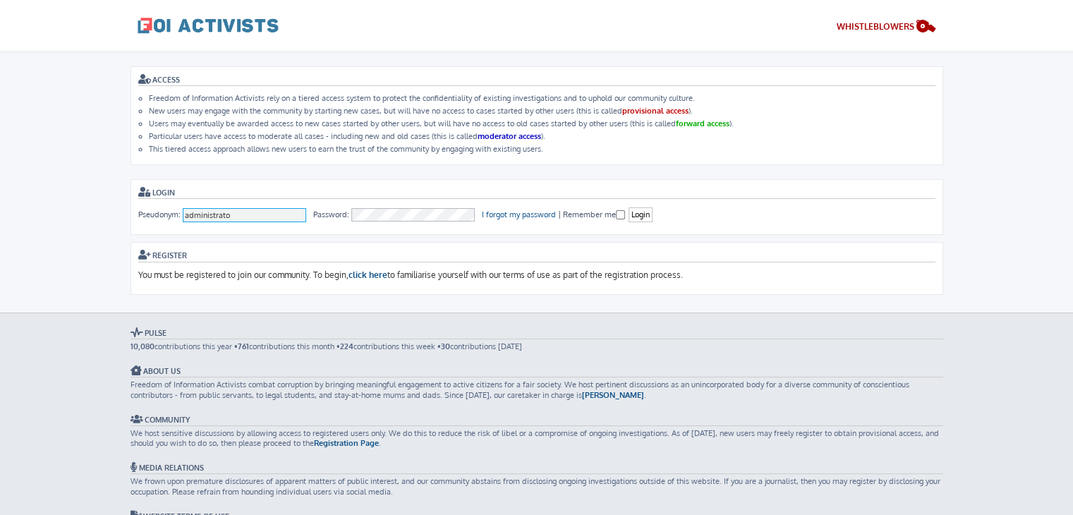
click at [223, 216] on input "administrato" at bounding box center [245, 215] width 124 height 14
type input "ausacladmin"
click at [648, 207] on input "Login" at bounding box center [641, 214] width 24 height 15
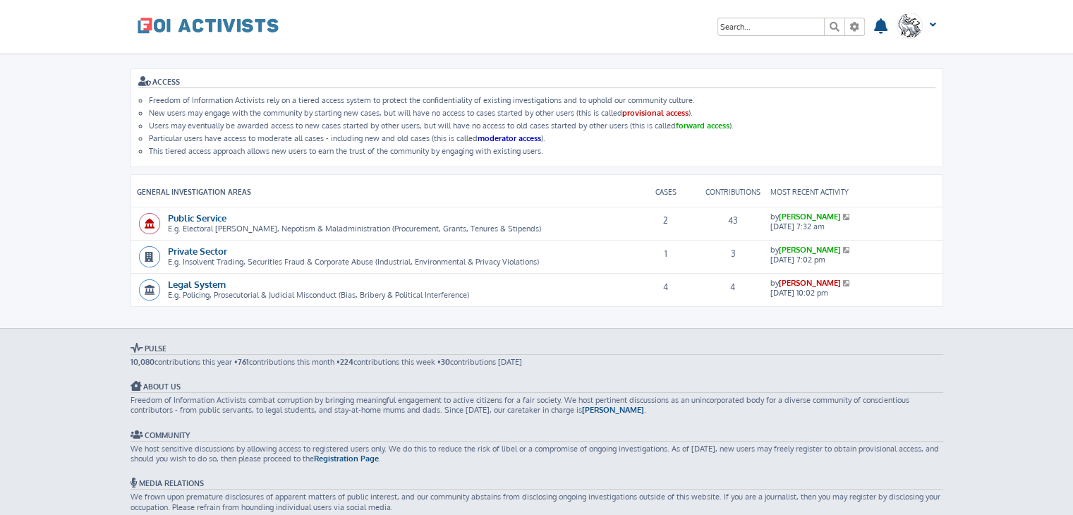
click at [794, 217] on link "[PERSON_NAME]" at bounding box center [810, 217] width 62 height 10
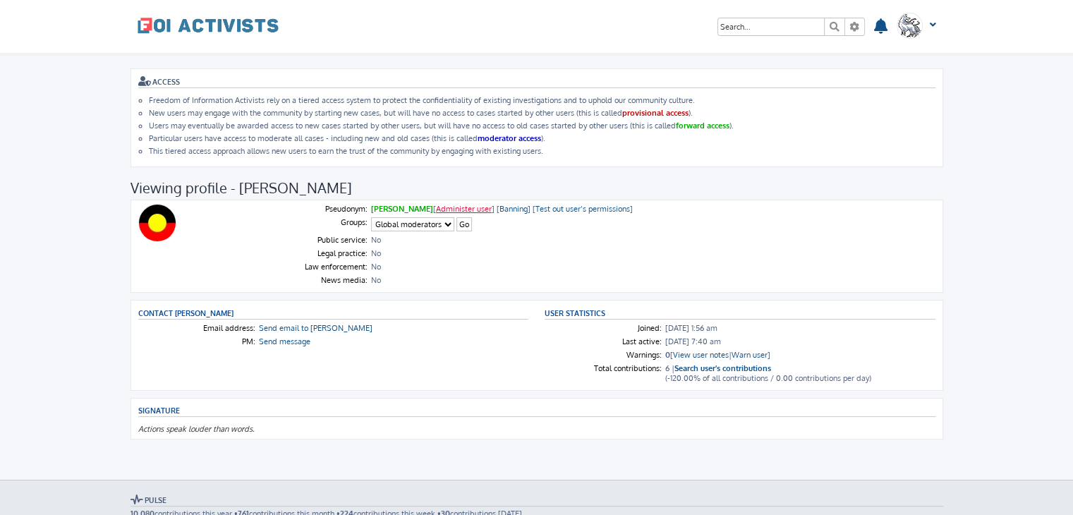
click at [452, 205] on link "Administer user" at bounding box center [464, 209] width 56 height 10
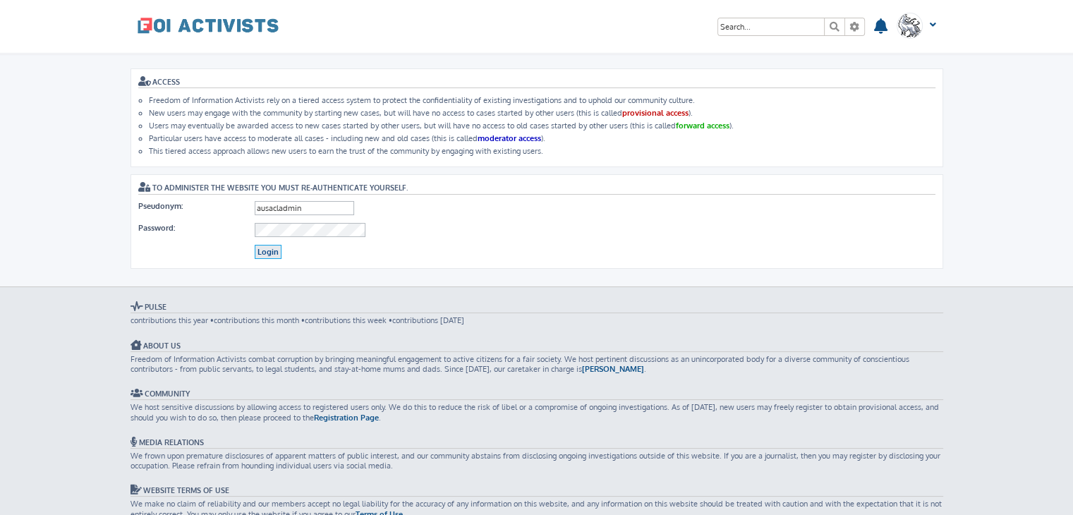
click at [258, 248] on input "Login" at bounding box center [268, 252] width 27 height 15
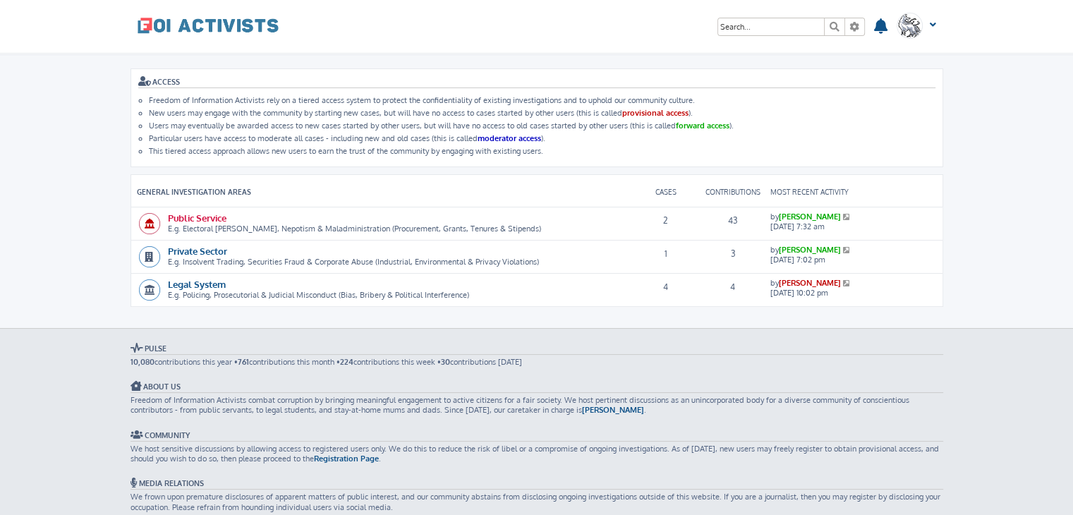
click at [205, 219] on link "Public Service" at bounding box center [197, 218] width 59 height 12
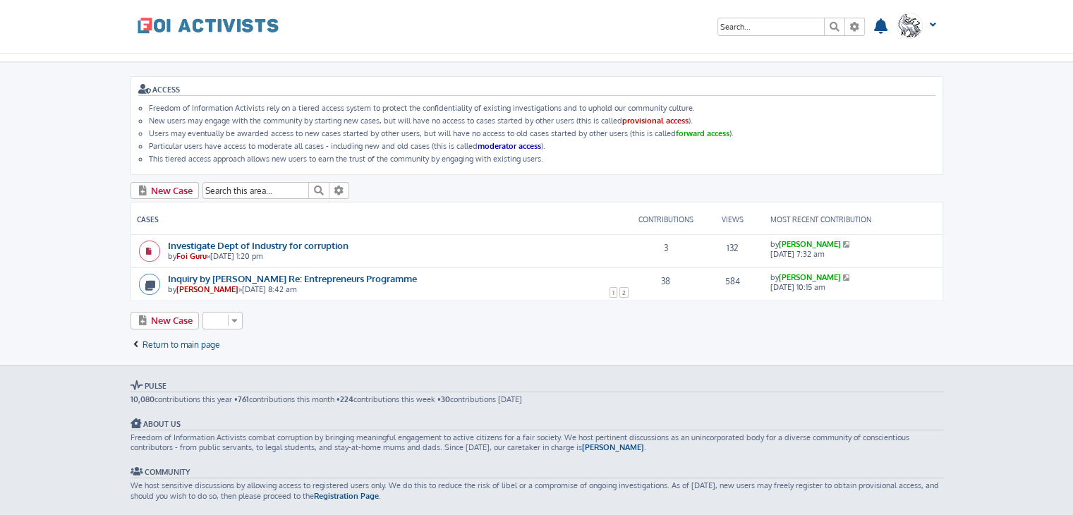
scroll to position [40, 0]
click at [274, 235] on div "Investigate Dept of Industry for corruption Most recent contribution by [PERSON…" at bounding box center [381, 244] width 501 height 18
click at [284, 242] on link "Investigate Dept of Industry for corruption" at bounding box center [258, 244] width 181 height 12
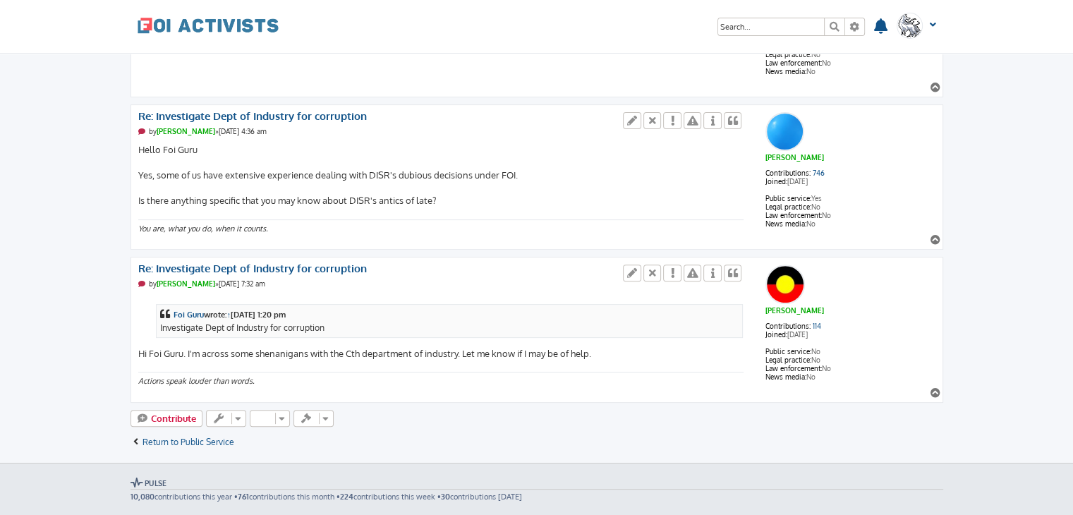
scroll to position [439, 0]
click at [818, 323] on link "114" at bounding box center [817, 327] width 8 height 8
